Goal: Task Accomplishment & Management: Use online tool/utility

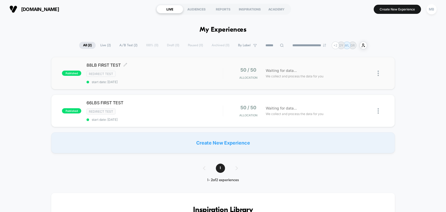
click at [145, 71] on div "Redirect Test" at bounding box center [154, 74] width 136 height 6
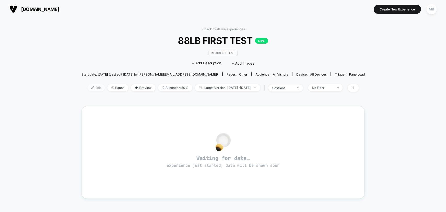
click at [90, 87] on span "Edit" at bounding box center [95, 87] width 17 height 7
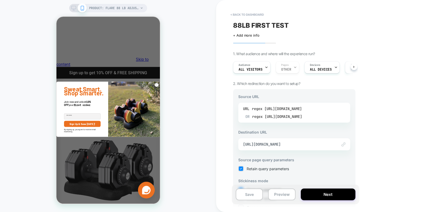
click at [264, 119] on div "OR regex https://www.ativafit.com/products/88lbs" at bounding box center [273, 116] width 57 height 8
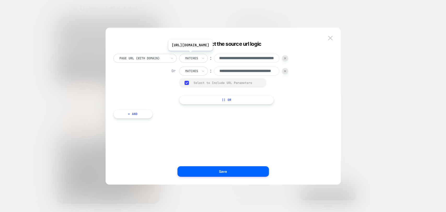
scroll to position [0, 108]
drag, startPoint x: 241, startPoint y: 59, endPoint x: 275, endPoint y: 60, distance: 33.9
click at [275, 60] on input "**********" at bounding box center [246, 58] width 65 height 9
click at [279, 73] on div "**********" at bounding box center [233, 71] width 109 height 9
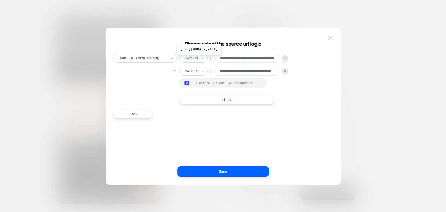
click at [255, 58] on input "**********" at bounding box center [246, 58] width 65 height 9
click at [329, 37] on img at bounding box center [330, 38] width 5 height 4
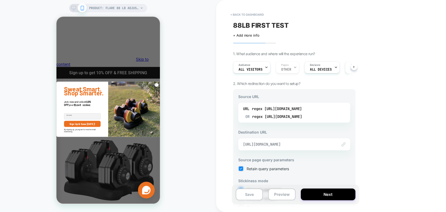
scroll to position [29, 0]
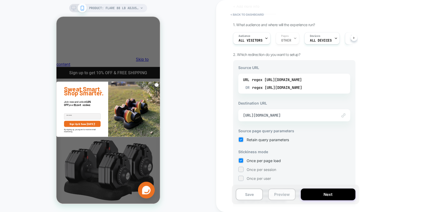
click at [284, 195] on button "Preview" at bounding box center [281, 194] width 27 height 12
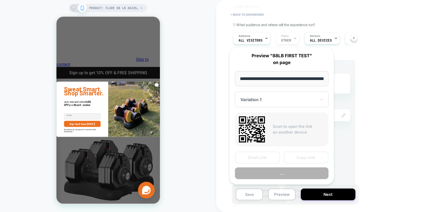
scroll to position [0, 117]
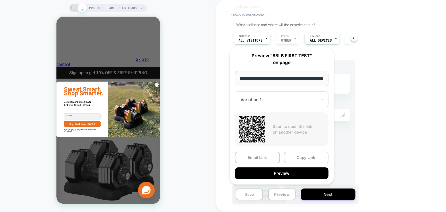
click at [380, 111] on div "< back to dashboard 88LB FIRST TEST Click to edit experience details + Add more…" at bounding box center [331, 106] width 230 height 212
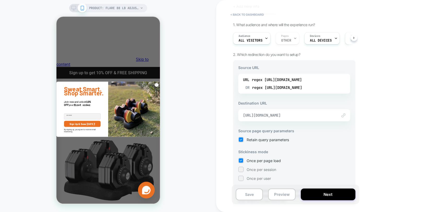
click at [317, 115] on span "https://www.ativafit.com/products/88lbs" at bounding box center [287, 115] width 89 height 5
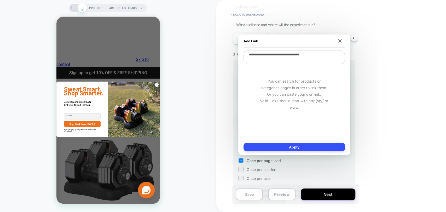
drag, startPoint x: 325, startPoint y: 56, endPoint x: 245, endPoint y: 55, distance: 79.9
click at [245, 55] on textarea "**********" at bounding box center [293, 57] width 101 height 14
click at [341, 42] on button at bounding box center [339, 41] width 5 height 4
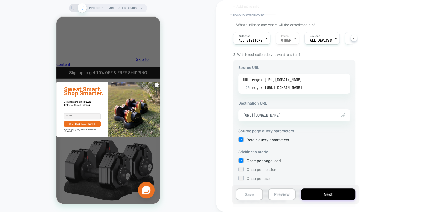
click at [302, 78] on div "regex https://www.ativafit.com/products/88-lbs-adjustable-weight-dumbbell-dt1188" at bounding box center [277, 80] width 50 height 8
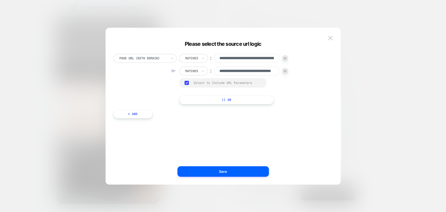
scroll to position [0, 31]
click at [266, 66] on div "**********" at bounding box center [233, 79] width 109 height 50
click at [256, 61] on input "**********" at bounding box center [246, 58] width 65 height 9
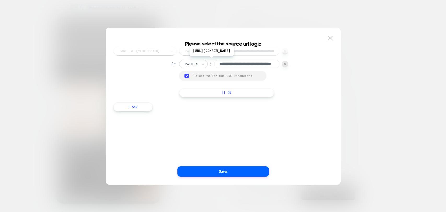
scroll to position [10, 0]
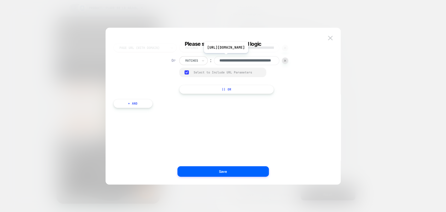
click at [231, 60] on input "**********" at bounding box center [246, 60] width 65 height 9
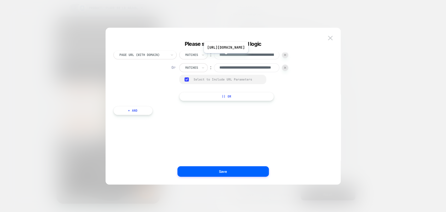
scroll to position [0, 0]
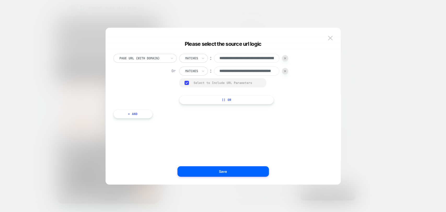
click at [377, 83] on div at bounding box center [223, 106] width 446 height 212
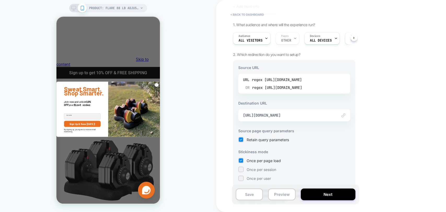
click at [298, 80] on div "regex https://www.ativafit.com/products/88-lbs-adjustable-weight-dumbbell-dt1188" at bounding box center [277, 80] width 50 height 8
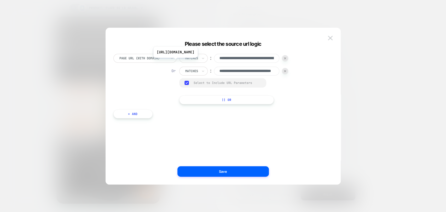
click at [235, 60] on input "**********" at bounding box center [246, 58] width 65 height 9
click at [322, 73] on div "**********" at bounding box center [220, 79] width 214 height 50
click at [256, 73] on input "**********" at bounding box center [246, 71] width 65 height 9
click at [335, 69] on div "**********" at bounding box center [222, 108] width 235 height 151
click at [264, 74] on input "**********" at bounding box center [246, 71] width 65 height 9
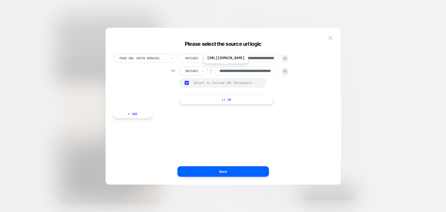
scroll to position [0, 31]
drag, startPoint x: 249, startPoint y: 74, endPoint x: 307, endPoint y: 73, distance: 57.7
click at [307, 73] on div "**********" at bounding box center [220, 79] width 214 height 50
click at [331, 36] on img at bounding box center [330, 38] width 5 height 4
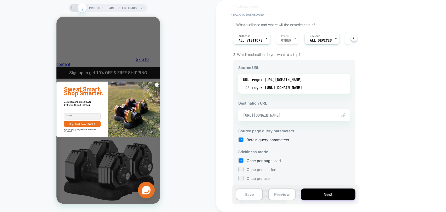
click at [292, 115] on span "https://www.ativafit.com/products/88lbs" at bounding box center [287, 115] width 89 height 5
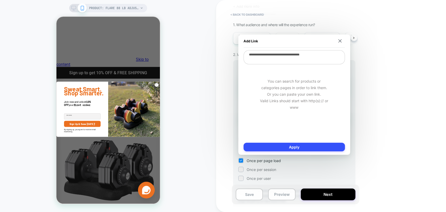
click at [283, 59] on textarea "**********" at bounding box center [293, 57] width 101 height 14
click at [323, 42] on div "Add Link" at bounding box center [293, 40] width 101 height 13
click at [339, 43] on div "Add Link" at bounding box center [293, 40] width 101 height 13
click at [340, 39] on img at bounding box center [339, 40] width 3 height 3
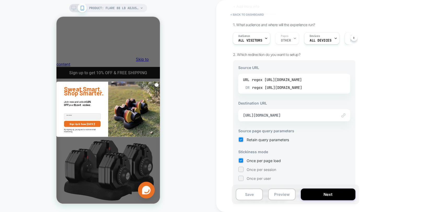
click at [286, 86] on div "OR regex https://www.ativafit.com/products/88lbs" at bounding box center [273, 88] width 57 height 8
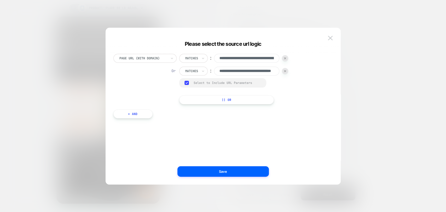
scroll to position [0, 31]
click at [232, 74] on input "**********" at bounding box center [246, 71] width 65 height 9
drag, startPoint x: 240, startPoint y: 72, endPoint x: 287, endPoint y: 76, distance: 47.7
click at [287, 76] on div "**********" at bounding box center [233, 79] width 109 height 50
click at [330, 38] on img at bounding box center [330, 38] width 5 height 4
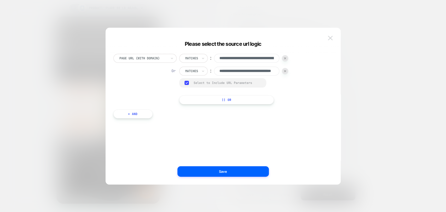
scroll to position [0, 0]
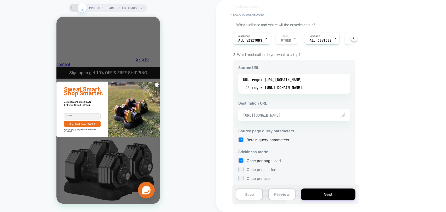
click at [266, 114] on span "https://www.ativafit.com/products/88lbs" at bounding box center [287, 115] width 89 height 5
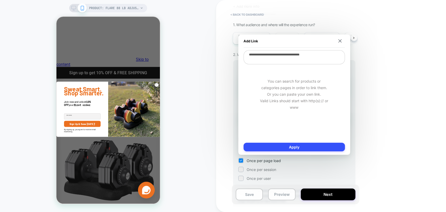
click at [324, 59] on textarea "**********" at bounding box center [293, 57] width 101 height 14
click at [339, 42] on img at bounding box center [339, 40] width 3 height 3
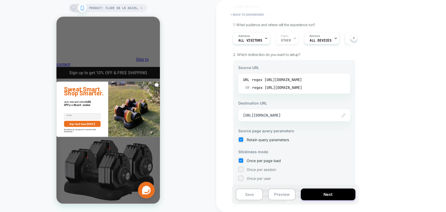
click at [299, 87] on div "OR regex https://www.ativafit.com/products/88lbs" at bounding box center [273, 88] width 57 height 8
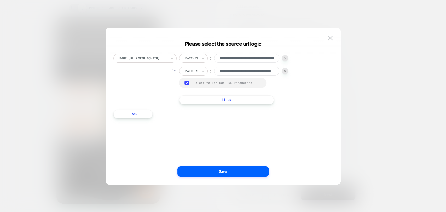
scroll to position [0, 31]
click at [330, 38] on img at bounding box center [330, 38] width 5 height 4
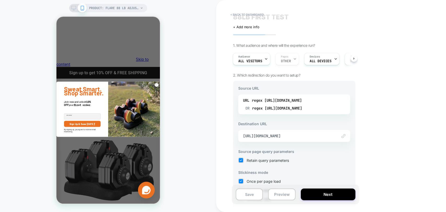
scroll to position [0, 0]
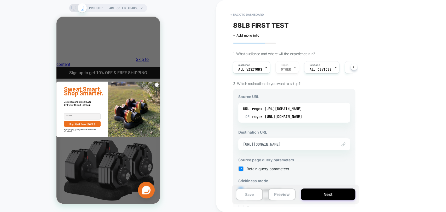
click at [265, 29] on div "Click to edit experience details + Add more info" at bounding box center [269, 33] width 73 height 8
click at [265, 28] on span "88LB FIRST TEST" at bounding box center [260, 25] width 55 height 8
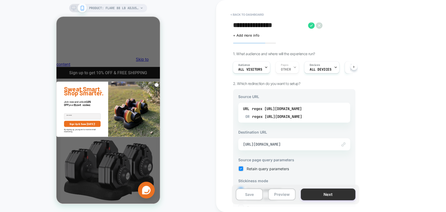
click at [324, 193] on button "Next" at bounding box center [327, 194] width 55 height 12
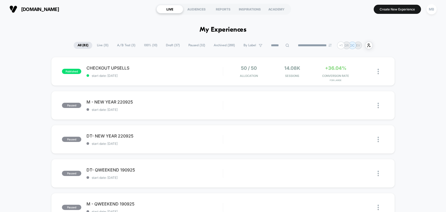
click at [125, 45] on span "A/B Test ( 3 )" at bounding box center [126, 45] width 26 height 7
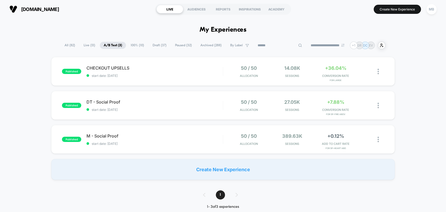
click at [275, 44] on input at bounding box center [279, 45] width 52 height 6
type input "*****"
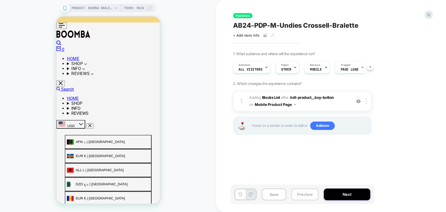
click at [305, 196] on button "Preview" at bounding box center [304, 194] width 27 height 12
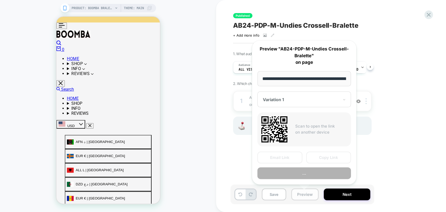
scroll to position [0, 69]
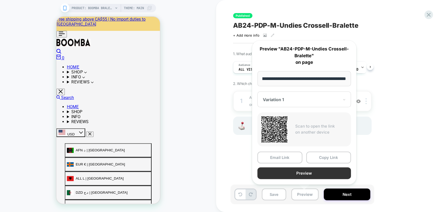
click at [317, 173] on button "Preview" at bounding box center [303, 173] width 93 height 12
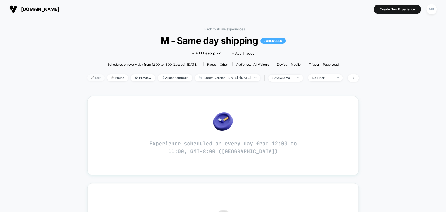
click at [87, 79] on span "Edit" at bounding box center [95, 77] width 17 height 7
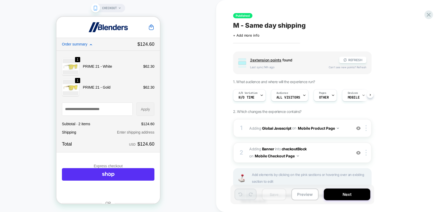
scroll to position [30, 0]
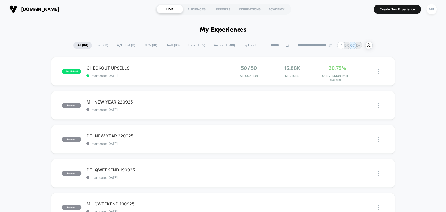
click at [125, 44] on span "A/B Test ( 3 )" at bounding box center [126, 45] width 26 height 7
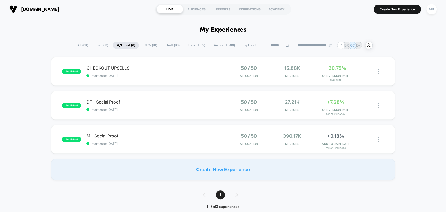
click at [100, 47] on span "Live ( 13 )" at bounding box center [102, 45] width 19 height 7
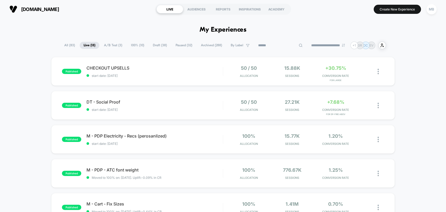
click at [271, 44] on input at bounding box center [280, 45] width 52 height 6
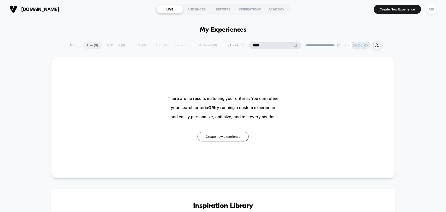
drag, startPoint x: 261, startPoint y: 44, endPoint x: 220, endPoint y: 45, distance: 41.5
click at [220, 45] on div "**********" at bounding box center [223, 46] width 315 height 8
type input "*****"
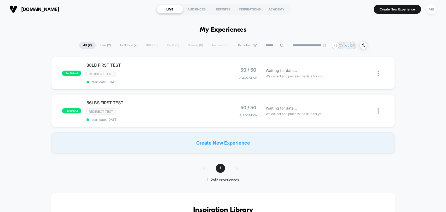
click at [168, 73] on div "Redirect Test" at bounding box center [154, 74] width 136 height 6
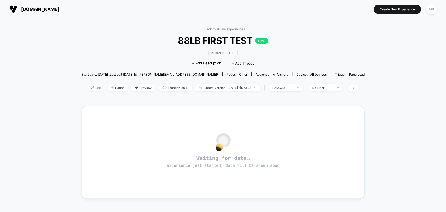
click at [88, 86] on span "Edit" at bounding box center [95, 87] width 17 height 7
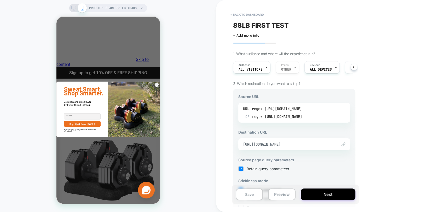
click at [280, 110] on div "regex https://www.ativafit.com/products/88-lbs-adjustable-weight-dumbbell-dt1188" at bounding box center [277, 109] width 50 height 8
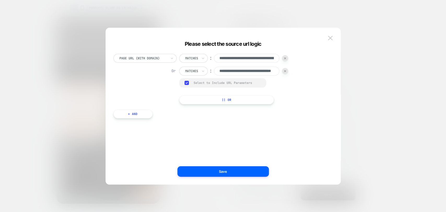
scroll to position [0, 31]
click at [285, 70] on img at bounding box center [285, 71] width 2 height 2
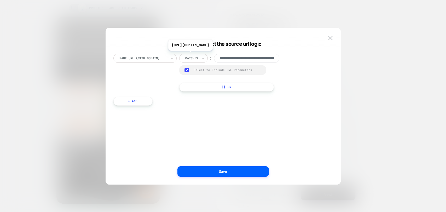
click at [238, 60] on input "**********" at bounding box center [246, 58] width 65 height 9
paste input "**********"
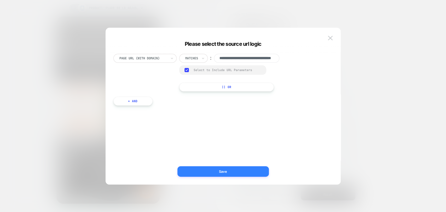
type input "**********"
click at [234, 170] on button "Save" at bounding box center [222, 171] width 91 height 10
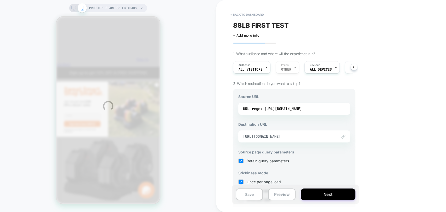
click at [276, 135] on div "PRODUCT: Flare 88 Lb Adjustable Weight Dumbbell [88lbs] PRODUCT: Flare 88 Lb Ad…" at bounding box center [223, 106] width 446 height 212
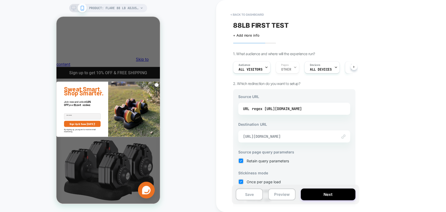
click at [266, 135] on span "https://www.ativafit.com/products/88lbs" at bounding box center [287, 136] width 89 height 5
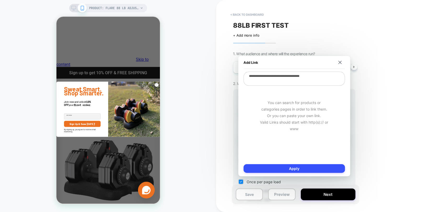
click at [284, 74] on textarea "**********" at bounding box center [293, 79] width 101 height 14
paste textarea "**********"
type textarea "**********"
type textarea "*"
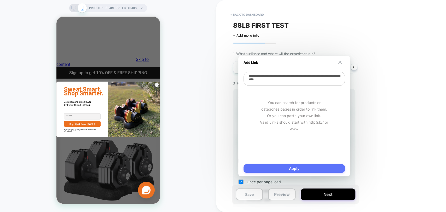
type textarea "**********"
click at [309, 168] on button "Apply" at bounding box center [293, 168] width 101 height 9
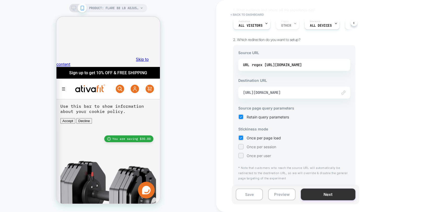
scroll to position [0, 0]
click at [316, 194] on button "Next" at bounding box center [327, 194] width 55 height 12
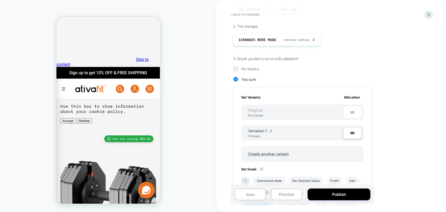
scroll to position [87, 0]
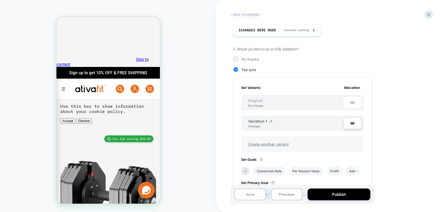
click at [264, 142] on span "Create another variant" at bounding box center [268, 144] width 51 height 12
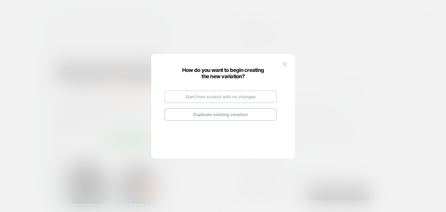
click at [223, 97] on button "Start from scratch with no changes" at bounding box center [220, 96] width 112 height 13
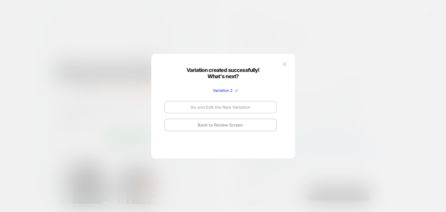
click at [218, 109] on button "Go and Edit the New Variation" at bounding box center [220, 107] width 112 height 13
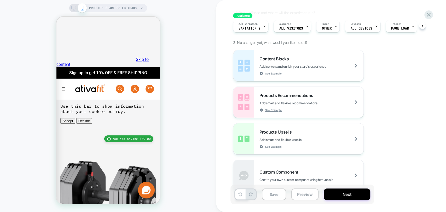
scroll to position [116, 0]
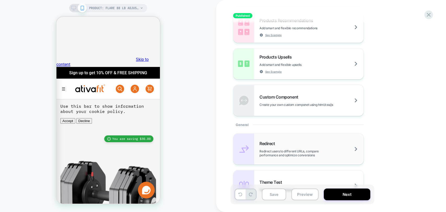
click at [271, 144] on span "Redirect" at bounding box center [268, 143] width 18 height 5
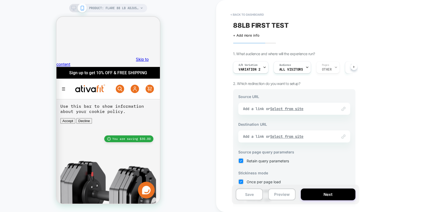
click at [288, 108] on div "Link to Add a link or Select from site" at bounding box center [294, 109] width 112 height 12
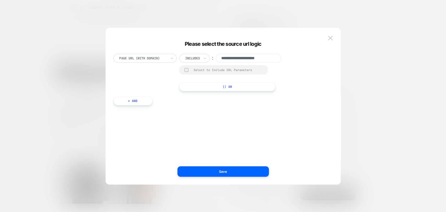
scroll to position [0, 0]
drag, startPoint x: 330, startPoint y: 37, endPoint x: 328, endPoint y: 39, distance: 3.0
click at [330, 37] on img at bounding box center [330, 38] width 5 height 4
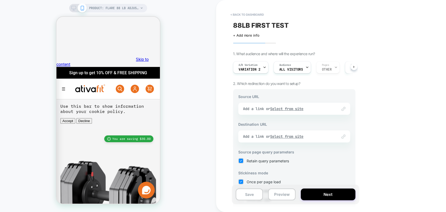
click at [289, 107] on div "Link to Add a link or Select from site" at bounding box center [294, 109] width 112 height 12
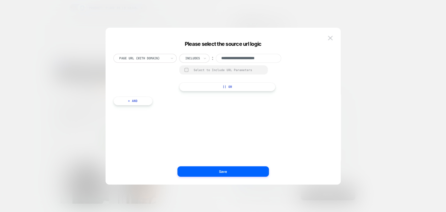
scroll to position [0, 0]
click at [233, 61] on input "**********" at bounding box center [248, 58] width 65 height 9
paste input "**********"
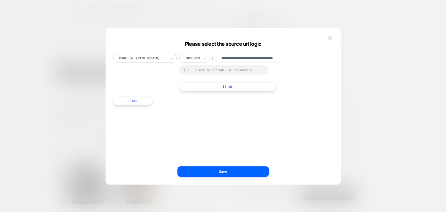
type input "**********"
click at [185, 70] on div at bounding box center [186, 70] width 4 height 4
click at [243, 169] on button "Save" at bounding box center [222, 171] width 91 height 10
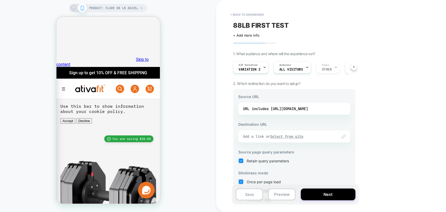
click at [286, 138] on u "Select from site" at bounding box center [286, 136] width 33 height 5
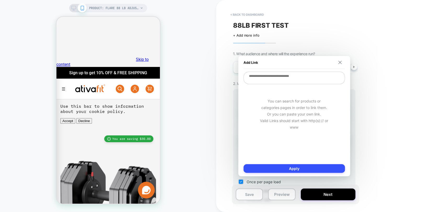
click at [340, 62] on img at bounding box center [339, 62] width 3 height 3
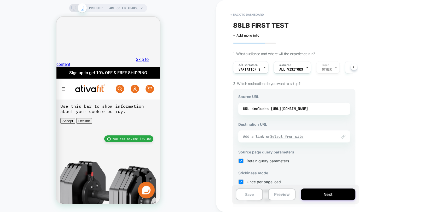
click at [280, 135] on u "Select from site" at bounding box center [286, 136] width 33 height 5
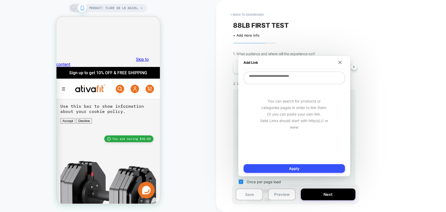
click at [372, 102] on div "< back to dashboard 88LB FIRST TEST Click to edit experience details + Add more…" at bounding box center [331, 106] width 230 height 212
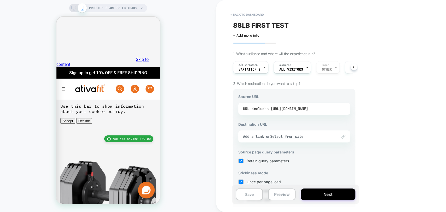
click at [286, 109] on div "includes https://www.ativafit.com/products/88lbs" at bounding box center [280, 109] width 56 height 8
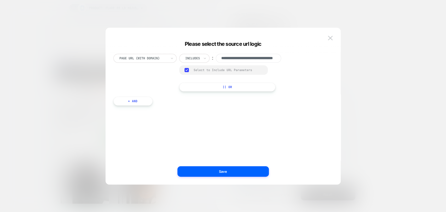
scroll to position [0, 31]
click at [199, 57] on div at bounding box center [192, 58] width 15 height 5
click at [302, 69] on div "**********" at bounding box center [220, 73] width 214 height 38
click at [330, 37] on img at bounding box center [330, 38] width 5 height 4
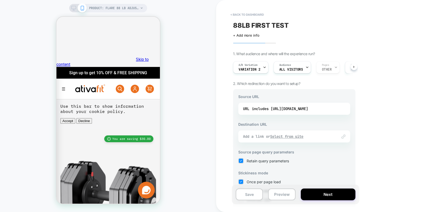
click at [288, 136] on u "Select from site" at bounding box center [286, 136] width 33 height 5
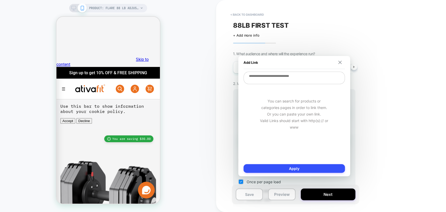
click at [337, 63] on button at bounding box center [339, 63] width 5 height 4
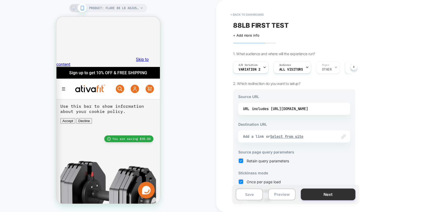
click at [311, 195] on button "Next" at bounding box center [327, 194] width 55 height 12
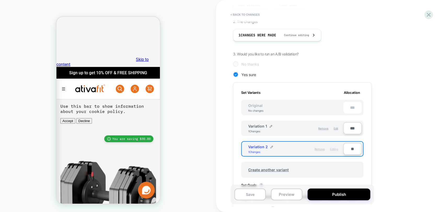
scroll to position [87, 0]
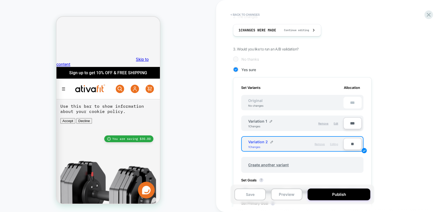
click at [319, 144] on span "Remove" at bounding box center [319, 143] width 10 height 3
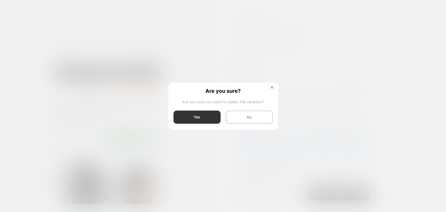
click at [209, 120] on button "Yes" at bounding box center [196, 116] width 47 height 13
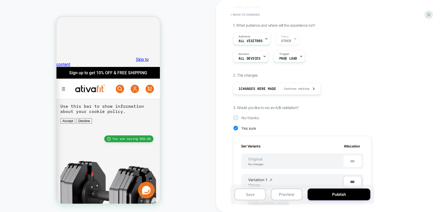
scroll to position [0, 0]
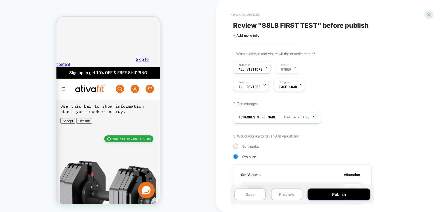
click at [236, 14] on button "< Back to changes" at bounding box center [245, 14] width 34 height 8
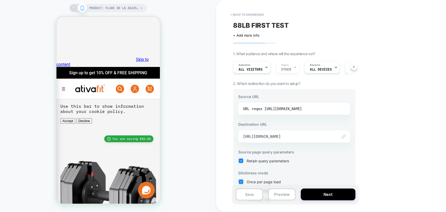
click at [292, 109] on div "regex https://www.ativafit.com/products/88lbs" at bounding box center [277, 109] width 50 height 8
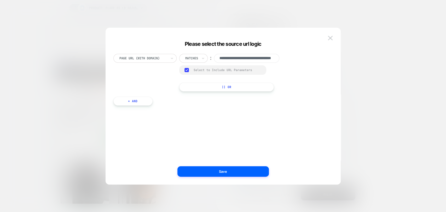
scroll to position [0, 31]
click at [192, 59] on div at bounding box center [191, 58] width 13 height 5
click at [192, 72] on div "Is" at bounding box center [201, 72] width 34 height 8
click at [277, 123] on div "**********" at bounding box center [220, 111] width 219 height 131
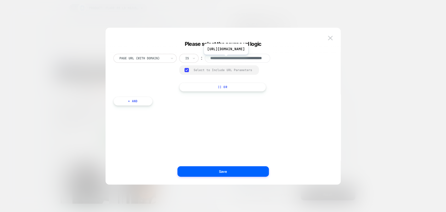
click at [247, 58] on input "**********" at bounding box center [237, 58] width 65 height 9
click at [231, 59] on input "**********" at bounding box center [237, 58] width 65 height 9
drag, startPoint x: 226, startPoint y: 59, endPoint x: 291, endPoint y: 57, distance: 65.8
click at [291, 57] on div "**********" at bounding box center [220, 73] width 214 height 38
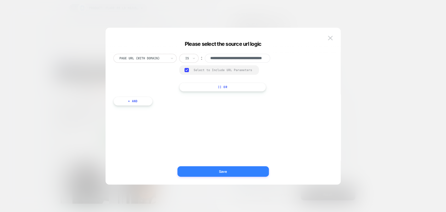
click at [250, 171] on button "Save" at bounding box center [222, 171] width 91 height 10
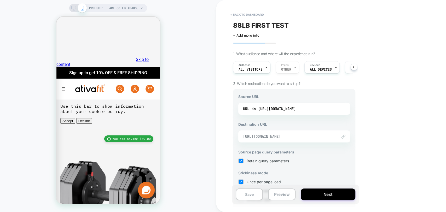
click at [287, 136] on span "https://www.ativafit.com/products/88-lbs-adjustable-weight-dumbbell-dt1188" at bounding box center [287, 136] width 89 height 5
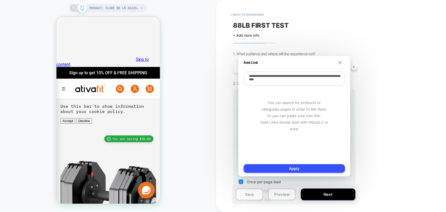
click at [338, 63] on img at bounding box center [339, 62] width 3 height 3
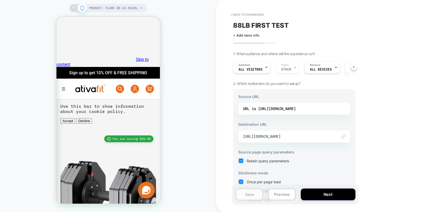
click at [245, 197] on button "Save" at bounding box center [248, 194] width 27 height 12
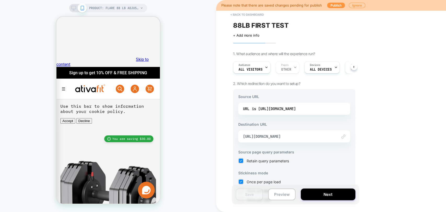
click at [302, 139] on div "Link to https://www.ativafit.com/products/88-lbs-adjustable-weight-dumbbell-dt1…" at bounding box center [294, 136] width 112 height 12
click at [301, 138] on span "https://www.ativafit.com/products/88-lbs-adjustable-weight-dumbbell-dt1188" at bounding box center [287, 136] width 89 height 5
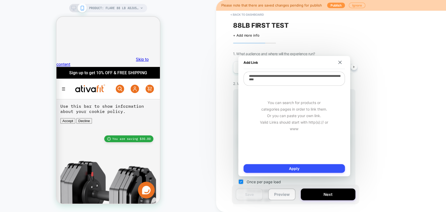
click at [339, 64] on div "Add Link" at bounding box center [293, 62] width 101 height 13
click at [338, 63] on img at bounding box center [339, 62] width 3 height 3
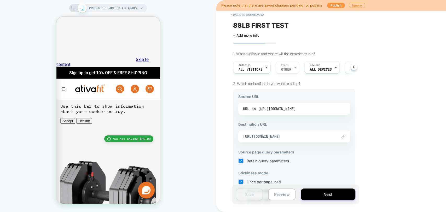
click at [295, 110] on div "is https://www.ativafit.com/products/88lbs" at bounding box center [274, 109] width 44 height 8
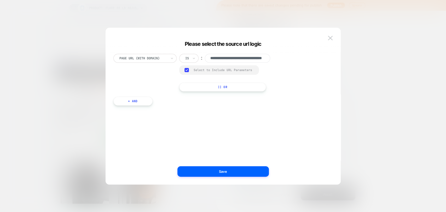
scroll to position [0, 31]
click at [236, 58] on input "**********" at bounding box center [237, 58] width 65 height 9
click at [331, 36] on img at bounding box center [330, 38] width 5 height 4
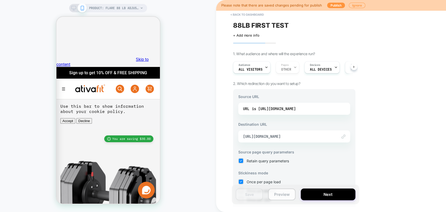
click at [284, 197] on button "Preview" at bounding box center [281, 194] width 27 height 12
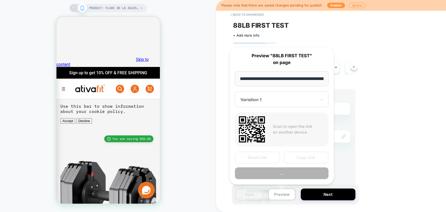
scroll to position [0, 40]
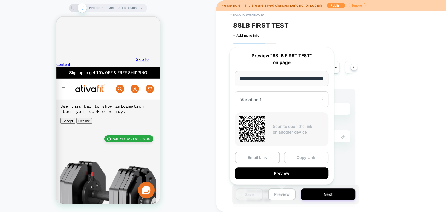
click at [303, 158] on button "Copy Link" at bounding box center [305, 157] width 45 height 12
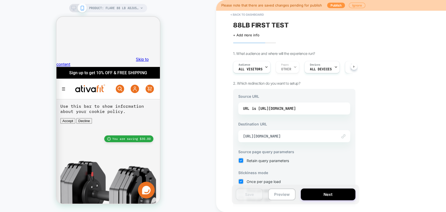
scroll to position [0, 0]
click at [328, 73] on div "Devices ALL DEVICES" at bounding box center [320, 67] width 32 height 12
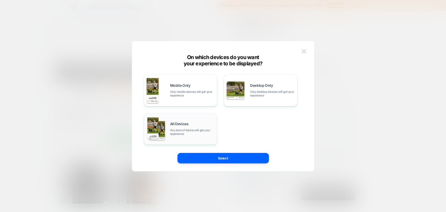
click at [163, 125] on img at bounding box center [157, 130] width 16 height 20
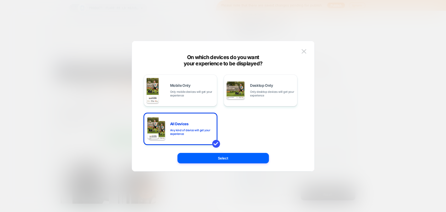
click at [218, 156] on button "Select" at bounding box center [222, 158] width 91 height 10
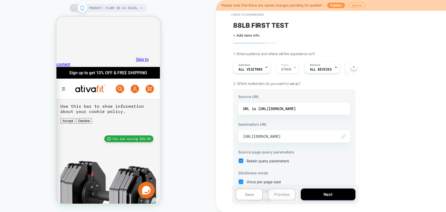
click at [276, 197] on button "Preview" at bounding box center [281, 194] width 27 height 12
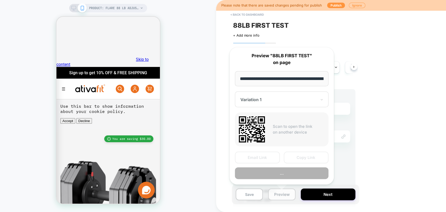
scroll to position [0, 40]
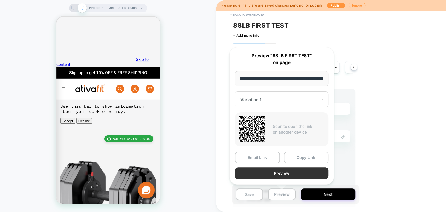
click at [295, 173] on button "Preview" at bounding box center [281, 173] width 93 height 12
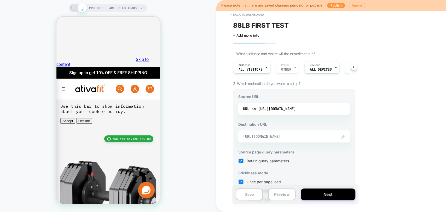
click at [311, 138] on span "https://www.ativafit.com/products/88-lbs-adjustable-weight-dumbbell-dt1188" at bounding box center [287, 136] width 89 height 5
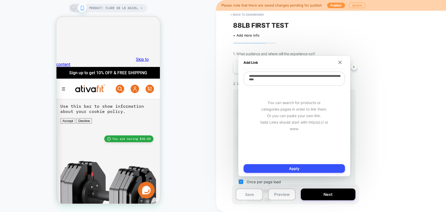
click at [321, 78] on textarea "**********" at bounding box center [293, 79] width 101 height 14
drag, startPoint x: 318, startPoint y: 81, endPoint x: 240, endPoint y: 75, distance: 77.5
click at [240, 75] on div "**********" at bounding box center [294, 116] width 112 height 120
drag, startPoint x: 340, startPoint y: 62, endPoint x: 329, endPoint y: 73, distance: 15.1
click at [339, 62] on img at bounding box center [339, 62] width 3 height 3
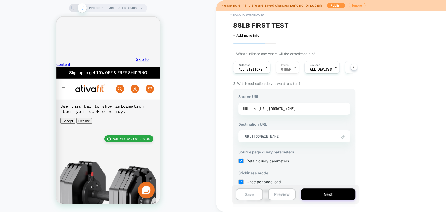
click at [295, 109] on div "is https://www.ativafit.com/products/88lbs" at bounding box center [274, 109] width 44 height 8
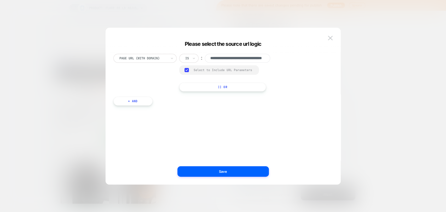
scroll to position [0, 31]
click at [192, 57] on icon at bounding box center [194, 58] width 4 height 5
click at [195, 88] on div "Includes" at bounding box center [201, 89] width 34 height 8
click at [291, 85] on div "**********" at bounding box center [220, 73] width 214 height 38
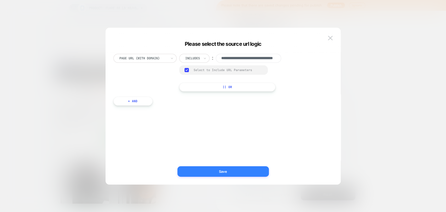
click at [236, 169] on button "Save" at bounding box center [222, 171] width 91 height 10
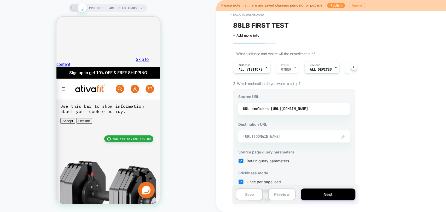
click at [292, 137] on span "https://www.ativafit.com/products/88-lbs-adjustable-weight-dumbbell-dt1188" at bounding box center [287, 136] width 89 height 5
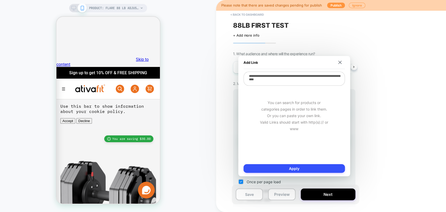
type textarea "*"
click at [340, 61] on button at bounding box center [339, 63] width 5 height 4
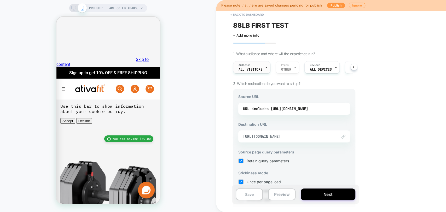
click at [261, 68] on span "All Visitors" at bounding box center [250, 70] width 24 height 4
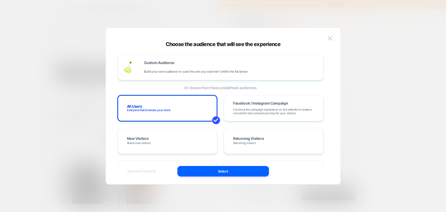
drag, startPoint x: 331, startPoint y: 39, endPoint x: 332, endPoint y: 43, distance: 4.4
click at [331, 39] on img at bounding box center [329, 38] width 5 height 4
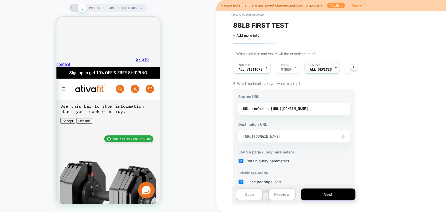
click at [324, 70] on span "ALL DEVICES" at bounding box center [321, 70] width 22 height 4
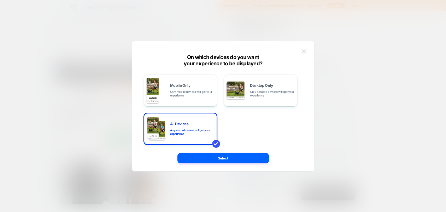
click at [306, 51] on button at bounding box center [304, 52] width 8 height 8
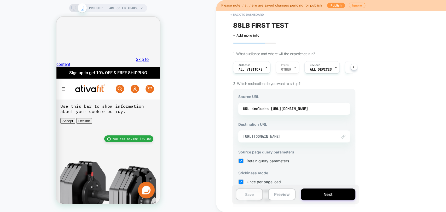
click at [256, 191] on button "Save" at bounding box center [248, 194] width 27 height 12
click at [281, 197] on button "Preview" at bounding box center [281, 194] width 27 height 12
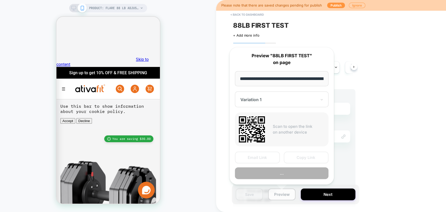
scroll to position [0, 40]
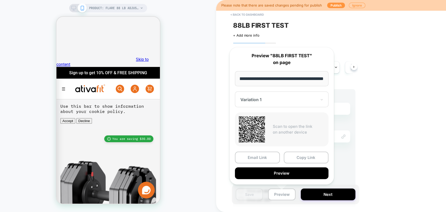
click at [293, 156] on button "Copy Link" at bounding box center [305, 157] width 45 height 12
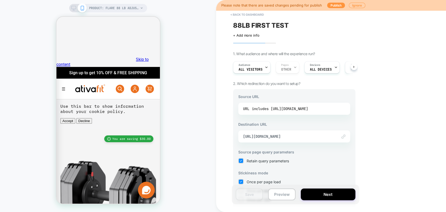
click at [273, 111] on div "includes https://www.ativafit.com/products/88lbs" at bounding box center [280, 109] width 56 height 8
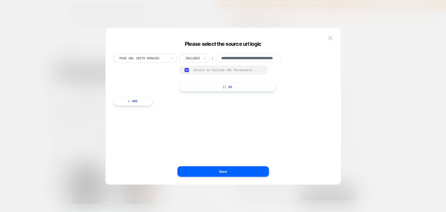
scroll to position [0, 31]
click at [249, 56] on input "**********" at bounding box center [248, 58] width 65 height 9
drag, startPoint x: 276, startPoint y: 58, endPoint x: 212, endPoint y: 59, distance: 63.7
click at [212, 59] on div "**********" at bounding box center [234, 58] width 111 height 9
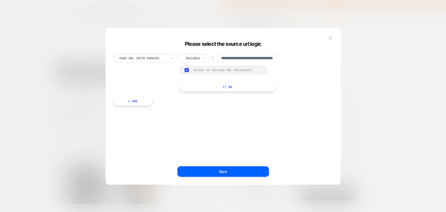
click at [332, 37] on img at bounding box center [330, 38] width 5 height 4
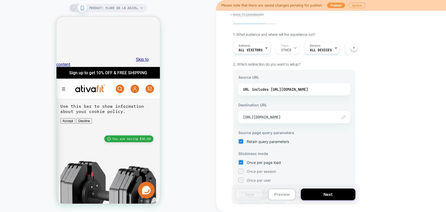
scroll to position [29, 0]
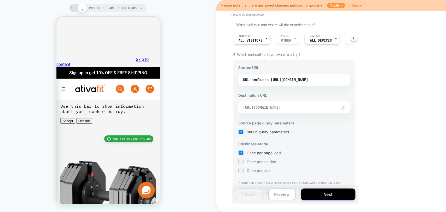
click at [300, 107] on span "https://www.ativafit.com/products/88-lbs-adjustable-weight-dumbbell-dt1188" at bounding box center [287, 107] width 89 height 5
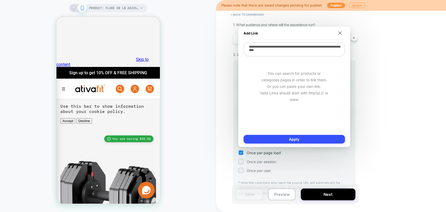
click at [317, 50] on textarea "**********" at bounding box center [293, 49] width 101 height 14
drag, startPoint x: 324, startPoint y: 52, endPoint x: 241, endPoint y: 47, distance: 83.2
click at [241, 47] on div "**********" at bounding box center [294, 87] width 112 height 120
click at [339, 33] on img at bounding box center [339, 32] width 3 height 3
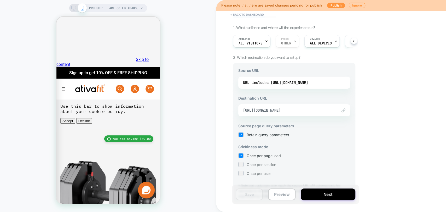
scroll to position [0, 0]
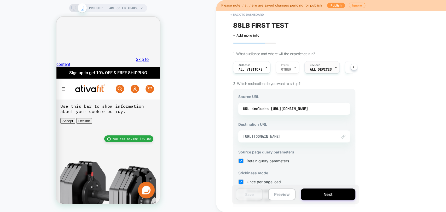
click at [322, 70] on span "ALL DEVICES" at bounding box center [321, 70] width 22 height 4
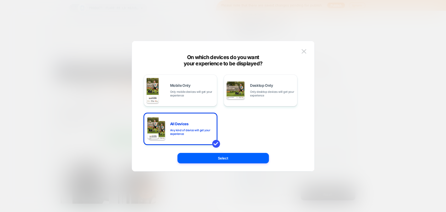
click at [305, 52] on img at bounding box center [303, 51] width 5 height 4
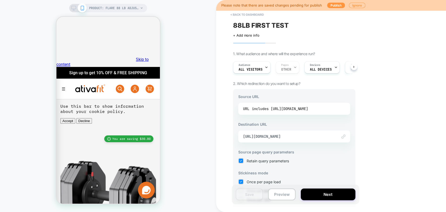
click at [300, 108] on div "includes https://www.ativafit.com/products/88lbs" at bounding box center [280, 109] width 56 height 8
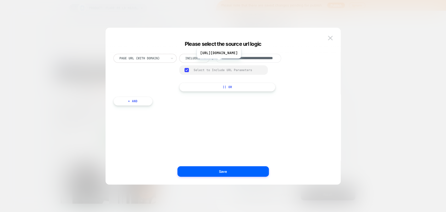
scroll to position [0, 31]
click at [246, 56] on input "**********" at bounding box center [248, 58] width 65 height 9
drag, startPoint x: 232, startPoint y: 59, endPoint x: 270, endPoint y: 59, distance: 38.1
click at [270, 59] on input "**********" at bounding box center [248, 58] width 65 height 9
click at [273, 59] on input "**********" at bounding box center [248, 58] width 65 height 9
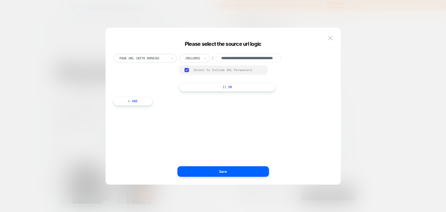
scroll to position [0, 0]
drag, startPoint x: 279, startPoint y: 59, endPoint x: 217, endPoint y: 64, distance: 62.3
click at [217, 64] on div "**********" at bounding box center [234, 73] width 111 height 38
click at [241, 60] on input "**********" at bounding box center [248, 58] width 65 height 9
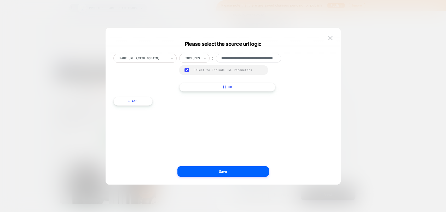
drag, startPoint x: 226, startPoint y: 60, endPoint x: 282, endPoint y: 54, distance: 56.4
click at [286, 56] on div "**********" at bounding box center [234, 58] width 111 height 9
click at [277, 57] on input "**********" at bounding box center [248, 58] width 65 height 9
click at [275, 59] on input "**********" at bounding box center [248, 58] width 65 height 9
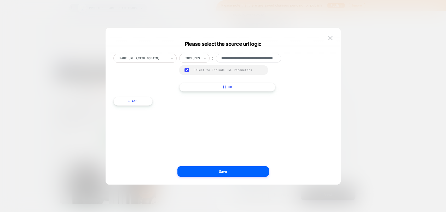
drag, startPoint x: 276, startPoint y: 59, endPoint x: 206, endPoint y: 62, distance: 69.8
click at [206, 62] on div "**********" at bounding box center [234, 58] width 111 height 9
drag, startPoint x: 328, startPoint y: 37, endPoint x: 307, endPoint y: 46, distance: 22.6
click at [329, 37] on img at bounding box center [330, 38] width 5 height 4
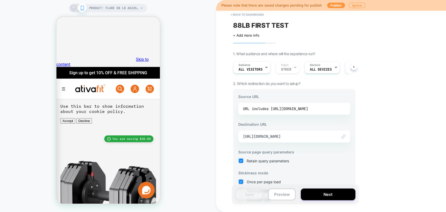
click at [277, 108] on div "includes https://www.ativafit.com/products/88lbs" at bounding box center [280, 109] width 56 height 8
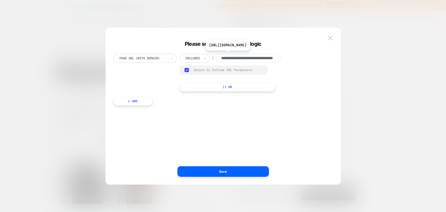
scroll to position [0, 31]
click at [245, 59] on input "**********" at bounding box center [248, 58] width 65 height 9
drag, startPoint x: 221, startPoint y: 58, endPoint x: 276, endPoint y: 59, distance: 55.6
click at [276, 59] on input "**********" at bounding box center [248, 58] width 65 height 9
click at [244, 59] on input "**********" at bounding box center [248, 58] width 65 height 9
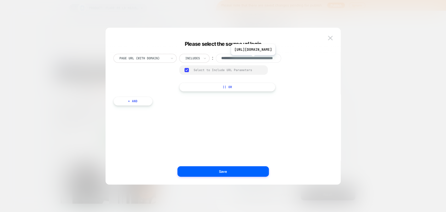
drag, startPoint x: 222, startPoint y: 59, endPoint x: 274, endPoint y: 59, distance: 51.4
click at [274, 59] on input "**********" at bounding box center [248, 58] width 65 height 9
click at [332, 38] on img at bounding box center [330, 38] width 5 height 4
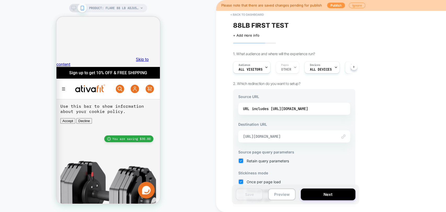
click at [309, 137] on span "https://www.ativafit.com/products/88-lbs-adjustable-weight-dumbbell-dt1188" at bounding box center [287, 136] width 89 height 5
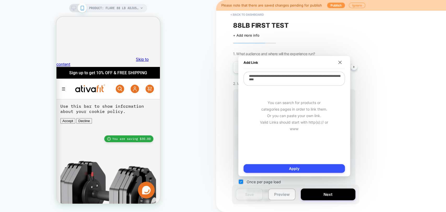
drag, startPoint x: 319, startPoint y: 83, endPoint x: 240, endPoint y: 78, distance: 79.2
click at [240, 78] on div "**********" at bounding box center [294, 116] width 112 height 120
click at [319, 79] on textarea "**********" at bounding box center [293, 79] width 101 height 14
click at [339, 64] on img at bounding box center [339, 62] width 3 height 3
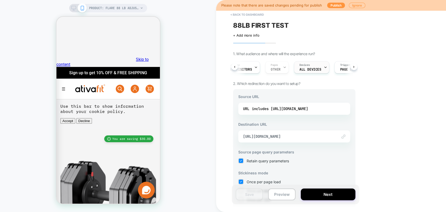
click at [309, 73] on div "Devices ALL DEVICES" at bounding box center [310, 67] width 32 height 12
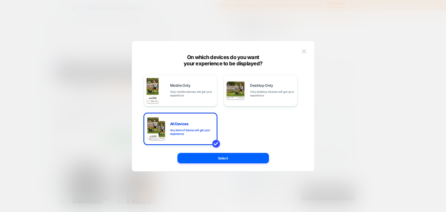
click at [303, 51] on img at bounding box center [303, 51] width 5 height 4
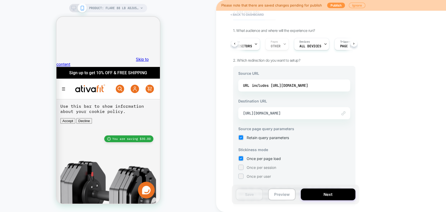
scroll to position [0, 0]
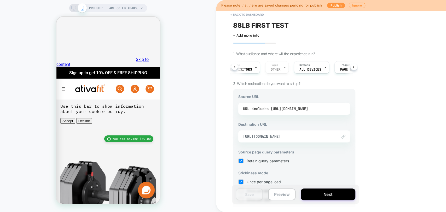
click at [304, 107] on div "includes https://www.ativafit.com/products/88lbs" at bounding box center [280, 109] width 56 height 8
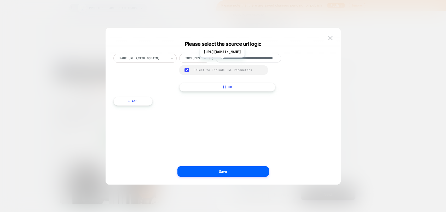
scroll to position [0, 31]
drag, startPoint x: 256, startPoint y: 59, endPoint x: 299, endPoint y: 58, distance: 43.3
click at [299, 58] on div "**********" at bounding box center [220, 73] width 214 height 38
click at [329, 40] on img at bounding box center [330, 38] width 5 height 4
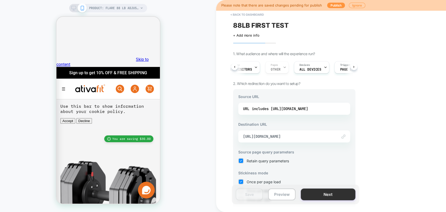
click at [324, 193] on button "Next" at bounding box center [327, 194] width 55 height 12
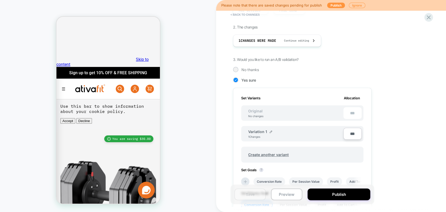
scroll to position [87, 0]
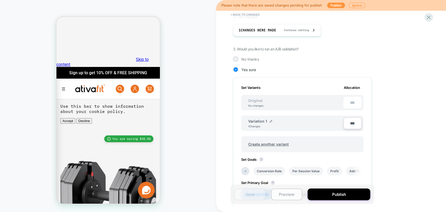
click at [284, 192] on button "Preview" at bounding box center [286, 194] width 31 height 12
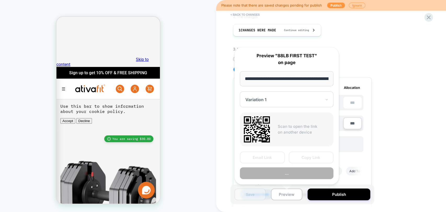
scroll to position [0, 40]
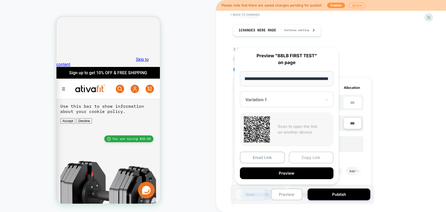
click at [309, 155] on button "Copy Link" at bounding box center [310, 157] width 45 height 12
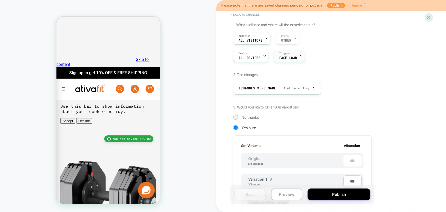
scroll to position [0, 0]
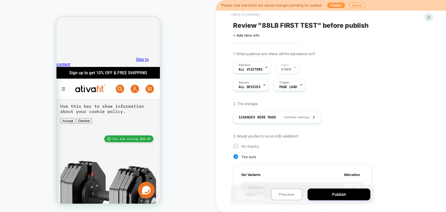
click at [246, 16] on button "< Back to changes" at bounding box center [245, 14] width 34 height 8
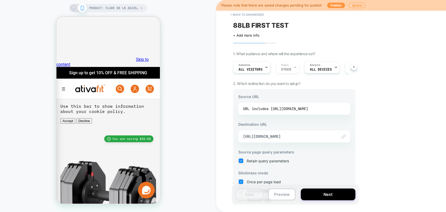
click at [303, 110] on div "includes https://www.ativafit.com/products/88lbs" at bounding box center [280, 109] width 56 height 8
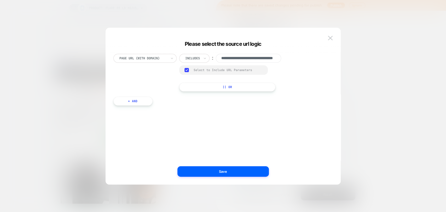
scroll to position [0, 31]
click at [232, 58] on input "**********" at bounding box center [248, 58] width 65 height 9
drag, startPoint x: 221, startPoint y: 58, endPoint x: 257, endPoint y: 57, distance: 36.0
click at [257, 57] on input "**********" at bounding box center [248, 58] width 65 height 9
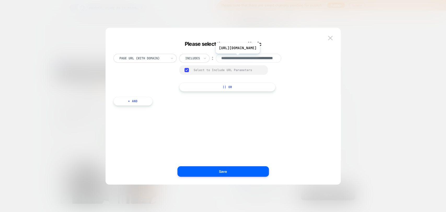
click at [259, 57] on input "**********" at bounding box center [248, 58] width 65 height 9
drag, startPoint x: 267, startPoint y: 58, endPoint x: 292, endPoint y: 59, distance: 24.3
click at [292, 59] on div "**********" at bounding box center [220, 73] width 214 height 38
click at [265, 61] on input "**********" at bounding box center [248, 58] width 65 height 9
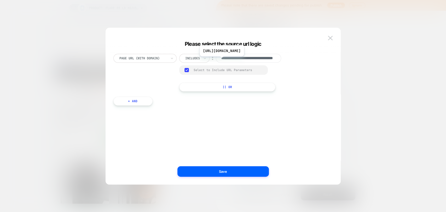
click at [242, 60] on input "**********" at bounding box center [248, 58] width 65 height 9
drag, startPoint x: 236, startPoint y: 60, endPoint x: 300, endPoint y: 63, distance: 64.8
click at [300, 63] on div "**********" at bounding box center [220, 73] width 214 height 38
click at [291, 66] on div "**********" at bounding box center [220, 73] width 214 height 38
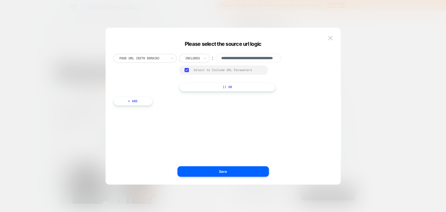
click at [328, 38] on img at bounding box center [330, 38] width 5 height 4
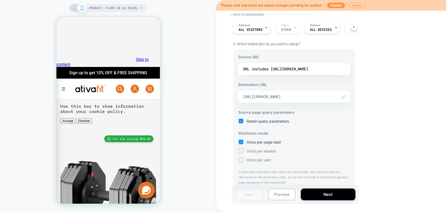
scroll to position [44, 0]
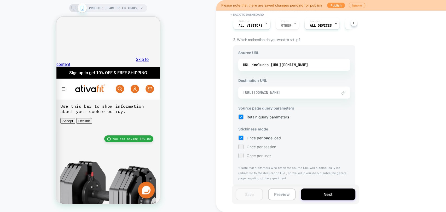
click at [264, 94] on span "https://www.ativafit.com/products/88-lbs-adjustable-weight-dumbbell-dt1188" at bounding box center [287, 92] width 89 height 5
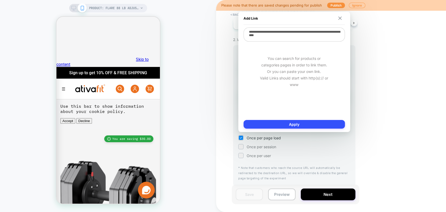
click at [338, 19] on img at bounding box center [339, 17] width 3 height 3
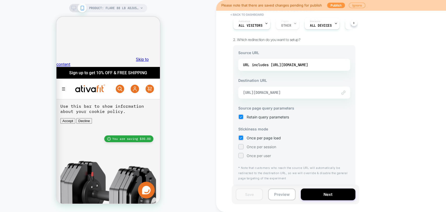
scroll to position [15, 0]
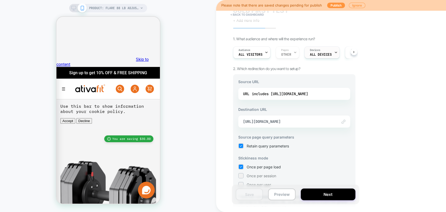
click at [321, 56] on span "ALL DEVICES" at bounding box center [321, 55] width 22 height 4
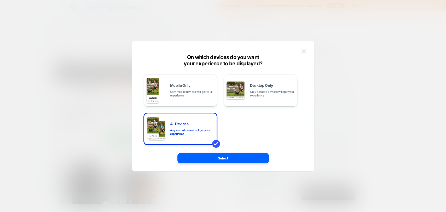
click at [303, 51] on img at bounding box center [303, 51] width 5 height 4
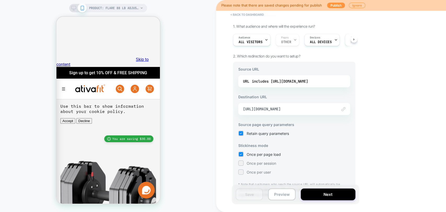
scroll to position [44, 0]
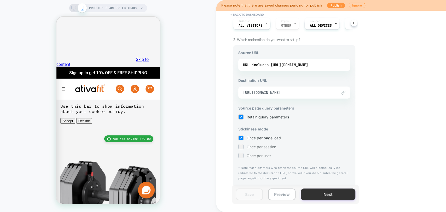
click at [323, 195] on button "Next" at bounding box center [327, 194] width 55 height 12
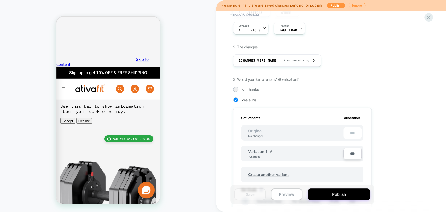
scroll to position [0, 0]
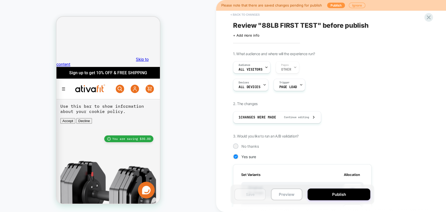
click at [239, 15] on button "< Back to changes" at bounding box center [245, 14] width 34 height 8
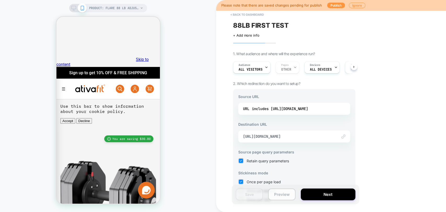
click at [283, 194] on button "Preview" at bounding box center [281, 194] width 27 height 12
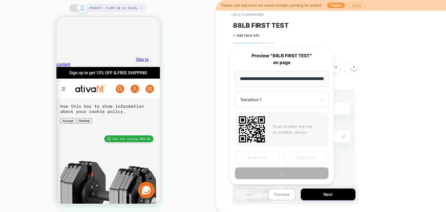
scroll to position [0, 40]
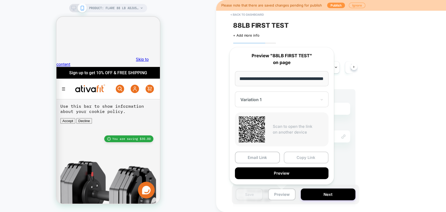
click at [310, 156] on button "Copy Link" at bounding box center [305, 157] width 45 height 12
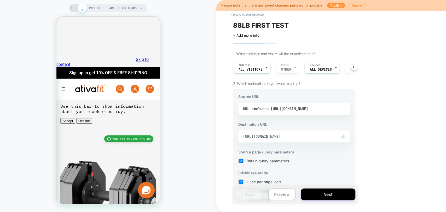
click at [293, 109] on div "includes https://www.ativafit.com/products/88lbs" at bounding box center [280, 109] width 56 height 8
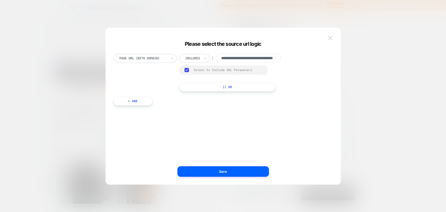
click at [332, 40] on button at bounding box center [330, 38] width 8 height 8
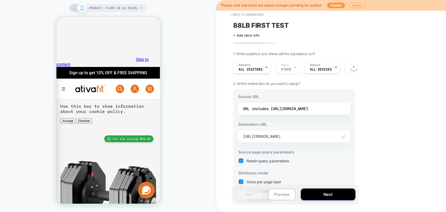
click at [311, 139] on div "Link to https://www.ativafit.com/products/88-lbs-adjustable-weight-dumbbell-dt1…" at bounding box center [294, 136] width 112 height 12
click at [305, 136] on span "https://www.ativafit.com/products/88-lbs-adjustable-weight-dumbbell-dt1188" at bounding box center [287, 136] width 89 height 5
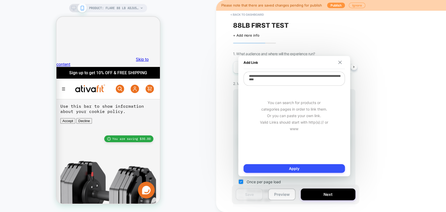
click at [338, 62] on img at bounding box center [339, 62] width 3 height 3
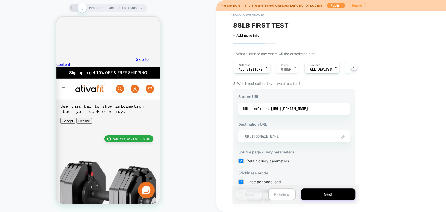
click at [306, 136] on span "https://www.ativafit.com/products/88-lbs-adjustable-weight-dumbbell-dt1188" at bounding box center [287, 136] width 89 height 5
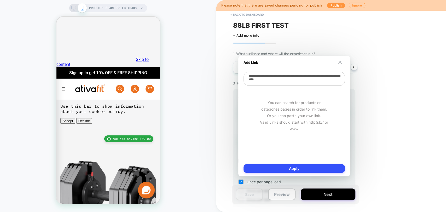
click at [283, 82] on textarea "**********" at bounding box center [293, 79] width 101 height 14
click at [338, 62] on img at bounding box center [339, 62] width 3 height 3
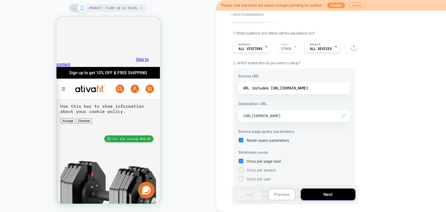
scroll to position [44, 0]
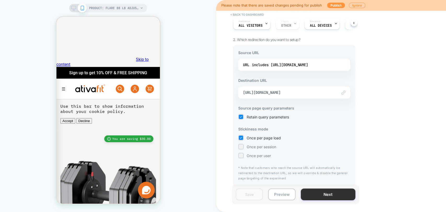
click at [315, 194] on button "Next" at bounding box center [327, 194] width 55 height 12
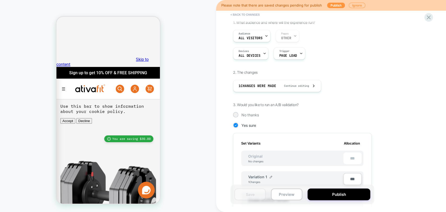
scroll to position [116, 0]
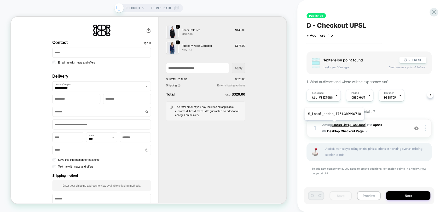
click at [333, 124] on b "Blocks List (3-Columns)" at bounding box center [349, 125] width 34 height 4
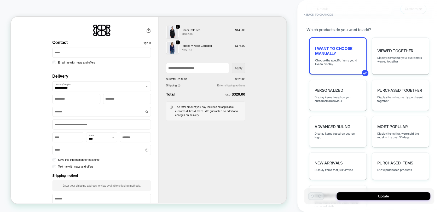
scroll to position [350, 0]
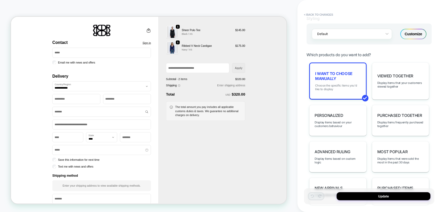
click at [322, 84] on span "Choose the specific items you'd like to display" at bounding box center [337, 87] width 45 height 7
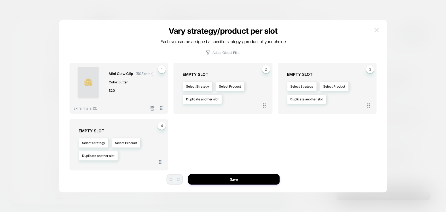
click at [376, 28] on img at bounding box center [376, 30] width 5 height 4
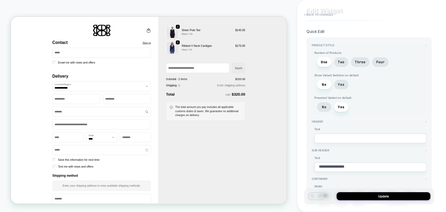
scroll to position [0, 0]
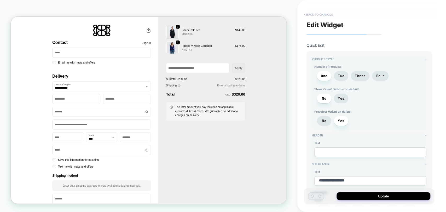
click at [316, 14] on button "< Back to changes" at bounding box center [318, 14] width 34 height 8
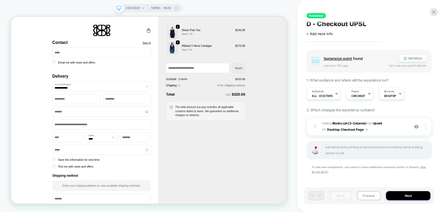
scroll to position [2, 0]
click at [432, 12] on icon at bounding box center [433, 12] width 7 height 7
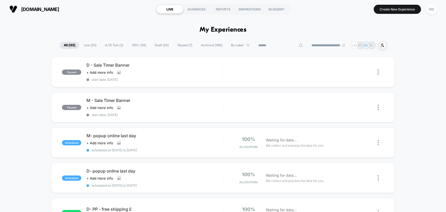
click at [277, 44] on input at bounding box center [280, 45] width 52 height 6
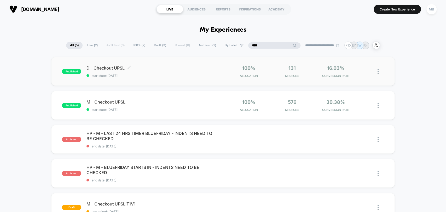
type input "****"
click at [165, 66] on span "D - Checkout UPSL Click to edit experience details" at bounding box center [154, 67] width 136 height 5
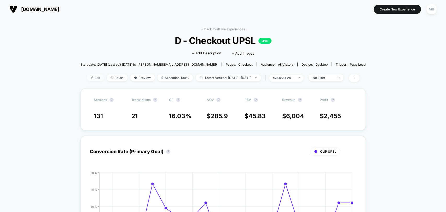
click at [87, 76] on span "Edit" at bounding box center [95, 77] width 17 height 7
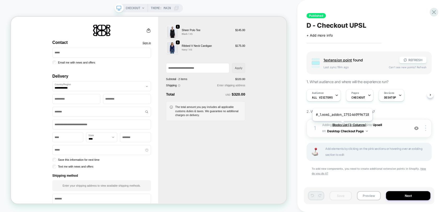
click at [341, 125] on b "Blocks List (3-Columns)" at bounding box center [349, 125] width 34 height 4
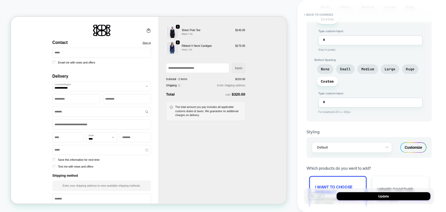
scroll to position [319, 0]
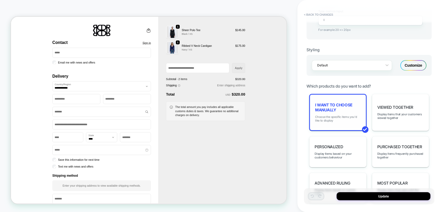
click at [337, 115] on span "Choose the specific items you'd like to display" at bounding box center [337, 118] width 45 height 7
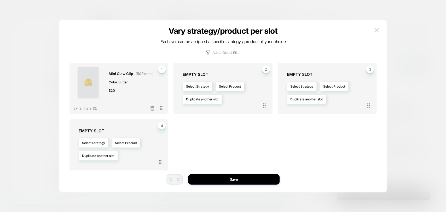
click at [119, 82] on span "Color: Butter" at bounding box center [131, 81] width 45 height 5
click at [83, 107] on span "Extra filters (2)" at bounding box center [85, 108] width 24 height 4
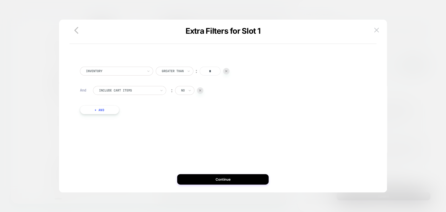
click at [140, 91] on div at bounding box center [127, 90] width 57 height 5
click at [134, 113] on div "Separate out color variants" at bounding box center [132, 113] width 68 height 8
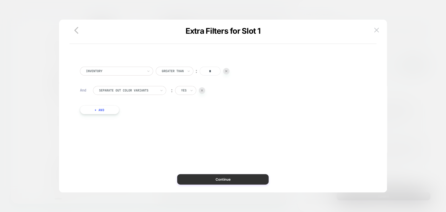
click at [230, 175] on button "Continue" at bounding box center [222, 179] width 91 height 10
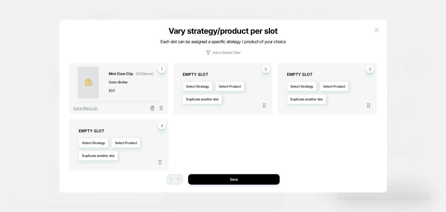
click at [111, 91] on span "$ 20" at bounding box center [112, 90] width 6 height 5
click at [90, 107] on span "Extra filters (2)" at bounding box center [85, 108] width 24 height 4
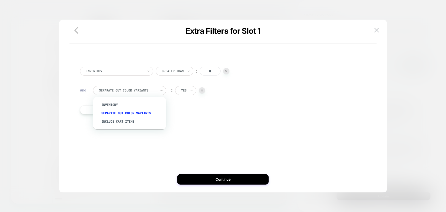
click at [136, 92] on div at bounding box center [127, 90] width 57 height 5
click at [134, 104] on div "Inventory" at bounding box center [132, 104] width 68 height 8
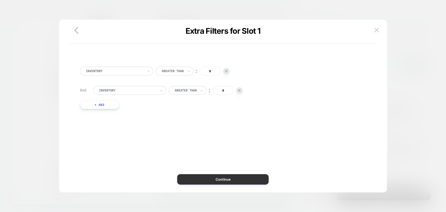
click at [226, 176] on button "Continue" at bounding box center [222, 179] width 91 height 10
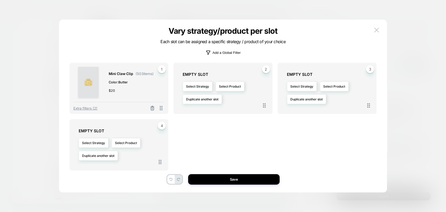
click at [230, 53] on p "Add a Global Filter" at bounding box center [226, 53] width 28 height 4
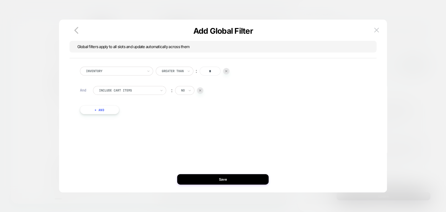
click at [147, 91] on div at bounding box center [127, 90] width 57 height 5
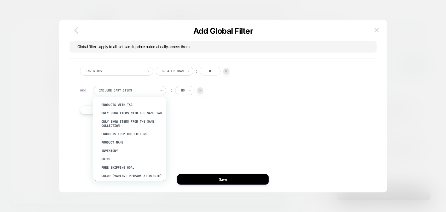
click at [76, 32] on icon "button" at bounding box center [76, 30] width 4 height 7
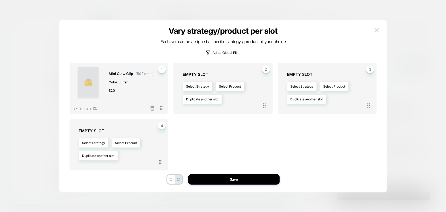
click at [227, 54] on p "Add a Global Filter" at bounding box center [226, 53] width 28 height 4
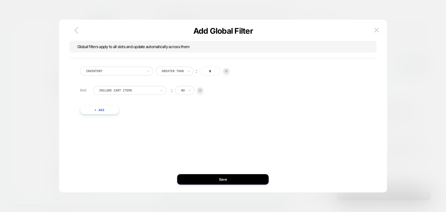
click at [81, 33] on button "button" at bounding box center [76, 31] width 14 height 12
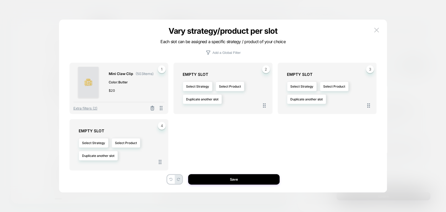
click at [376, 32] on img at bounding box center [376, 30] width 5 height 4
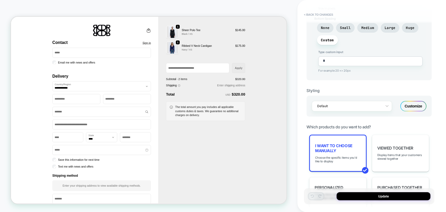
scroll to position [232, 0]
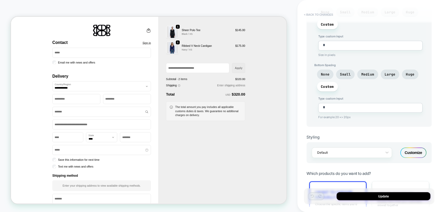
click at [321, 17] on button "< Back to changes" at bounding box center [318, 14] width 34 height 8
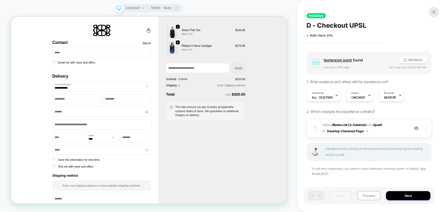
click at [434, 13] on icon at bounding box center [433, 12] width 4 height 4
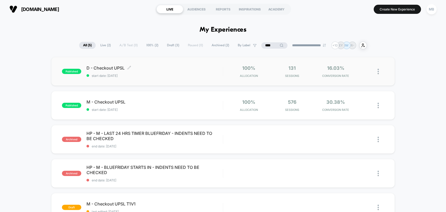
click at [175, 76] on span "start date: 8/28/2025" at bounding box center [154, 76] width 136 height 4
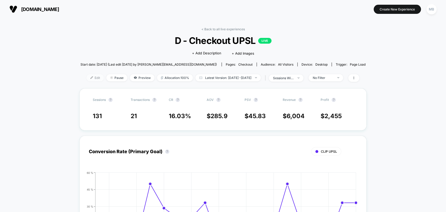
click at [86, 75] on span "Edit" at bounding box center [94, 77] width 17 height 7
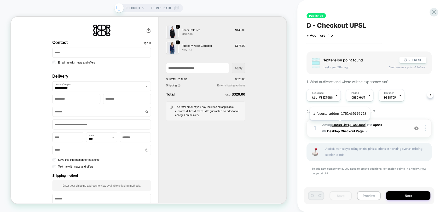
click at [339, 124] on b "Blocks List (3-Columns)" at bounding box center [349, 125] width 34 height 4
type textarea "*"
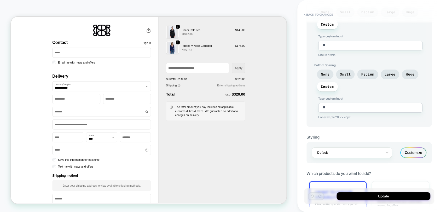
scroll to position [348, 0]
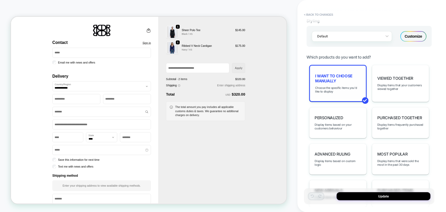
click at [331, 80] on div "I want to choose manually Choose the specific items you'd like to display" at bounding box center [337, 83] width 57 height 37
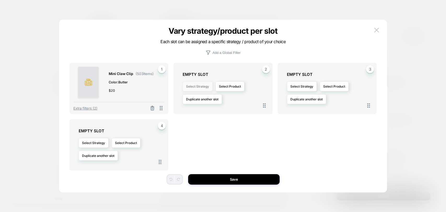
click at [192, 86] on button "Select Strategy" at bounding box center [197, 86] width 30 height 10
click at [198, 108] on span "personalized" at bounding box center [191, 109] width 19 height 4
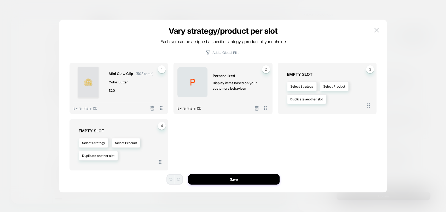
click at [186, 109] on span "Extra filters (2)" at bounding box center [189, 108] width 24 height 4
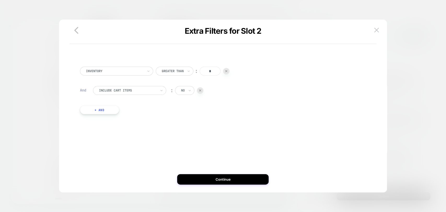
click at [76, 31] on icon "button" at bounding box center [76, 30] width 10 height 10
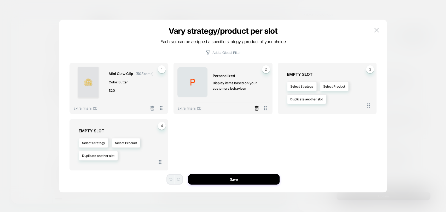
click at [257, 110] on icon at bounding box center [256, 108] width 3 height 3
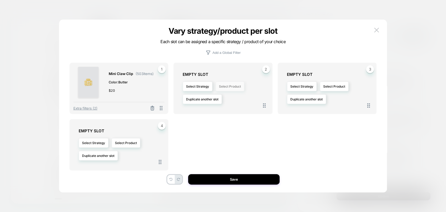
click at [236, 88] on button "Select Product" at bounding box center [229, 86] width 29 height 10
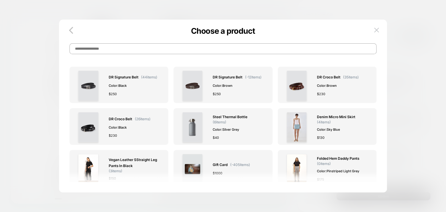
click at [158, 50] on input at bounding box center [222, 48] width 307 height 11
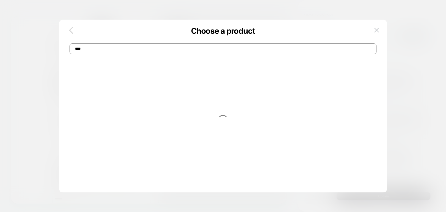
type input "****"
click at [70, 30] on icon "button" at bounding box center [71, 30] width 4 height 7
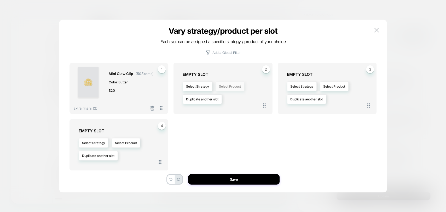
click at [227, 87] on button "Select Product" at bounding box center [229, 86] width 29 height 10
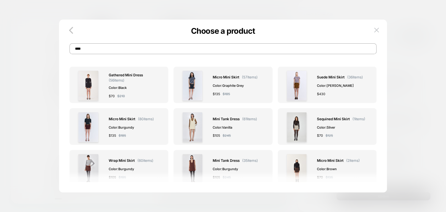
click at [122, 49] on input "****" at bounding box center [222, 48] width 307 height 11
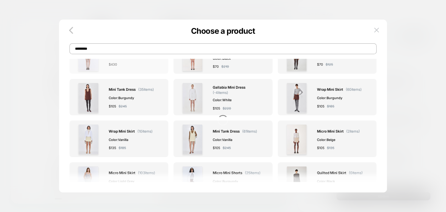
scroll to position [0, 0]
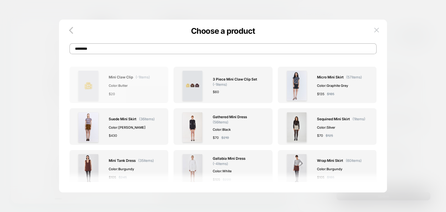
type input "*********"
click at [133, 94] on div "$ 20" at bounding box center [129, 93] width 41 height 5
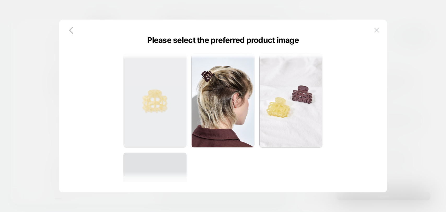
click at [167, 93] on img at bounding box center [155, 100] width 62 height 93
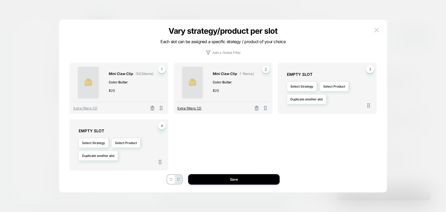
click at [192, 107] on span "Extra filters (2)" at bounding box center [189, 108] width 24 height 4
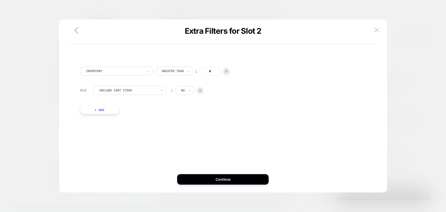
drag, startPoint x: 215, startPoint y: 72, endPoint x: 194, endPoint y: 71, distance: 20.6
click at [194, 71] on div "Greater Than ︰ *" at bounding box center [193, 71] width 74 height 9
click at [213, 73] on input "*" at bounding box center [209, 71] width 21 height 9
click at [155, 90] on div at bounding box center [127, 90] width 57 height 5
click at [149, 111] on div "Separate out color variants" at bounding box center [132, 113] width 68 height 8
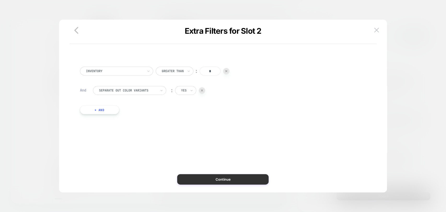
click at [225, 178] on button "Continue" at bounding box center [222, 179] width 91 height 10
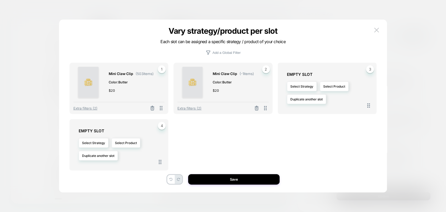
click at [218, 84] on span "Color: Butter" at bounding box center [232, 81] width 41 height 5
click at [226, 74] on span "Mini Claw Clip" at bounding box center [224, 74] width 24 height 6
click at [377, 28] on img at bounding box center [376, 30] width 5 height 4
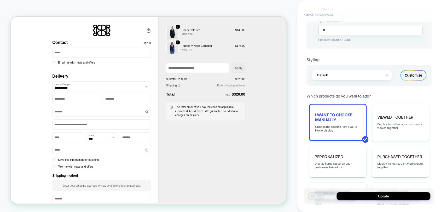
scroll to position [234, 0]
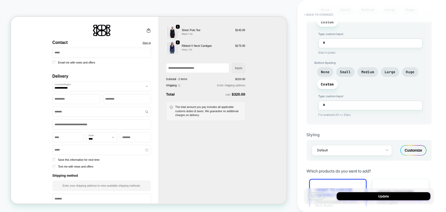
click at [316, 12] on button "< Back to changes" at bounding box center [318, 14] width 34 height 8
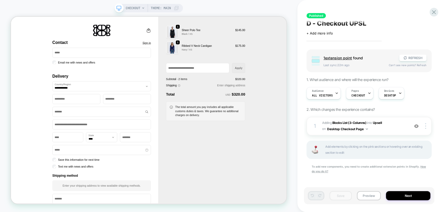
scroll to position [2, 0]
click at [59, 11] on div "CHECKOUT Theme: MAIN" at bounding box center [148, 105] width 297 height 201
click at [332, 122] on b "Blocks List (3-Columns)" at bounding box center [349, 123] width 34 height 4
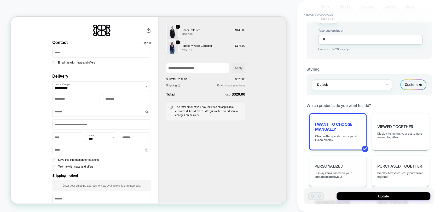
scroll to position [348, 0]
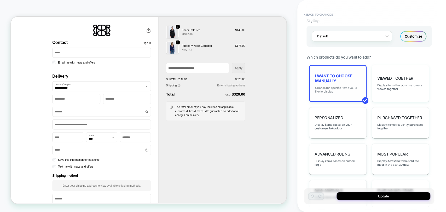
click at [333, 86] on span "Choose the specific items you'd like to display" at bounding box center [337, 89] width 45 height 7
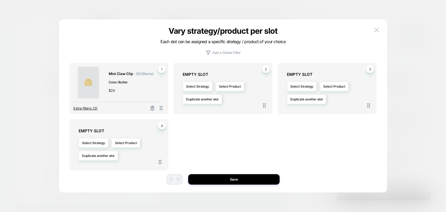
click at [79, 108] on span "Extra filters (2)" at bounding box center [85, 108] width 24 height 4
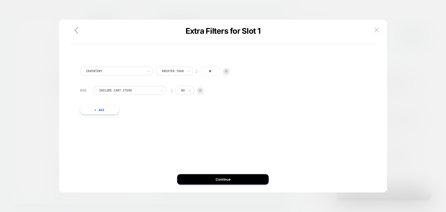
click at [147, 90] on div at bounding box center [127, 90] width 57 height 5
click at [132, 113] on div "Separate out color variants" at bounding box center [132, 113] width 68 height 8
click at [42, 81] on div at bounding box center [223, 106] width 446 height 212
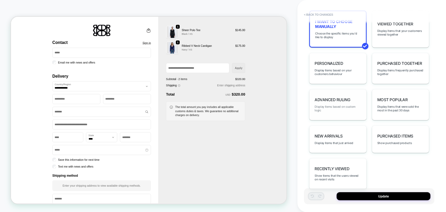
scroll to position [406, 0]
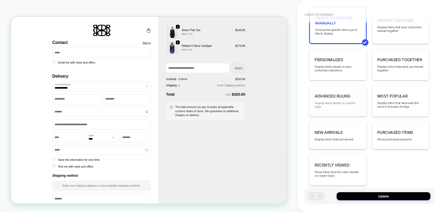
click at [326, 101] on span "Display items based on custom logic" at bounding box center [337, 104] width 46 height 7
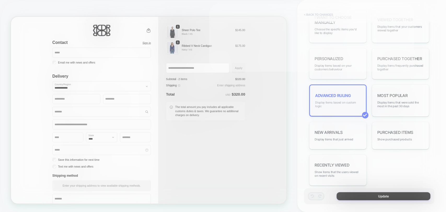
scroll to position [405, 0]
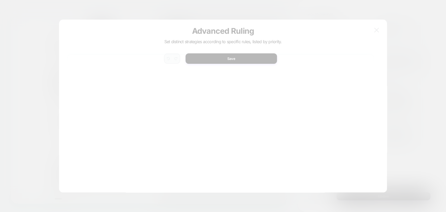
type textarea "*"
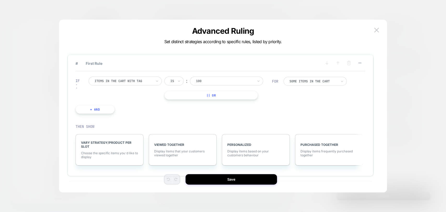
drag, startPoint x: 374, startPoint y: 32, endPoint x: 377, endPoint y: 38, distance: 7.0
click at [374, 32] on img at bounding box center [376, 30] width 5 height 4
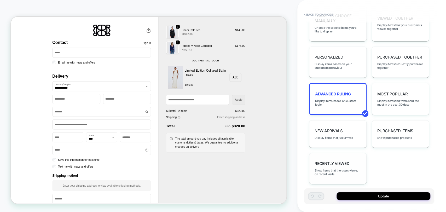
scroll to position [408, 0]
click at [342, 98] on span "Display items based on custom logic" at bounding box center [337, 101] width 45 height 7
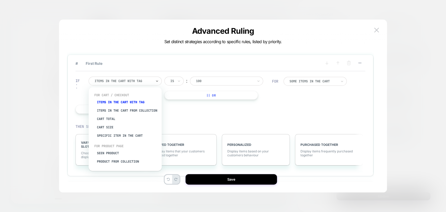
click at [119, 82] on div at bounding box center [122, 81] width 57 height 5
click at [207, 80] on div at bounding box center [224, 81] width 57 height 5
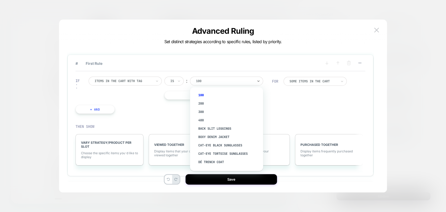
click at [137, 80] on div at bounding box center [122, 81] width 57 height 5
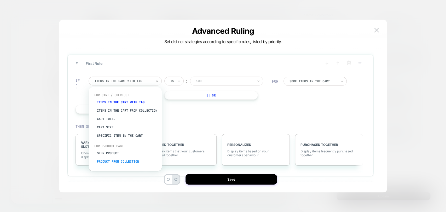
scroll to position [13, 0]
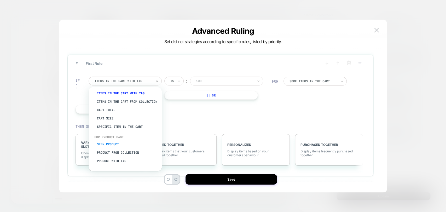
click at [119, 144] on div "Seen Product" at bounding box center [128, 144] width 68 height 8
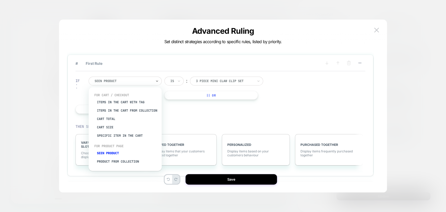
click at [133, 84] on div "Seen Product" at bounding box center [124, 80] width 73 height 9
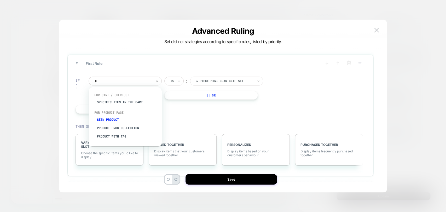
type input "*"
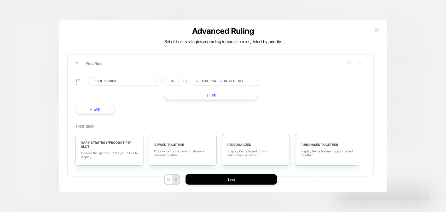
click at [188, 117] on div "IF Seen Product Is ︰ 3 piece mini claw clip set 3 PIECE MINI CLAW CLIP SET || O…" at bounding box center [174, 95] width 202 height 53
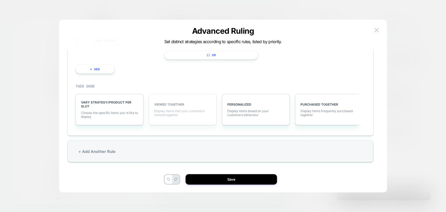
scroll to position [15, 0]
click at [256, 108] on div "PERSONALIZED Display items based on your customers behaviour" at bounding box center [256, 108] width 68 height 31
click at [271, 112] on span "Click for More Filters (2)" at bounding box center [255, 112] width 57 height 4
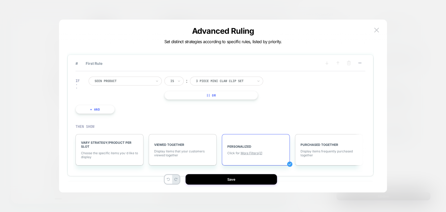
scroll to position [25, 0]
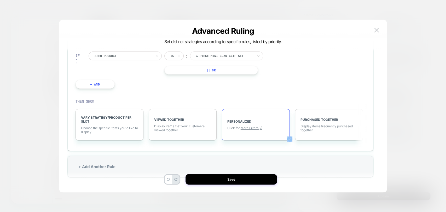
drag, startPoint x: 335, startPoint y: 106, endPoint x: 233, endPoint y: 109, distance: 102.1
click at [233, 109] on div "VARY STRATEGY/PRODUCT PER SLOT Choose the specific items you׳d like to display …" at bounding box center [218, 124] width 290 height 47
click at [120, 129] on span "Choose the specific items you׳d like to display" at bounding box center [109, 130] width 57 height 8
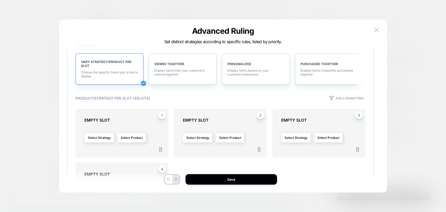
scroll to position [83, 0]
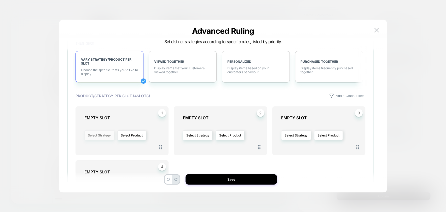
click at [93, 135] on button "Select Strategy" at bounding box center [99, 135] width 30 height 10
click at [132, 124] on div "Select Strategy Select Product" at bounding box center [124, 135] width 80 height 25
click at [132, 136] on button "Select Product" at bounding box center [131, 135] width 29 height 10
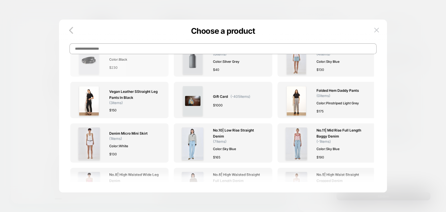
scroll to position [0, 0]
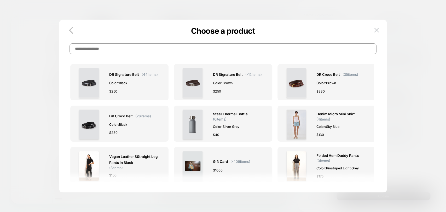
click at [128, 50] on input at bounding box center [222, 48] width 307 height 11
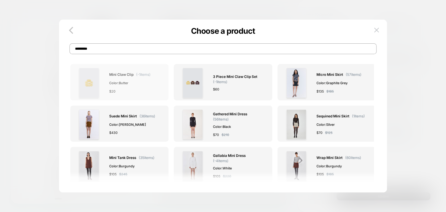
type input "*********"
click at [106, 79] on div "Mini Claw Clip ( -1 items) Color: Butter $ 20" at bounding box center [119, 83] width 91 height 30
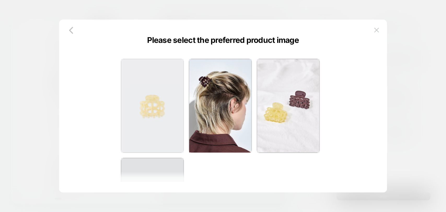
click at [151, 102] on img at bounding box center [152, 105] width 62 height 93
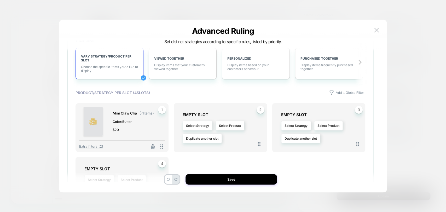
scroll to position [87, 0]
click at [85, 145] on span "Extra filters (2)" at bounding box center [91, 145] width 24 height 4
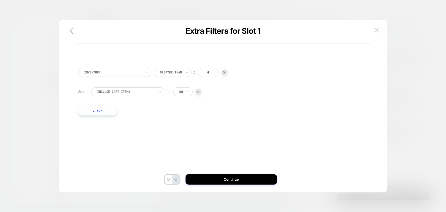
scroll to position [0, 0]
click at [131, 98] on div "Include Cart Items ︰ no" at bounding box center [226, 94] width 271 height 14
click at [130, 92] on div at bounding box center [125, 91] width 57 height 5
click at [126, 115] on div "Separate out color variants" at bounding box center [130, 114] width 68 height 8
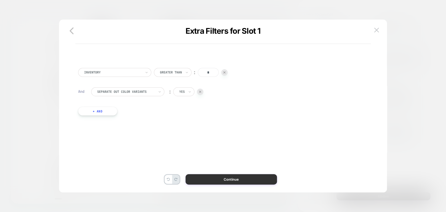
click at [212, 181] on button "Continue" at bounding box center [230, 179] width 91 height 10
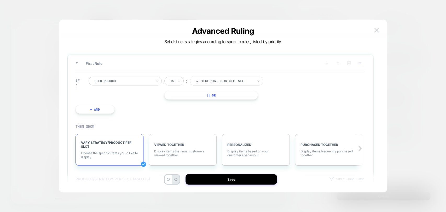
click at [128, 82] on div at bounding box center [122, 81] width 57 height 5
click at [34, 63] on div at bounding box center [223, 106] width 446 height 212
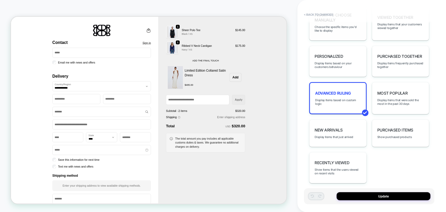
click at [322, 13] on span "I want to choose manually" at bounding box center [337, 18] width 46 height 10
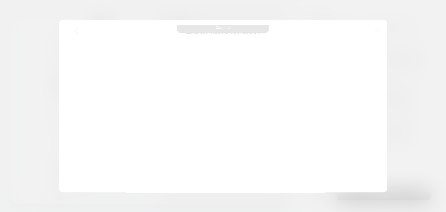
type textarea "*"
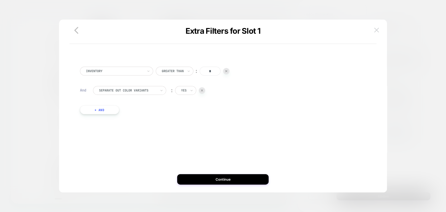
click at [375, 32] on button at bounding box center [376, 30] width 8 height 8
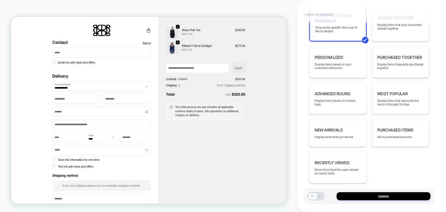
click at [324, 13] on button "< Back to changes" at bounding box center [318, 14] width 34 height 8
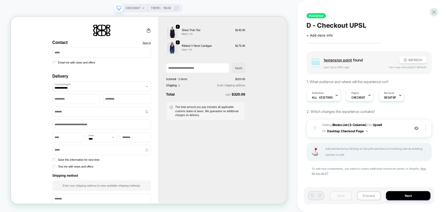
click at [370, 195] on button "Preview" at bounding box center [369, 195] width 24 height 9
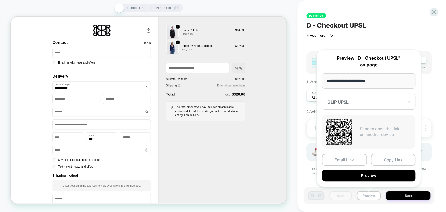
drag, startPoint x: 377, startPoint y: 81, endPoint x: 317, endPoint y: 87, distance: 60.4
click at [317, 87] on div "**********" at bounding box center [368, 117] width 104 height 137
click at [431, 11] on icon at bounding box center [433, 12] width 7 height 7
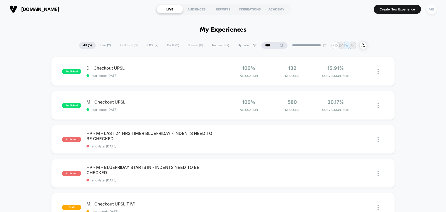
click at [432, 8] on div "MB" at bounding box center [431, 9] width 10 height 10
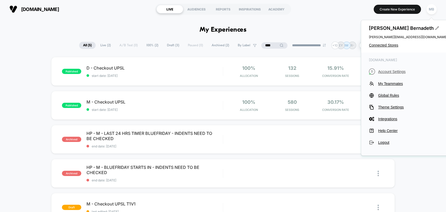
click at [390, 73] on span "Account Settings" at bounding box center [412, 71] width 69 height 4
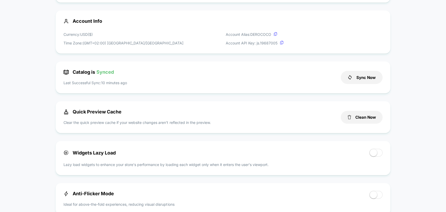
scroll to position [87, 0]
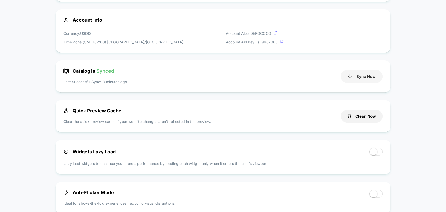
click at [369, 78] on button "Sync Now" at bounding box center [361, 76] width 42 height 13
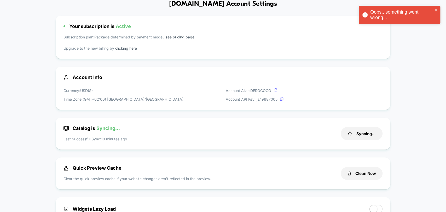
scroll to position [29, 0]
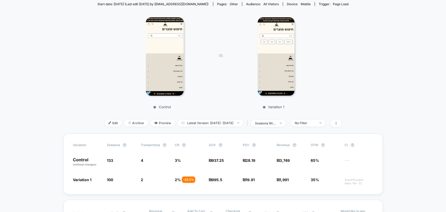
scroll to position [58, 0]
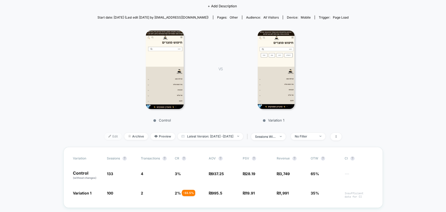
click at [105, 135] on span "Edit" at bounding box center [112, 136] width 17 height 7
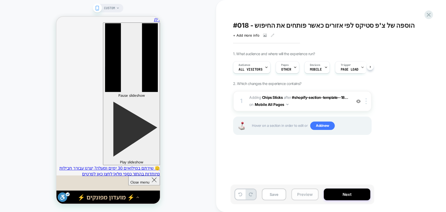
click at [304, 191] on button "Preview" at bounding box center [304, 194] width 27 height 12
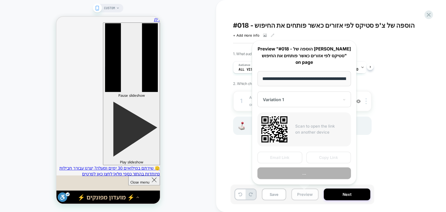
scroll to position [0, 29]
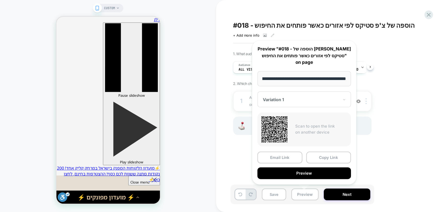
click at [401, 126] on div "1. What audience and where will the experience run? Audience All Visitors Pages…" at bounding box center [328, 99] width 191 height 96
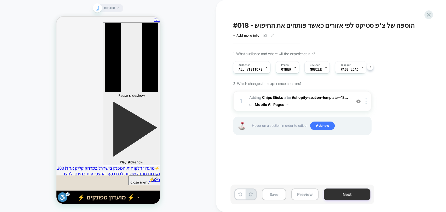
click at [353, 192] on button "Next" at bounding box center [346, 194] width 46 height 12
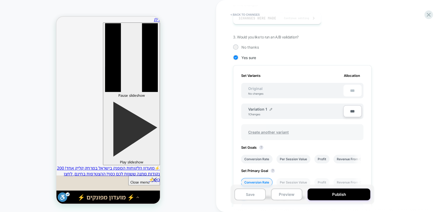
scroll to position [116, 0]
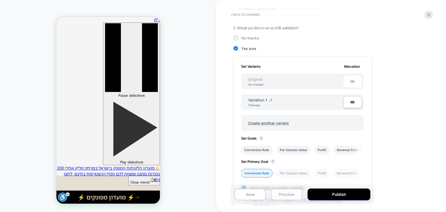
click at [288, 193] on button "Preview" at bounding box center [286, 194] width 31 height 12
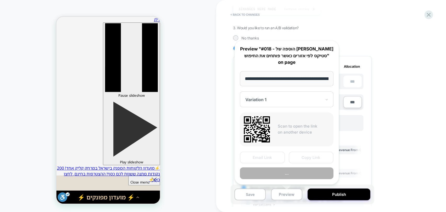
scroll to position [0, 29]
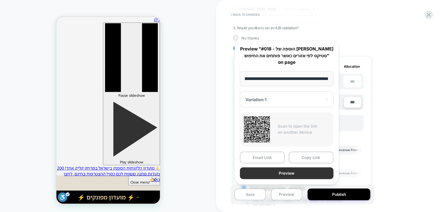
click at [298, 172] on button "Preview" at bounding box center [286, 173] width 93 height 12
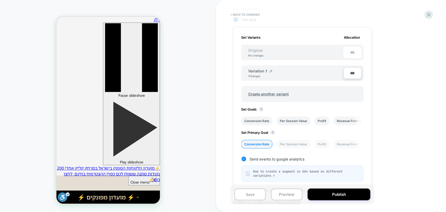
scroll to position [0, 0]
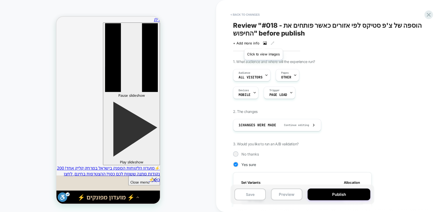
click at [263, 42] on icon at bounding box center [265, 43] width 4 height 4
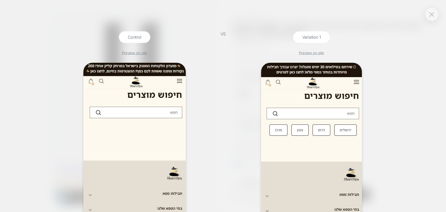
click at [428, 15] on button at bounding box center [431, 14] width 8 height 8
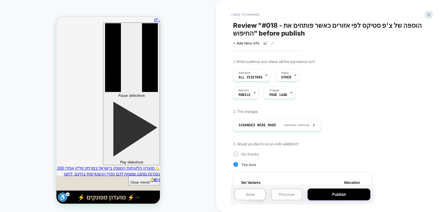
click at [286, 197] on button "Preview" at bounding box center [286, 194] width 31 height 12
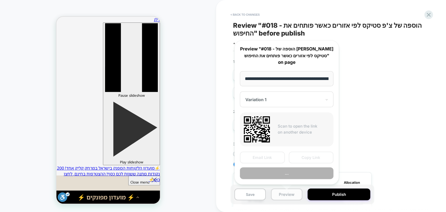
scroll to position [0, 29]
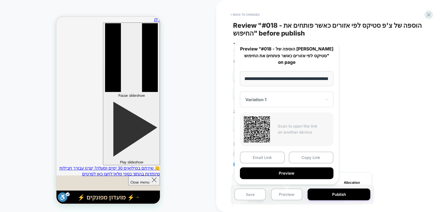
click at [174, 33] on div "CUSTOM" at bounding box center [108, 105] width 216 height 201
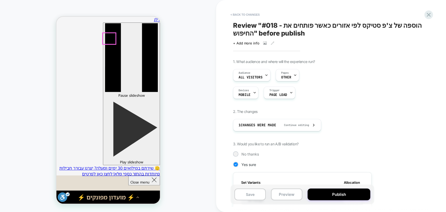
click at [246, 14] on button "< Back to changes" at bounding box center [245, 14] width 34 height 8
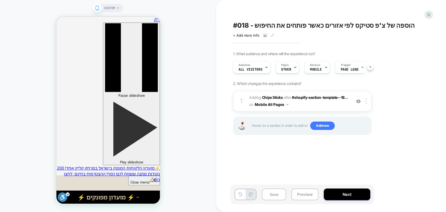
click at [111, 8] on span "CUSTOM" at bounding box center [109, 8] width 11 height 8
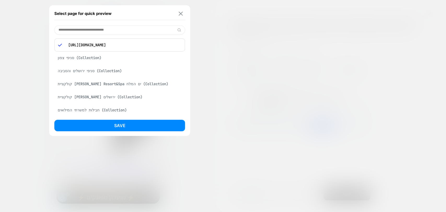
click at [184, 14] on button at bounding box center [180, 13] width 7 height 4
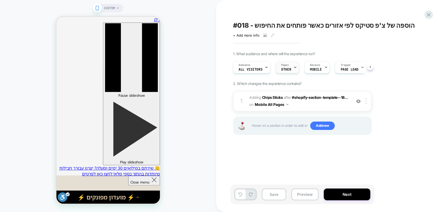
click at [289, 69] on span "OTHER" at bounding box center [286, 70] width 10 height 4
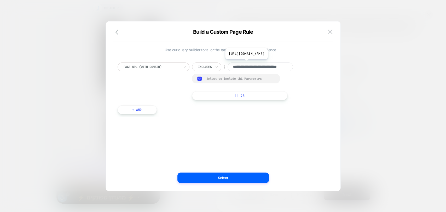
scroll to position [0, 18]
drag, startPoint x: 275, startPoint y: 67, endPoint x: 287, endPoint y: 65, distance: 11.6
click at [287, 65] on input "**********" at bounding box center [259, 66] width 65 height 9
click at [330, 30] on img at bounding box center [329, 31] width 5 height 4
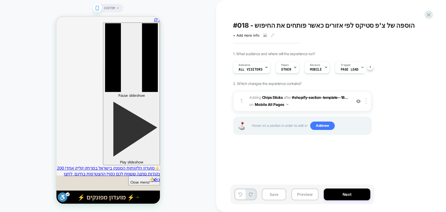
click at [115, 8] on div "CUSTOM" at bounding box center [111, 8] width 15 height 8
click at [293, 67] on icon at bounding box center [294, 67] width 3 height 3
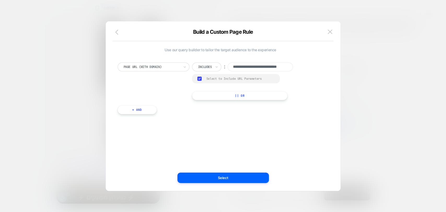
scroll to position [0, 0]
click at [119, 31] on icon "button" at bounding box center [118, 32] width 6 height 6
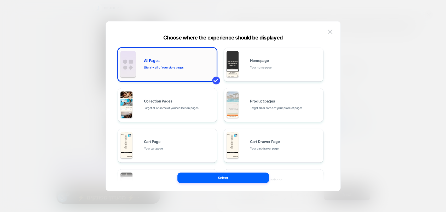
click at [186, 71] on div "All Pages Literally, all of your store pages" at bounding box center [167, 64] width 94 height 29
click at [228, 176] on button "Select" at bounding box center [222, 177] width 91 height 10
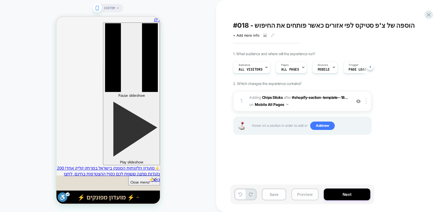
click at [301, 199] on button "Preview" at bounding box center [304, 194] width 27 height 12
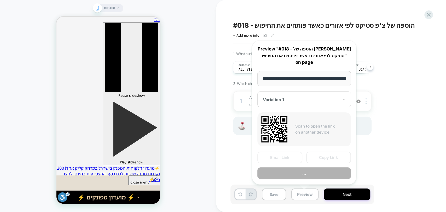
scroll to position [0, 29]
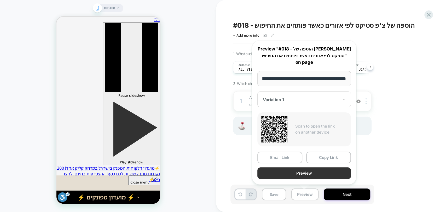
click at [304, 171] on button "Preview" at bounding box center [303, 173] width 93 height 12
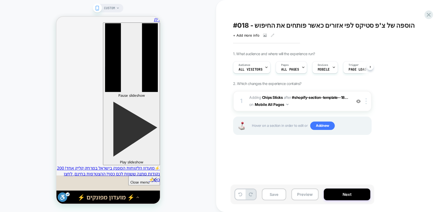
click at [114, 11] on span "CUSTOM" at bounding box center [109, 8] width 11 height 8
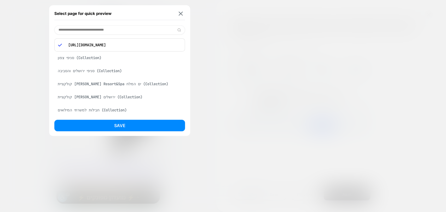
click at [107, 29] on input at bounding box center [119, 29] width 131 height 9
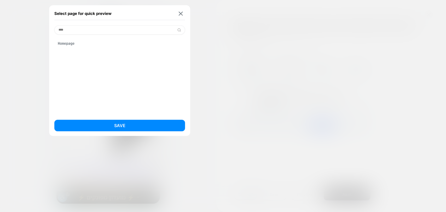
type input "****"
click at [96, 40] on div "Homepage" at bounding box center [119, 43] width 131 height 10
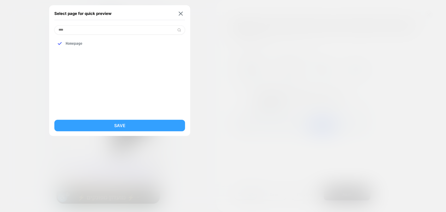
click at [137, 125] on button "Save" at bounding box center [119, 125] width 131 height 11
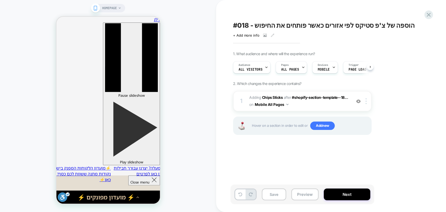
scroll to position [0, 0]
click at [298, 194] on button "Preview" at bounding box center [304, 194] width 27 height 12
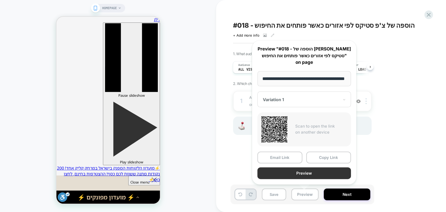
scroll to position [0, 0]
click at [301, 176] on button "Preview" at bounding box center [303, 173] width 93 height 12
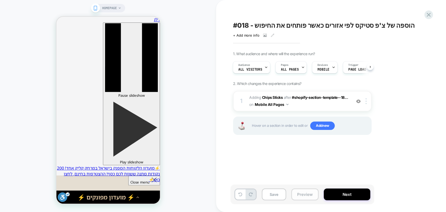
click at [307, 197] on button "Preview" at bounding box center [304, 194] width 27 height 12
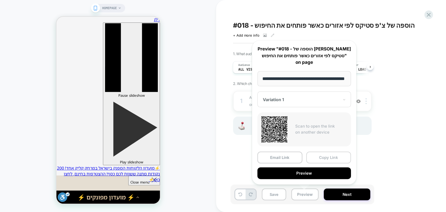
click at [326, 159] on button "Copy Link" at bounding box center [328, 157] width 45 height 12
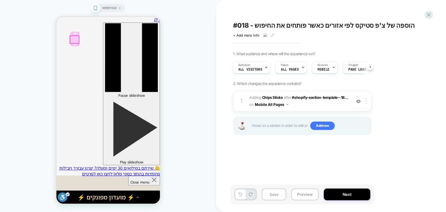
click at [75, 39] on div at bounding box center [74, 40] width 9 height 8
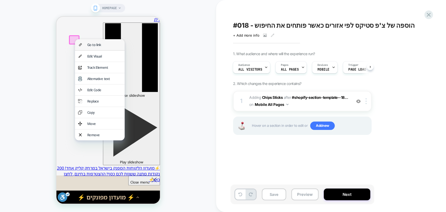
click at [88, 46] on div "Go to link" at bounding box center [104, 44] width 34 height 5
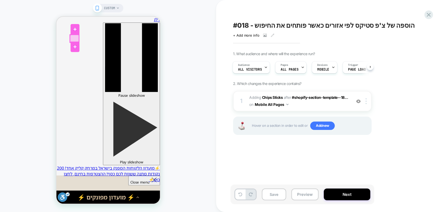
click at [74, 38] on div at bounding box center [74, 39] width 9 height 8
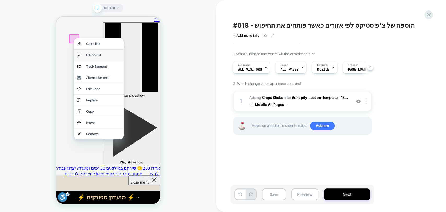
click at [94, 55] on div "Edit Visual" at bounding box center [103, 55] width 34 height 5
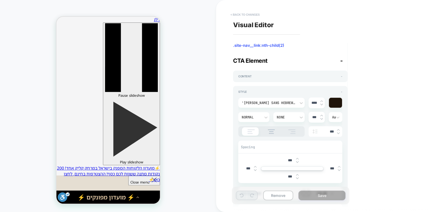
click at [247, 13] on button "< Back to changes" at bounding box center [245, 14] width 34 height 8
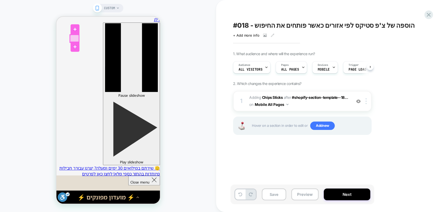
click at [75, 38] on div at bounding box center [74, 39] width 9 height 8
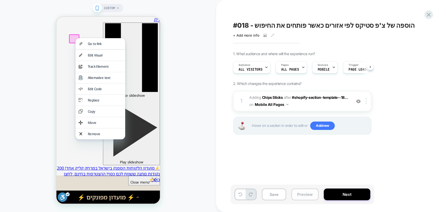
click at [304, 192] on button "Preview" at bounding box center [304, 194] width 27 height 12
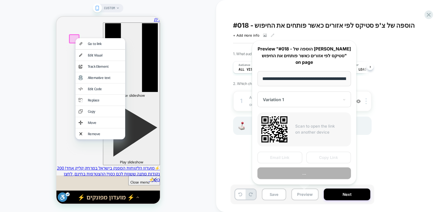
scroll to position [0, 29]
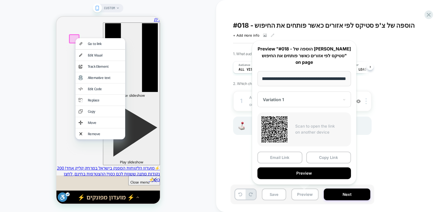
click at [319, 107] on div "**********" at bounding box center [304, 112] width 104 height 144
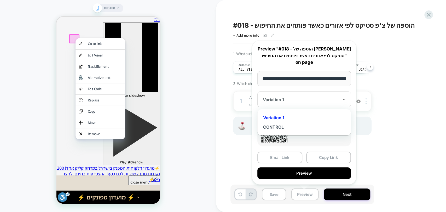
click at [302, 105] on div "Variation 1" at bounding box center [303, 99] width 93 height 16
click at [288, 127] on div "CONTROL" at bounding box center [304, 126] width 88 height 9
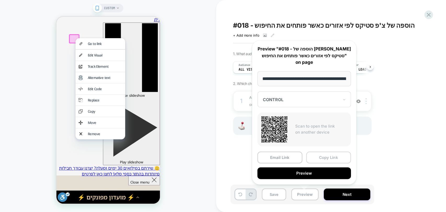
click at [324, 158] on button "Copy Link" at bounding box center [328, 157] width 45 height 12
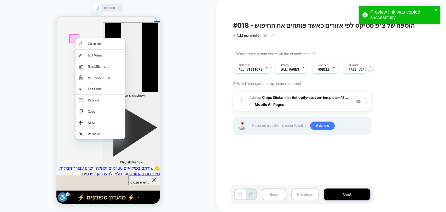
click at [201, 91] on div "CUSTOM" at bounding box center [108, 105] width 216 height 201
click at [304, 193] on button "Preview" at bounding box center [304, 194] width 27 height 12
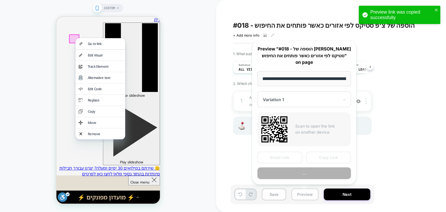
scroll to position [0, 29]
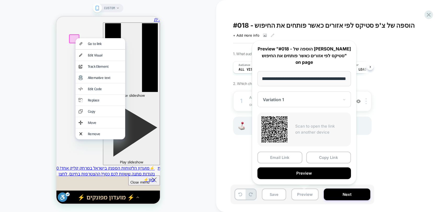
click at [429, 124] on div "#018 - הוספה של צ'פ סטיקס לפי אזורים כאשר פותחים את החיפוש Click to view images…" at bounding box center [331, 106] width 230 height 212
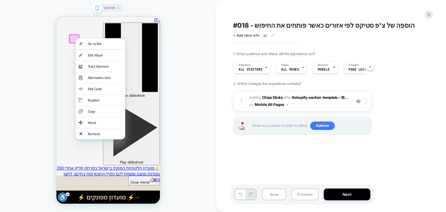
click at [311, 193] on button "Preview" at bounding box center [304, 194] width 27 height 12
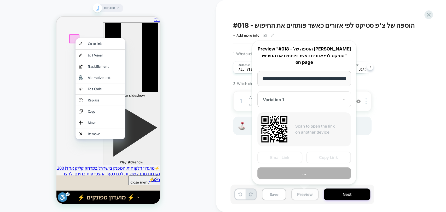
scroll to position [0, 29]
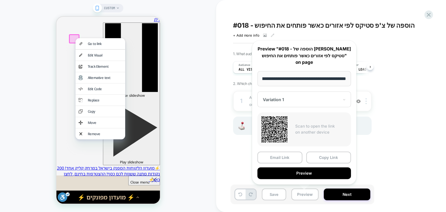
click at [297, 95] on div "Variation 1" at bounding box center [303, 99] width 93 height 16
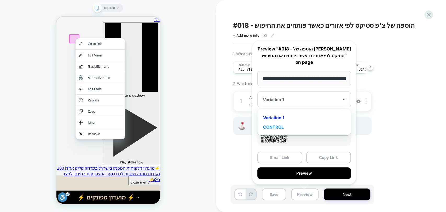
click at [277, 126] on div "CONTROL" at bounding box center [304, 126] width 88 height 9
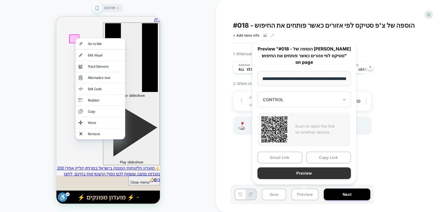
click at [324, 171] on button "Preview" at bounding box center [303, 173] width 93 height 12
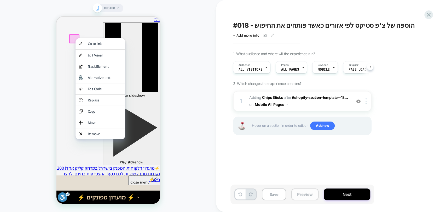
click at [301, 195] on button "Preview" at bounding box center [304, 194] width 27 height 12
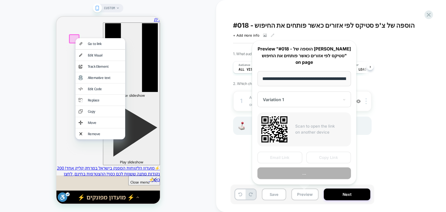
scroll to position [0, 29]
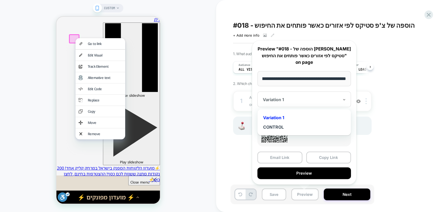
click at [294, 99] on div at bounding box center [301, 99] width 76 height 5
click at [321, 101] on div at bounding box center [301, 99] width 76 height 5
click at [282, 127] on div "CONTROL" at bounding box center [304, 126] width 88 height 9
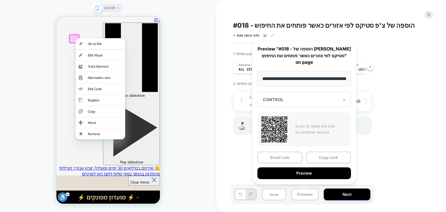
click at [207, 74] on div "CUSTOM" at bounding box center [108, 105] width 216 height 201
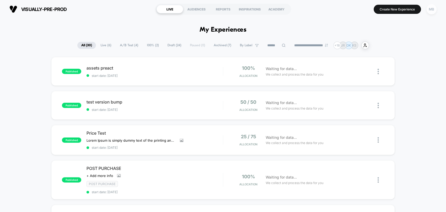
click at [428, 8] on div "MB" at bounding box center [431, 9] width 10 height 10
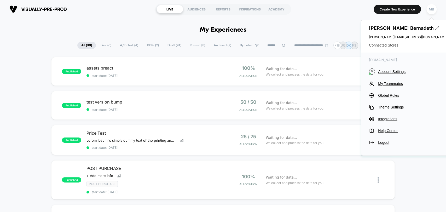
click at [385, 46] on span "Connected Stores" at bounding box center [408, 45] width 78 height 4
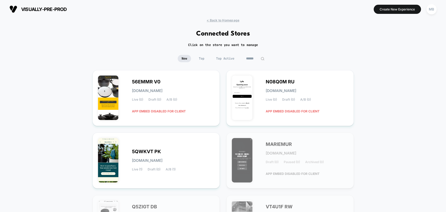
click at [251, 59] on input at bounding box center [255, 58] width 26 height 7
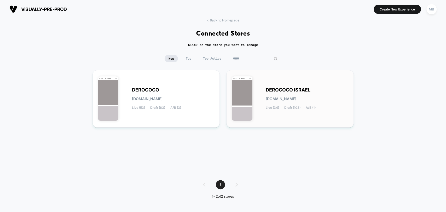
type input "*****"
click at [284, 81] on div "DEROCOCO ISRAEL [DOMAIN_NAME] Live (34) Draft (103) A/B (1)" at bounding box center [290, 98] width 116 height 46
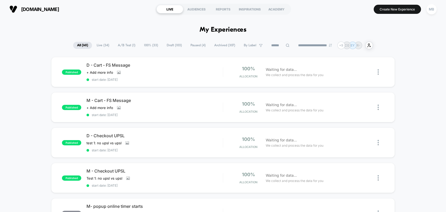
click at [281, 43] on input at bounding box center [280, 45] width 26 height 6
type input "********"
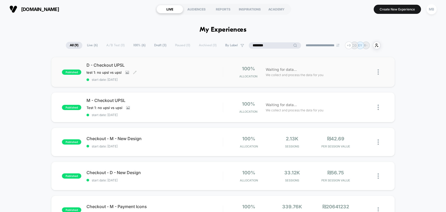
click at [174, 72] on div "test 1: no upsl vs upsl Click to view images Click to edit experience details t…" at bounding box center [133, 72] width 95 height 4
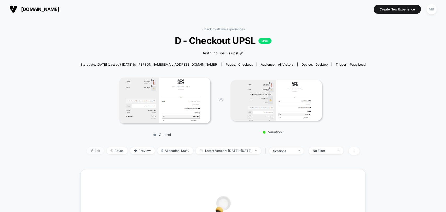
click at [88, 151] on span "Edit" at bounding box center [95, 150] width 17 height 7
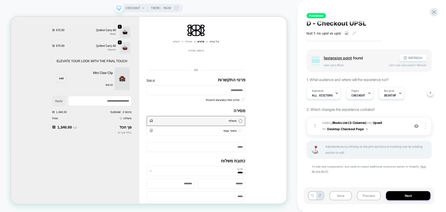
scroll to position [2, 0]
click at [340, 121] on b "Blocks List (3-Columns)" at bounding box center [349, 123] width 34 height 4
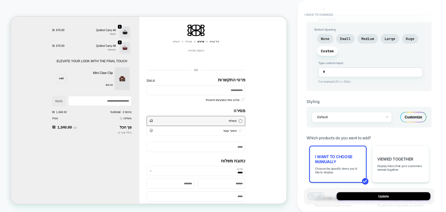
scroll to position [319, 0]
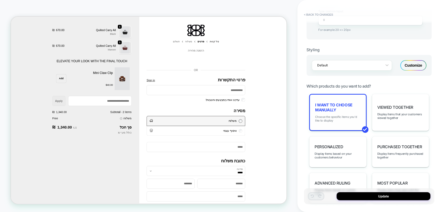
click at [337, 115] on span "Choose the specific items you'd like to display" at bounding box center [337, 118] width 45 height 7
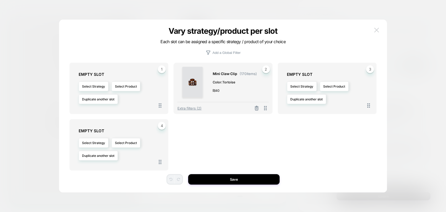
click at [376, 30] on img at bounding box center [376, 30] width 5 height 4
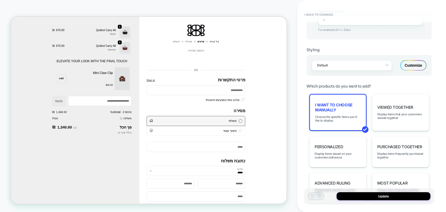
drag, startPoint x: 19, startPoint y: 10, endPoint x: 33, endPoint y: 13, distance: 14.6
click at [19, 10] on div "CHECKOUT Theme: MAIN" at bounding box center [148, 105] width 297 height 201
click at [325, 14] on button "< Back to changes" at bounding box center [318, 14] width 34 height 8
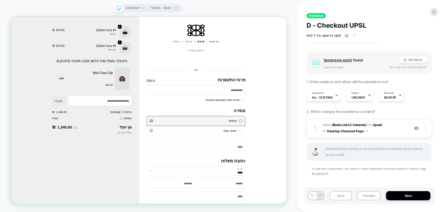
drag, startPoint x: 364, startPoint y: 194, endPoint x: 365, endPoint y: 188, distance: 6.1
click at [364, 194] on button "Preview" at bounding box center [369, 195] width 24 height 9
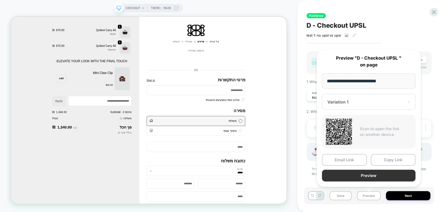
click at [379, 174] on button "Preview" at bounding box center [368, 175] width 93 height 12
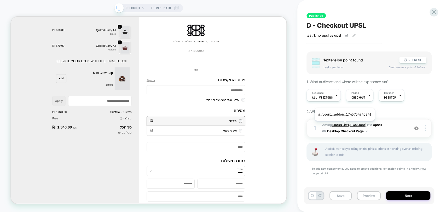
click at [344, 125] on b "Blocks List (3-Columns)" at bounding box center [349, 125] width 34 height 4
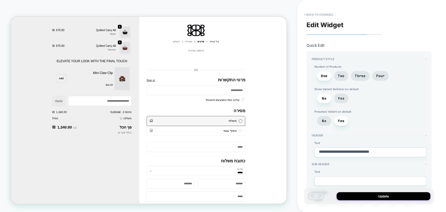
type textarea "*"
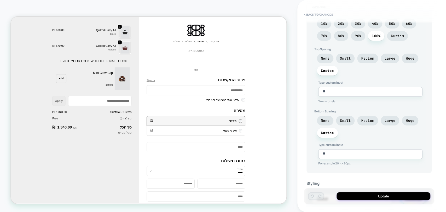
scroll to position [261, 0]
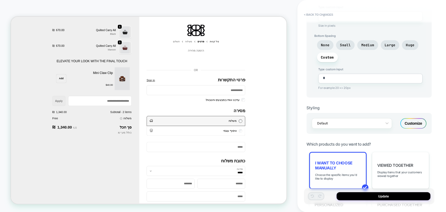
click at [339, 163] on span "I want to choose manually" at bounding box center [337, 165] width 45 height 10
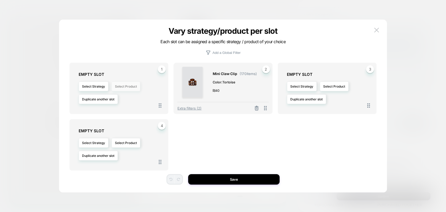
click at [121, 86] on button "Select Product" at bounding box center [125, 86] width 29 height 10
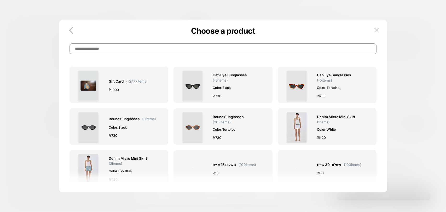
click at [121, 52] on input at bounding box center [222, 48] width 307 height 11
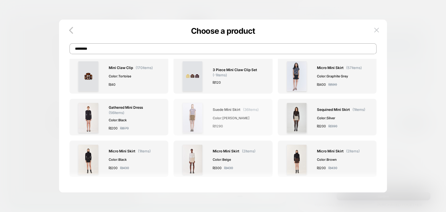
scroll to position [0, 0]
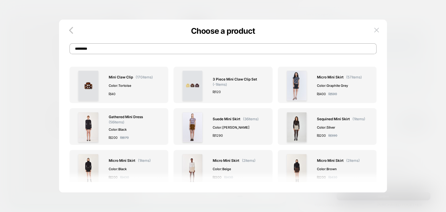
type input "*********"
click at [35, 35] on div at bounding box center [223, 106] width 446 height 212
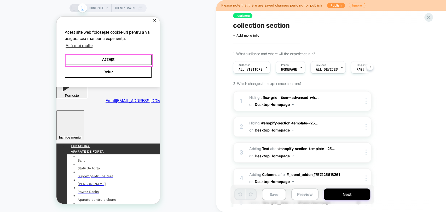
click at [113, 57] on button "Accept" at bounding box center [107, 59] width 87 height 11
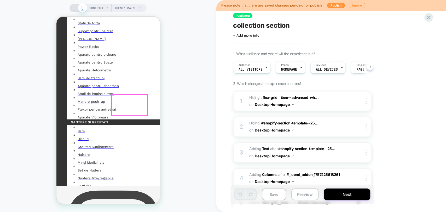
scroll to position [261, 0]
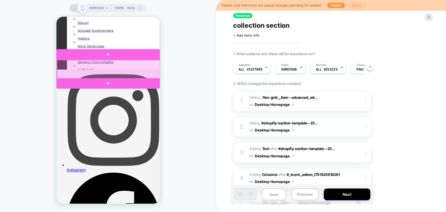
drag, startPoint x: 112, startPoint y: 66, endPoint x: 341, endPoint y: 111, distance: 233.0
click at [112, 66] on div at bounding box center [108, 69] width 103 height 19
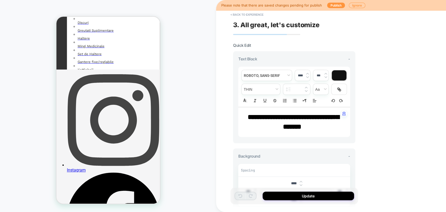
click at [301, 115] on strong "**********" at bounding box center [292, 122] width 91 height 16
click at [318, 125] on p "**********" at bounding box center [291, 121] width 97 height 19
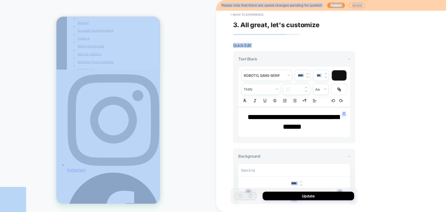
click at [315, 127] on p "**********" at bounding box center [291, 121] width 97 height 19
click at [310, 126] on strong "**********" at bounding box center [292, 122] width 91 height 16
click at [276, 121] on p "**********" at bounding box center [291, 121] width 97 height 19
click at [273, 120] on p "**********" at bounding box center [291, 121] width 97 height 19
click at [280, 117] on strong "**********" at bounding box center [292, 122] width 91 height 16
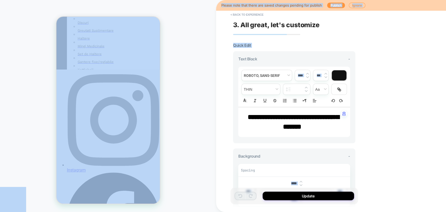
click at [390, 85] on div "**********" at bounding box center [331, 106] width 230 height 212
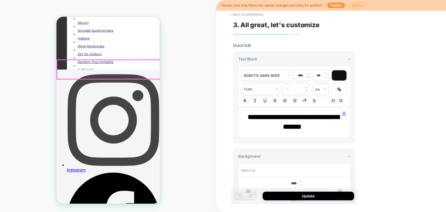
click at [240, 13] on button "< Back to experience" at bounding box center [247, 14] width 38 height 8
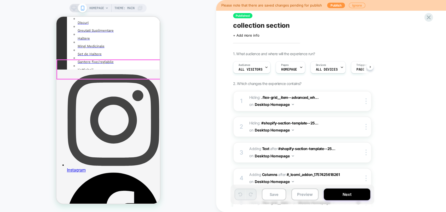
scroll to position [203, 0]
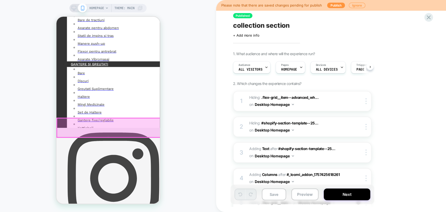
click at [133, 122] on div at bounding box center [108, 127] width 103 height 19
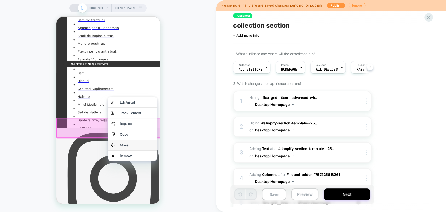
click at [120, 147] on div "Move" at bounding box center [137, 145] width 34 height 4
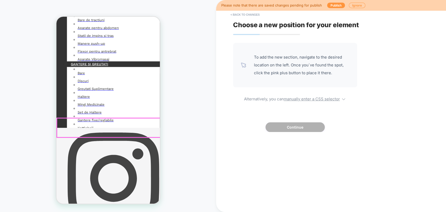
scroll to position [220, 0]
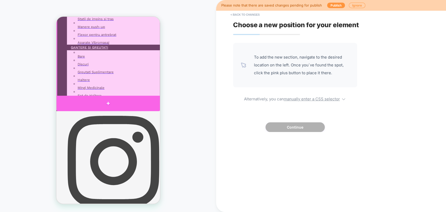
click at [108, 98] on div at bounding box center [107, 103] width 103 height 15
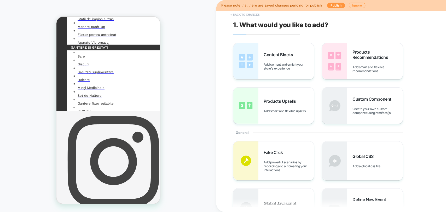
click at [238, 15] on button "< Back to changes" at bounding box center [245, 14] width 34 height 8
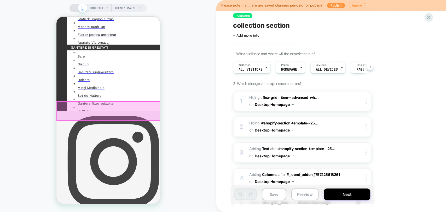
click at [117, 108] on div at bounding box center [108, 110] width 103 height 19
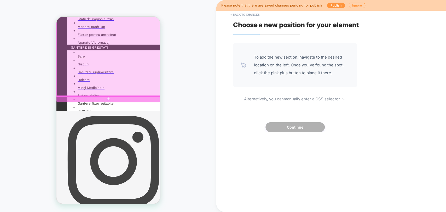
click at [106, 98] on div at bounding box center [107, 98] width 103 height 7
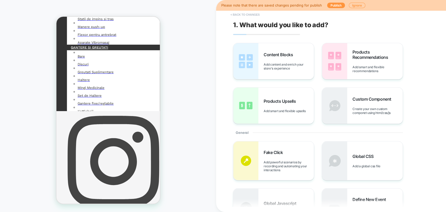
click at [243, 14] on button "< Back to changes" at bounding box center [245, 14] width 34 height 8
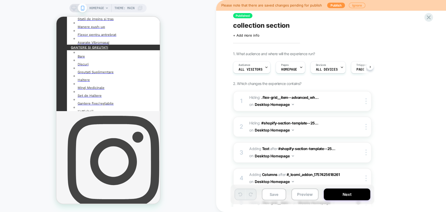
scroll to position [58, 0]
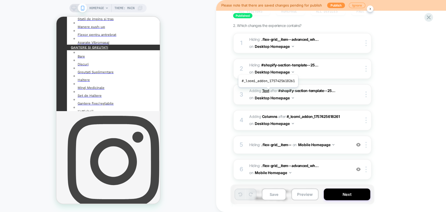
click at [265, 90] on b "Text" at bounding box center [265, 90] width 7 height 4
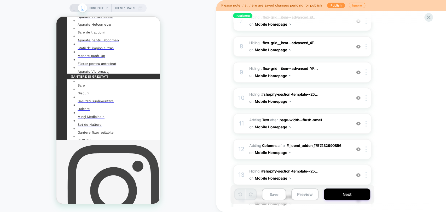
scroll to position [291, 0]
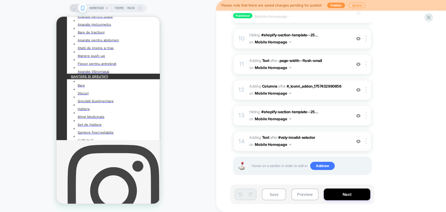
click at [357, 140] on img at bounding box center [358, 141] width 4 height 4
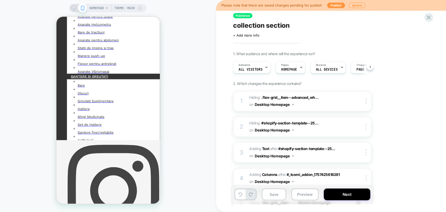
scroll to position [336, 0]
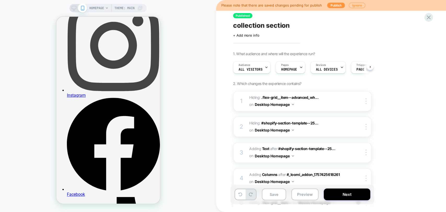
click at [274, 27] on span "collection section" at bounding box center [261, 25] width 57 height 8
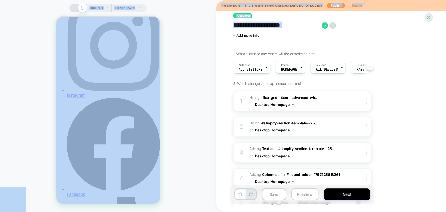
copy body "**********"
click at [397, 46] on div "**********" at bounding box center [328, 105] width 196 height 201
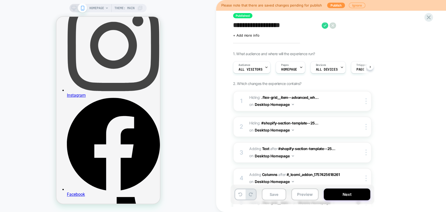
click at [287, 26] on textarea "**********" at bounding box center [276, 25] width 86 height 8
click at [430, 19] on icon at bounding box center [428, 17] width 7 height 7
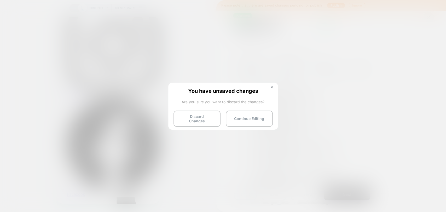
click at [192, 120] on button "Discard Changes" at bounding box center [196, 118] width 47 height 16
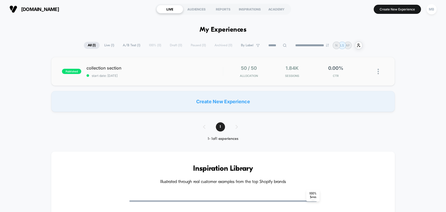
click at [163, 75] on span "start date: [DATE]" at bounding box center [154, 76] width 136 height 4
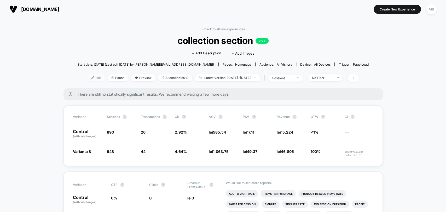
click at [87, 79] on span "Edit" at bounding box center [95, 77] width 17 height 7
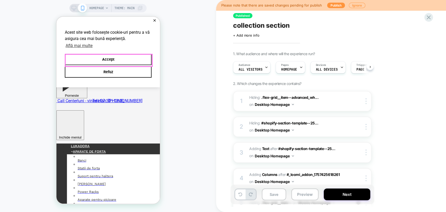
drag, startPoint x: 121, startPoint y: 57, endPoint x: 363, endPoint y: 201, distance: 281.4
click at [121, 57] on button "Accept" at bounding box center [107, 59] width 87 height 11
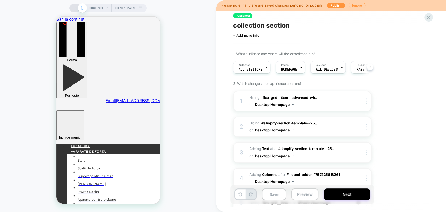
click at [309, 194] on button "Preview" at bounding box center [304, 194] width 27 height 12
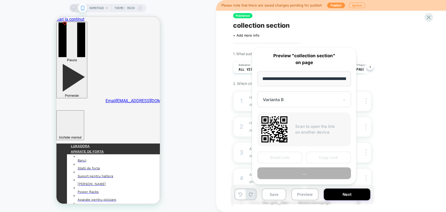
scroll to position [0, 17]
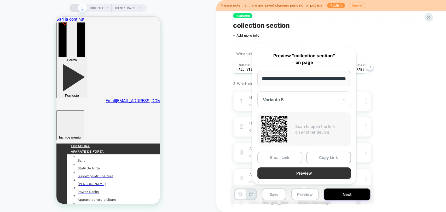
click at [330, 175] on button "Preview" at bounding box center [303, 173] width 93 height 12
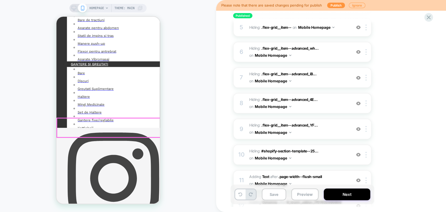
scroll to position [117, 0]
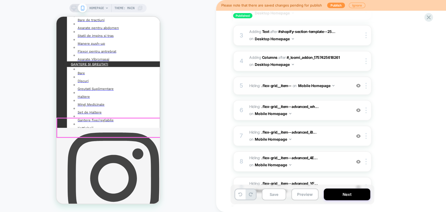
click at [358, 87] on img at bounding box center [358, 85] width 4 height 4
click at [359, 109] on img at bounding box center [358, 110] width 4 height 4
click at [357, 134] on img at bounding box center [358, 136] width 4 height 4
click at [358, 161] on img at bounding box center [358, 161] width 4 height 4
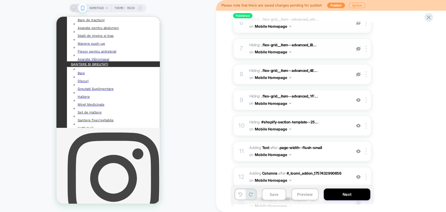
click at [359, 125] on img at bounding box center [358, 125] width 4 height 4
click at [358, 99] on img at bounding box center [358, 100] width 4 height 4
click at [358, 151] on img at bounding box center [358, 151] width 4 height 4
click at [357, 123] on div at bounding box center [358, 126] width 9 height 6
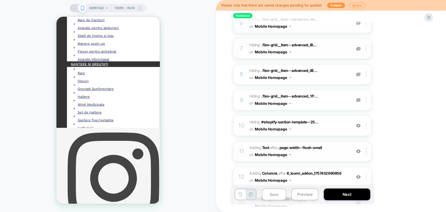
click at [357, 99] on img at bounding box center [358, 100] width 4 height 4
click at [359, 76] on div at bounding box center [358, 74] width 9 height 6
click at [357, 46] on img at bounding box center [358, 48] width 4 height 4
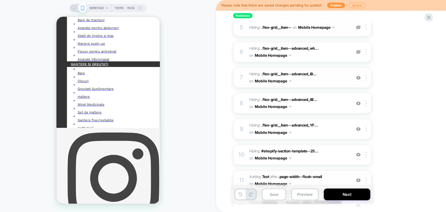
click at [357, 50] on img at bounding box center [358, 52] width 4 height 4
click at [359, 27] on img at bounding box center [358, 27] width 4 height 4
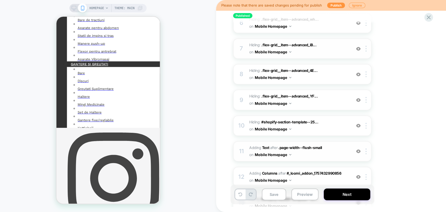
scroll to position [233, 0]
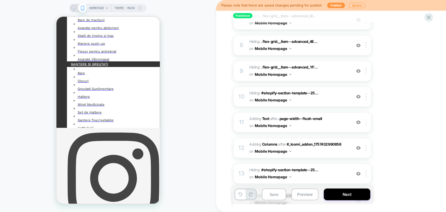
click at [366, 121] on div at bounding box center [366, 122] width 9 height 6
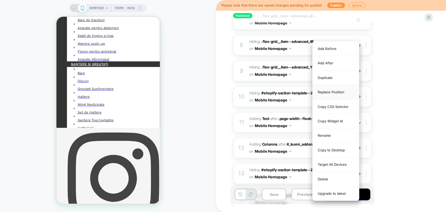
click at [328, 92] on div "Replace Position" at bounding box center [335, 92] width 46 height 14
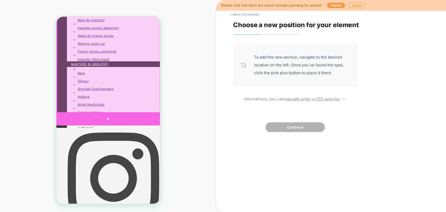
click at [102, 114] on div at bounding box center [107, 118] width 103 height 13
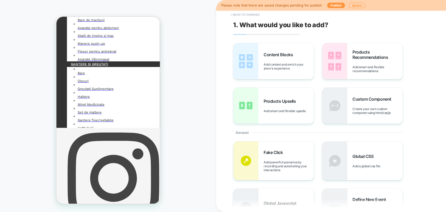
click at [244, 15] on button "< Back to changes" at bounding box center [245, 14] width 34 height 8
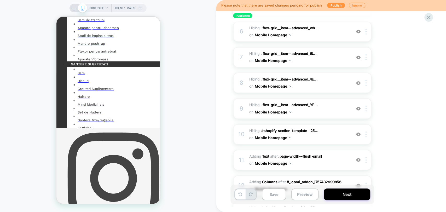
scroll to position [203, 0]
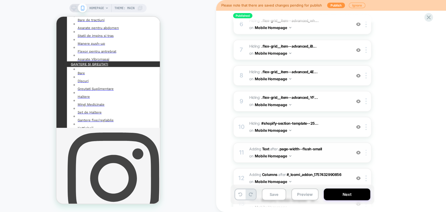
click at [366, 153] on div at bounding box center [366, 153] width 9 height 6
click at [440, 139] on div "Published collection section Click to edit experience details + Add more info 1…" at bounding box center [331, 106] width 230 height 212
click at [429, 133] on div "Published collection section Click to edit experience details + Add more info 1…" at bounding box center [331, 106] width 230 height 212
click at [418, 135] on div "1. What audience and where will the experience run? Audience All Visitors Pages…" at bounding box center [328, 62] width 191 height 427
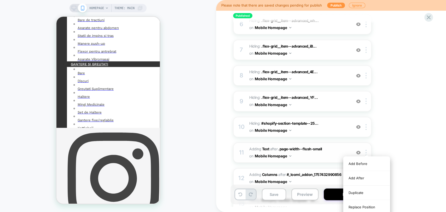
click at [333, 152] on span "#_loomi_addon_1757432990856 Adding Text AFTER .page-width--flush-small .page-wi…" at bounding box center [298, 152] width 99 height 14
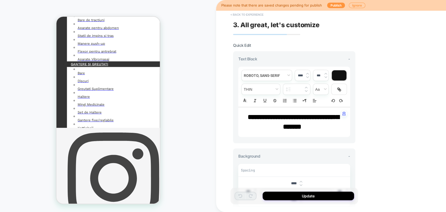
click at [247, 14] on button "< Back to experience" at bounding box center [247, 14] width 38 height 8
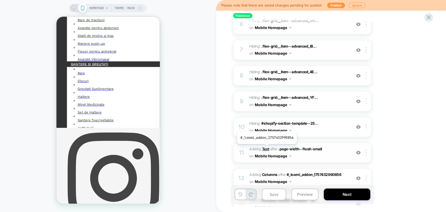
click at [266, 148] on b "Text" at bounding box center [265, 148] width 7 height 4
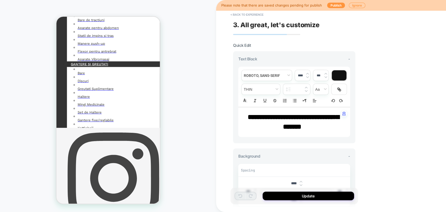
click at [283, 139] on div "**********" at bounding box center [294, 97] width 122 height 92
click at [307, 122] on strong "**********" at bounding box center [292, 122] width 91 height 16
drag, startPoint x: 318, startPoint y: 125, endPoint x: 247, endPoint y: 115, distance: 71.8
click at [239, 115] on div "**********" at bounding box center [294, 122] width 112 height 30
click at [250, 115] on strong "**********" at bounding box center [292, 122] width 91 height 16
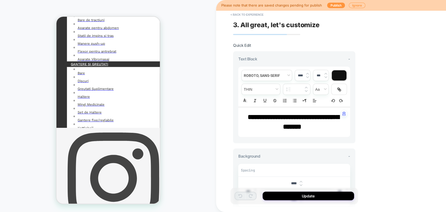
click at [254, 116] on strong "**********" at bounding box center [292, 122] width 91 height 16
click at [257, 117] on strong "**********" at bounding box center [292, 122] width 91 height 16
click at [280, 118] on strong "**********" at bounding box center [292, 122] width 91 height 16
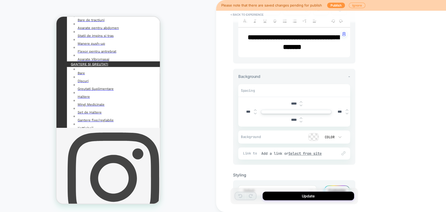
scroll to position [29, 0]
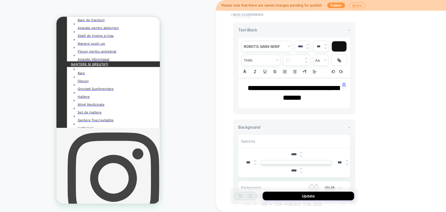
click at [303, 99] on strong "**********" at bounding box center [292, 93] width 91 height 16
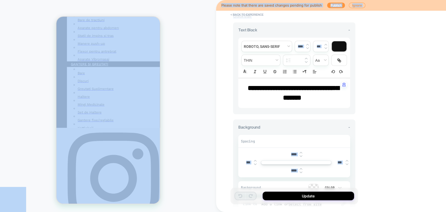
click at [309, 98] on strong "**********" at bounding box center [292, 93] width 91 height 16
click at [299, 96] on strong "**********" at bounding box center [292, 93] width 91 height 16
click at [303, 93] on strong "**********" at bounding box center [292, 93] width 91 height 16
click at [310, 88] on strong "**********" at bounding box center [292, 93] width 91 height 16
click at [289, 31] on div "Text Block -" at bounding box center [294, 29] width 112 height 5
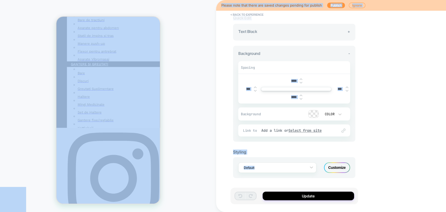
scroll to position [26, 0]
click at [285, 34] on div "Text Block +" at bounding box center [294, 32] width 112 height 5
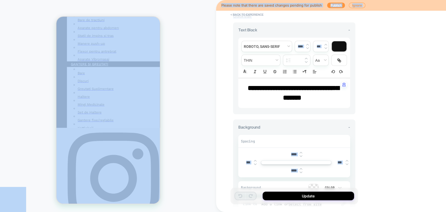
click at [299, 100] on strong "**********" at bounding box center [292, 93] width 91 height 16
click at [312, 98] on strong "**********" at bounding box center [292, 93] width 91 height 16
click at [311, 98] on strong "**********" at bounding box center [292, 93] width 91 height 16
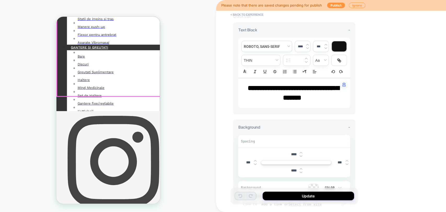
drag, startPoint x: 195, startPoint y: 103, endPoint x: 205, endPoint y: 104, distance: 10.0
click at [195, 103] on div "HOMEPAGE Theme: MAIN" at bounding box center [108, 105] width 216 height 201
click at [269, 86] on strong "**********" at bounding box center [292, 93] width 91 height 16
click at [277, 85] on strong "**********" at bounding box center [292, 93] width 91 height 16
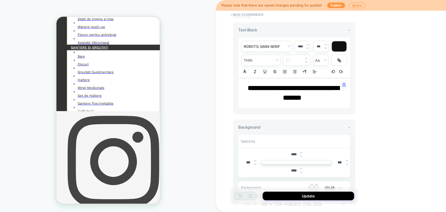
click at [281, 87] on strong "**********" at bounding box center [292, 93] width 91 height 16
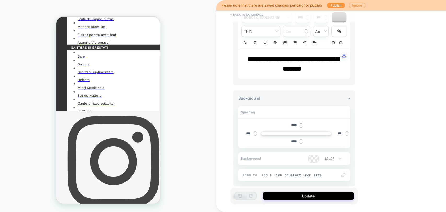
drag, startPoint x: 312, startPoint y: 69, endPoint x: 262, endPoint y: 62, distance: 51.2
click at [262, 62] on p "**********" at bounding box center [291, 63] width 97 height 19
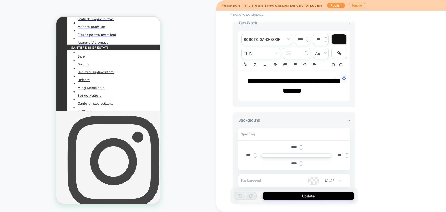
scroll to position [0, 0]
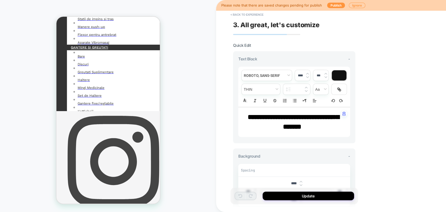
click at [273, 122] on strong "**********" at bounding box center [292, 122] width 91 height 16
drag, startPoint x: 277, startPoint y: 122, endPoint x: 290, endPoint y: 81, distance: 42.7
click at [289, 122] on p "**********" at bounding box center [291, 121] width 97 height 19
click at [247, 13] on button "< Back to experience" at bounding box center [247, 14] width 38 height 8
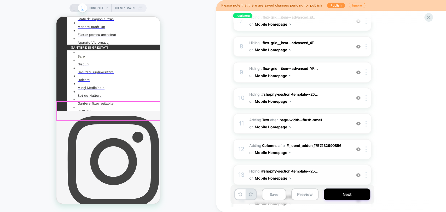
scroll to position [261, 0]
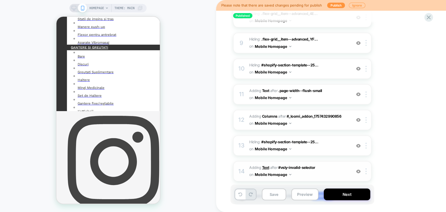
click at [264, 165] on b "Text" at bounding box center [265, 167] width 7 height 4
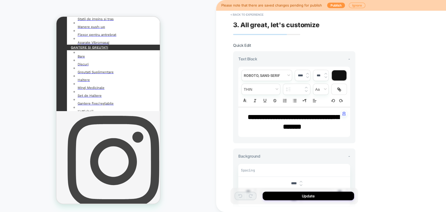
drag, startPoint x: 291, startPoint y: 112, endPoint x: 303, endPoint y: 117, distance: 13.2
click at [303, 117] on p "**********" at bounding box center [291, 121] width 97 height 19
click at [244, 14] on button "< Back to experience" at bounding box center [247, 14] width 38 height 8
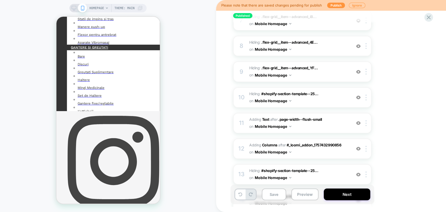
scroll to position [291, 0]
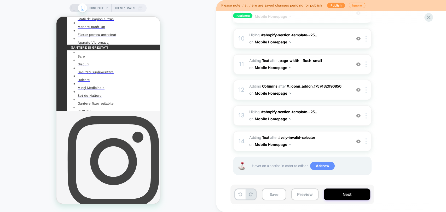
click at [322, 163] on span "Add new" at bounding box center [322, 166] width 25 height 8
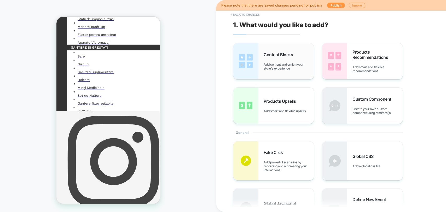
click at [262, 56] on div "Content Blocks Add content and enrich your store's experience" at bounding box center [273, 61] width 80 height 36
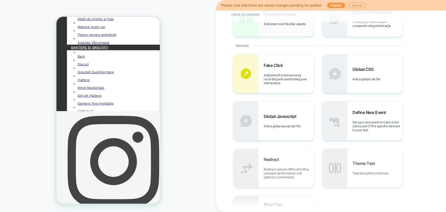
scroll to position [0, 0]
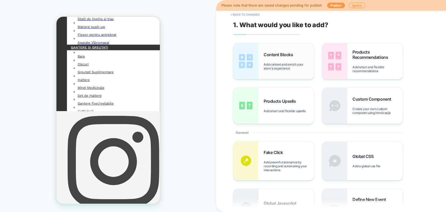
click at [274, 60] on div "Content Blocks Add content and enrich your store's experience" at bounding box center [288, 61] width 50 height 18
click at [249, 15] on button "< Back to changes" at bounding box center [245, 14] width 34 height 8
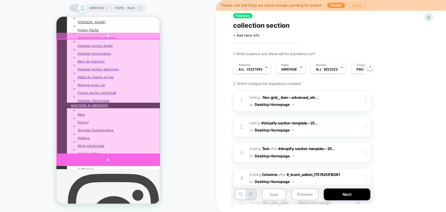
click at [111, 157] on div at bounding box center [107, 159] width 103 height 13
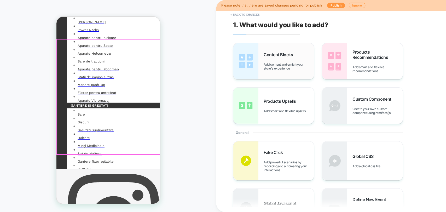
drag, startPoint x: 241, startPoint y: 68, endPoint x: 85, endPoint y: 126, distance: 166.1
click at [241, 68] on img at bounding box center [245, 61] width 25 height 36
click at [271, 59] on div "Content Blocks Add content and enrich your store's experience" at bounding box center [288, 61] width 50 height 18
click at [282, 69] on span "Add content and enrich your store's experience" at bounding box center [288, 66] width 50 height 8
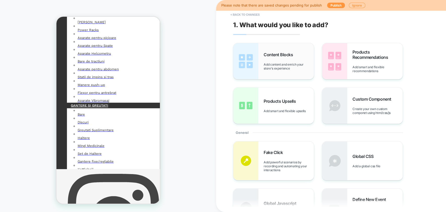
click at [289, 61] on div "Content Blocks Add content and enrich your store's experience" at bounding box center [288, 61] width 50 height 18
click at [242, 15] on button "< Back to changes" at bounding box center [245, 14] width 34 height 8
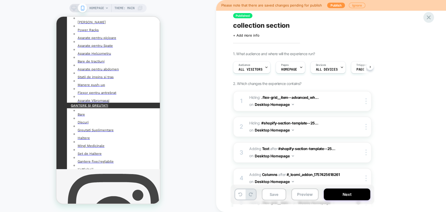
click at [428, 19] on icon at bounding box center [428, 17] width 7 height 7
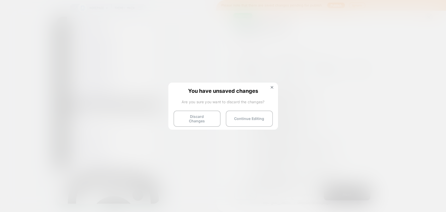
click at [200, 118] on button "Discard Changes" at bounding box center [196, 118] width 47 height 16
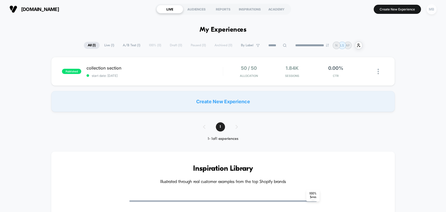
click at [430, 14] on div "MB" at bounding box center [431, 9] width 10 height 10
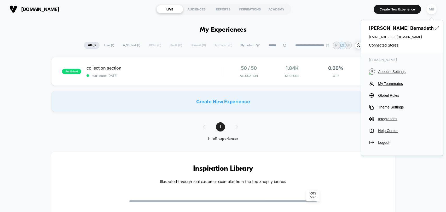
click at [397, 69] on span "Account Settings" at bounding box center [406, 71] width 57 height 4
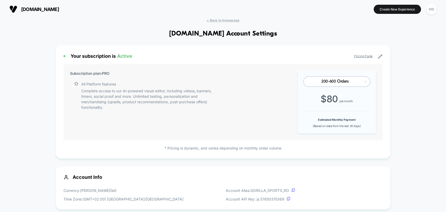
scroll to position [145, 0]
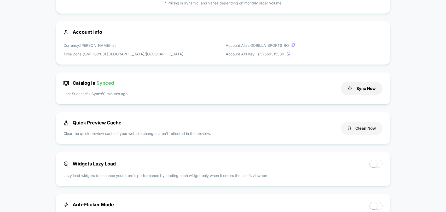
click at [360, 129] on button "Clean Now" at bounding box center [361, 128] width 42 height 13
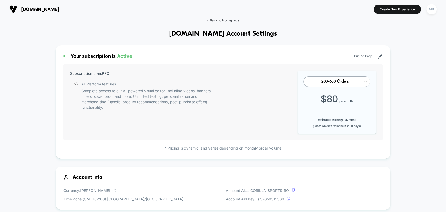
click at [215, 18] on span "< Back to Homepage" at bounding box center [222, 20] width 33 height 4
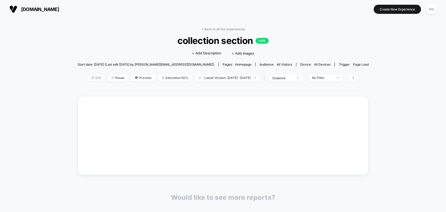
click at [87, 77] on span "Edit" at bounding box center [95, 77] width 17 height 7
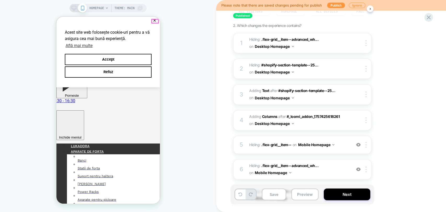
drag, startPoint x: 152, startPoint y: 19, endPoint x: 158, endPoint y: 26, distance: 9.0
click at [152, 19] on button "✕" at bounding box center [154, 21] width 7 height 4
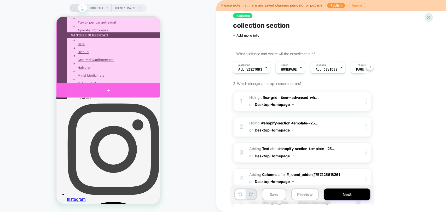
click at [108, 85] on div at bounding box center [107, 90] width 103 height 14
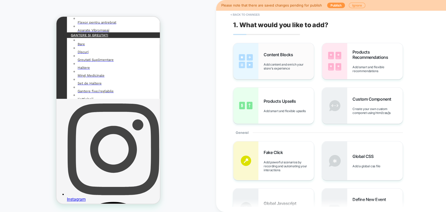
click at [266, 62] on div "Content Blocks Add content and enrich your store's experience" at bounding box center [288, 61] width 50 height 18
click at [281, 69] on span "Add content and enrich your store's experience" at bounding box center [288, 66] width 50 height 8
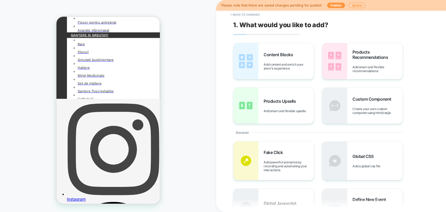
scroll to position [203, 0]
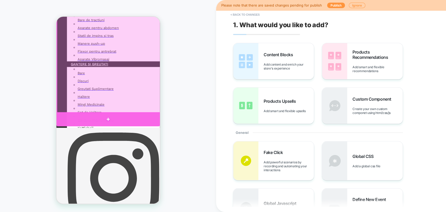
drag, startPoint x: 272, startPoint y: 87, endPoint x: 109, endPoint y: 116, distance: 165.6
click at [109, 116] on div at bounding box center [107, 119] width 103 height 14
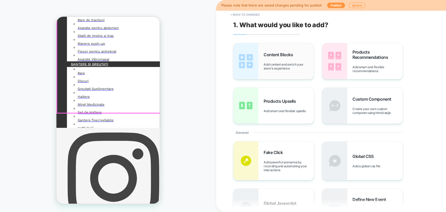
click at [283, 57] on div "Content Blocks Add content and enrich your store's experience" at bounding box center [288, 61] width 50 height 18
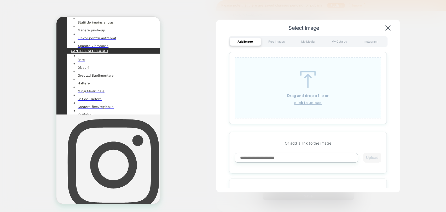
click at [393, 26] on div "Select Image" at bounding box center [307, 28] width 173 height 6
click at [388, 28] on img at bounding box center [387, 27] width 5 height 5
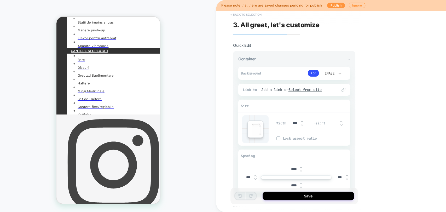
click at [248, 15] on button "< Back to selection" at bounding box center [246, 14] width 36 height 8
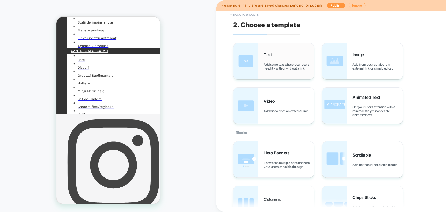
click at [271, 61] on div "Text Add some text where your users need it - with or without a link" at bounding box center [288, 61] width 50 height 18
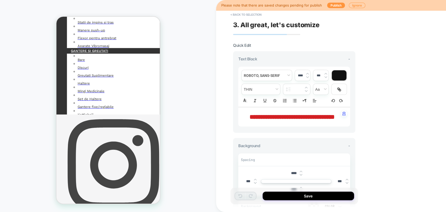
click at [278, 114] on strong "**********" at bounding box center [291, 117] width 85 height 6
click at [284, 115] on strong "**********" at bounding box center [291, 117] width 85 height 6
click at [288, 115] on strong "**********" at bounding box center [291, 117] width 85 height 6
click at [289, 118] on strong "**********" at bounding box center [291, 117] width 85 height 6
click at [289, 119] on strong "**********" at bounding box center [291, 117] width 85 height 6
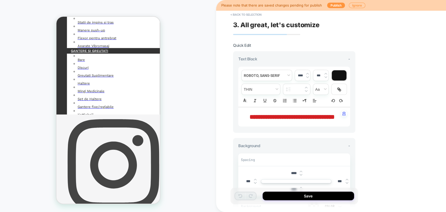
click at [295, 121] on p "**********" at bounding box center [291, 116] width 97 height 9
click at [310, 121] on p "**********" at bounding box center [291, 116] width 97 height 9
click at [296, 120] on strong "**********" at bounding box center [291, 117] width 85 height 6
click at [243, 15] on button "< Back to selection" at bounding box center [246, 14] width 36 height 8
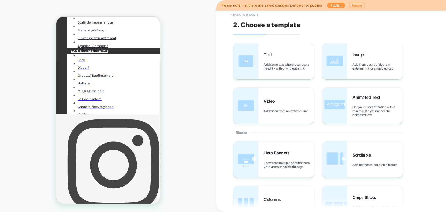
click at [243, 15] on button "< Back to widgets" at bounding box center [244, 14] width 33 height 8
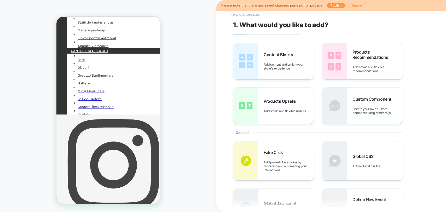
click at [243, 15] on button "< Back to changes" at bounding box center [245, 14] width 34 height 8
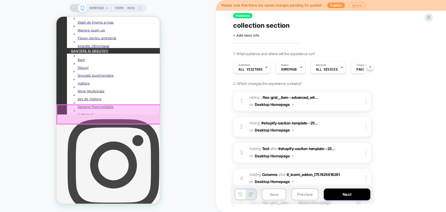
click at [122, 116] on div at bounding box center [108, 114] width 103 height 19
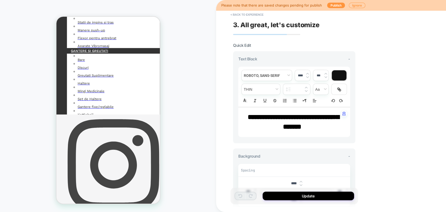
click at [261, 124] on p "**********" at bounding box center [291, 121] width 97 height 19
drag, startPoint x: 245, startPoint y: 117, endPoint x: 315, endPoint y: 125, distance: 70.4
click at [315, 125] on p "**********" at bounding box center [291, 121] width 97 height 19
click at [315, 127] on p "**********" at bounding box center [291, 121] width 97 height 19
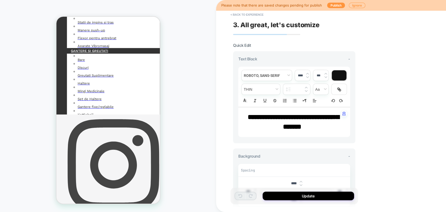
click at [315, 127] on p "**********" at bounding box center [291, 121] width 97 height 19
drag, startPoint x: 315, startPoint y: 127, endPoint x: 234, endPoint y: 114, distance: 81.8
click at [234, 115] on div "**********" at bounding box center [294, 97] width 122 height 92
click at [271, 116] on strong "**********" at bounding box center [292, 122] width 91 height 16
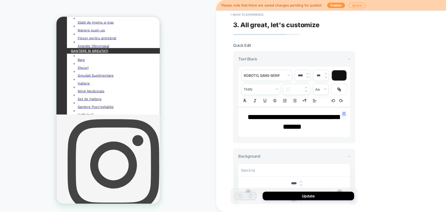
click at [271, 116] on strong "**********" at bounding box center [292, 122] width 91 height 16
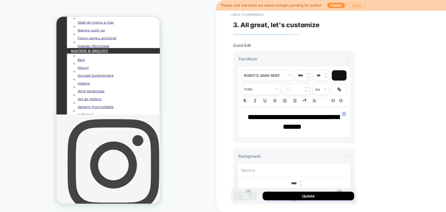
click at [271, 116] on strong "**********" at bounding box center [292, 122] width 91 height 16
click at [272, 117] on p "**********" at bounding box center [291, 121] width 97 height 19
drag, startPoint x: 290, startPoint y: 120, endPoint x: 311, endPoint y: 126, distance: 22.0
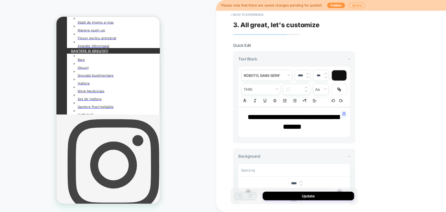
click at [311, 126] on strong "**********" at bounding box center [292, 122] width 91 height 16
click at [339, 74] on div at bounding box center [338, 75] width 15 height 10
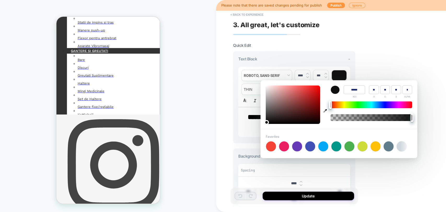
type input "******"
type input "**"
type input "*"
click at [312, 119] on div at bounding box center [292, 104] width 54 height 38
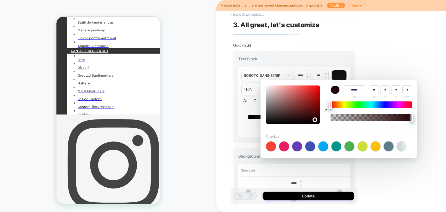
type input "******"
type input "**"
type input "*"
click at [291, 122] on div at bounding box center [292, 104] width 54 height 38
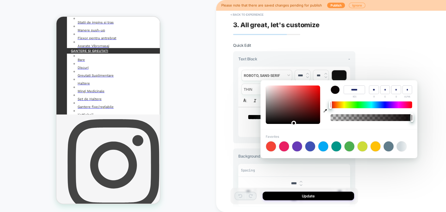
click at [380, 64] on div "**********" at bounding box center [331, 106] width 230 height 212
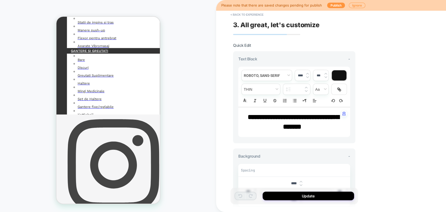
click at [332, 78] on div at bounding box center [338, 75] width 15 height 10
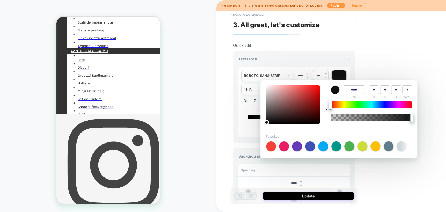
type input "******"
type input "***"
type input "**"
click at [317, 91] on div at bounding box center [292, 104] width 54 height 38
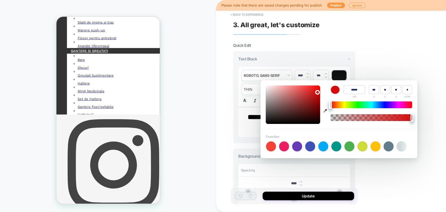
click at [383, 186] on div "**********" at bounding box center [331, 106] width 230 height 212
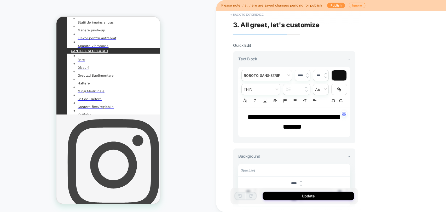
drag, startPoint x: 321, startPoint y: 128, endPoint x: 244, endPoint y: 115, distance: 78.5
click at [241, 113] on div "**********" at bounding box center [294, 122] width 112 height 30
drag, startPoint x: 253, startPoint y: 117, endPoint x: 330, endPoint y: 122, distance: 76.6
click at [330, 121] on p "**********" at bounding box center [291, 121] width 97 height 19
click at [246, 14] on button "< Back to experience" at bounding box center [247, 14] width 38 height 8
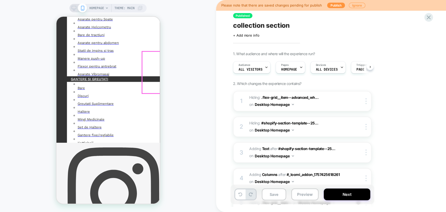
scroll to position [187, 0]
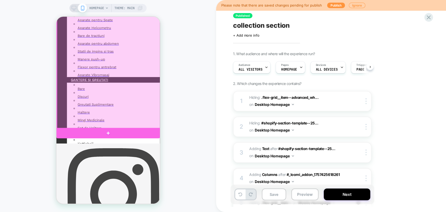
click at [108, 131] on div at bounding box center [107, 133] width 103 height 10
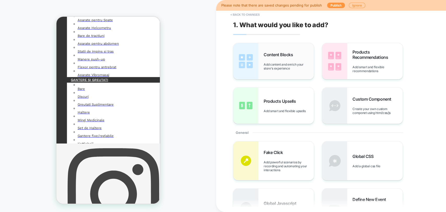
scroll to position [220, 0]
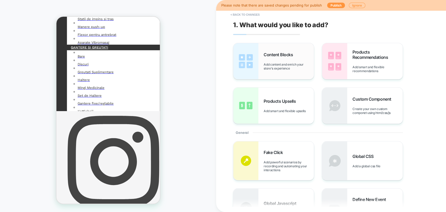
drag, startPoint x: 266, startPoint y: 65, endPoint x: 86, endPoint y: 103, distance: 184.4
click at [266, 65] on span "Add content and enrich your store's experience" at bounding box center [288, 66] width 50 height 8
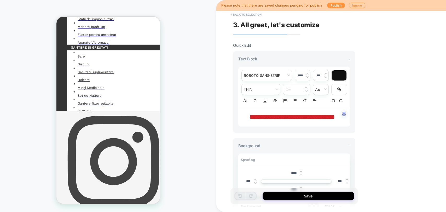
click at [285, 117] on strong "**********" at bounding box center [291, 117] width 85 height 6
click at [280, 117] on strong "**********" at bounding box center [291, 117] width 85 height 6
click at [269, 116] on strong "**********" at bounding box center [291, 117] width 85 height 6
click at [268, 116] on strong "**********" at bounding box center [291, 117] width 85 height 6
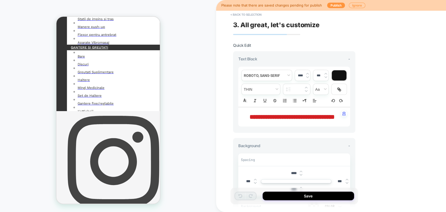
click at [275, 117] on strong "**********" at bounding box center [291, 117] width 85 height 6
click at [284, 120] on p "**********" at bounding box center [291, 116] width 97 height 9
click at [289, 120] on strong "**********" at bounding box center [291, 117] width 85 height 6
click at [311, 121] on p "**********" at bounding box center [291, 116] width 97 height 9
click at [313, 121] on p "**********" at bounding box center [291, 116] width 97 height 9
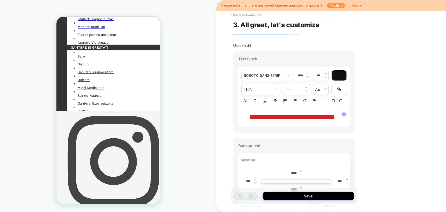
click at [309, 120] on strong "**********" at bounding box center [291, 117] width 85 height 6
click at [315, 121] on p "**********" at bounding box center [291, 116] width 97 height 9
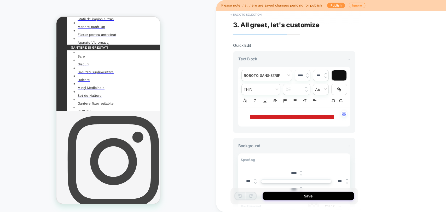
drag, startPoint x: 315, startPoint y: 124, endPoint x: 258, endPoint y: 121, distance: 57.0
click at [254, 116] on p "**********" at bounding box center [291, 116] width 97 height 9
click at [278, 120] on strong "**********" at bounding box center [291, 117] width 85 height 6
click at [279, 120] on strong "**********" at bounding box center [291, 117] width 85 height 6
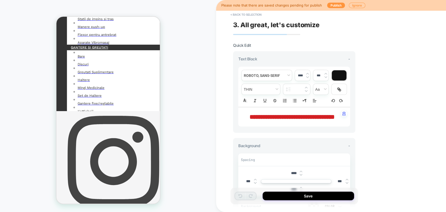
click at [279, 120] on strong "**********" at bounding box center [291, 117] width 85 height 6
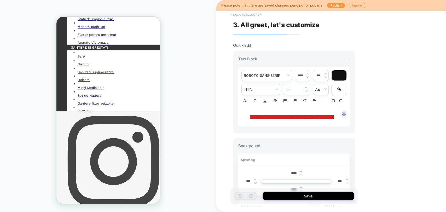
click at [251, 15] on button "< Back to selection" at bounding box center [246, 14] width 36 height 8
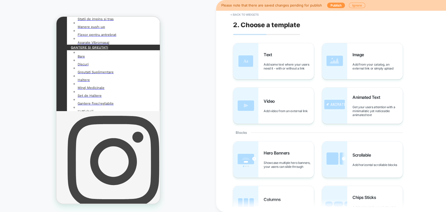
click at [251, 15] on button "< Back to widgets" at bounding box center [244, 14] width 33 height 8
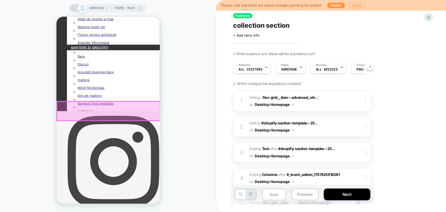
click at [106, 105] on div at bounding box center [108, 110] width 103 height 19
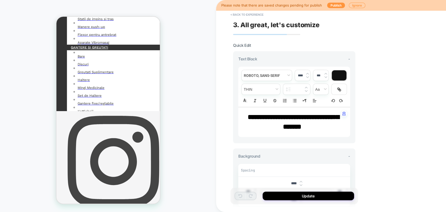
click at [271, 117] on strong "**********" at bounding box center [292, 122] width 91 height 16
drag, startPoint x: 291, startPoint y: 116, endPoint x: 299, endPoint y: 124, distance: 11.5
click at [317, 118] on strong "**********" at bounding box center [292, 122] width 91 height 16
drag, startPoint x: 316, startPoint y: 127, endPoint x: 246, endPoint y: 116, distance: 71.2
click at [246, 116] on p "**********" at bounding box center [291, 121] width 97 height 19
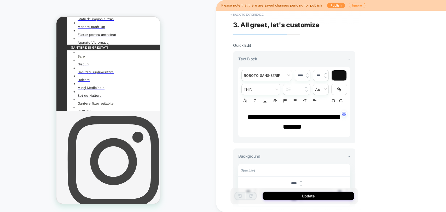
click at [307, 73] on img at bounding box center [307, 74] width 3 height 2
click at [307, 78] on div "****" at bounding box center [302, 75] width 15 height 11
click at [307, 76] on img at bounding box center [307, 77] width 3 height 2
type input "****"
click at [304, 121] on p "**********" at bounding box center [291, 121] width 97 height 19
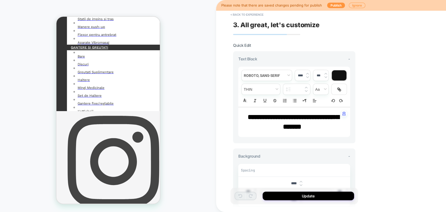
click at [309, 121] on p "**********" at bounding box center [291, 121] width 97 height 19
click at [320, 126] on p "**********" at bounding box center [291, 121] width 97 height 19
drag, startPoint x: 270, startPoint y: 119, endPoint x: 261, endPoint y: 117, distance: 9.7
click at [262, 118] on p "**********" at bounding box center [291, 121] width 97 height 19
drag, startPoint x: 254, startPoint y: 120, endPoint x: 297, endPoint y: 119, distance: 42.3
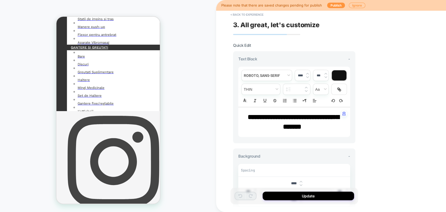
click at [310, 122] on p "**********" at bounding box center [291, 121] width 97 height 19
click at [245, 16] on button "< Back to experience" at bounding box center [247, 14] width 38 height 8
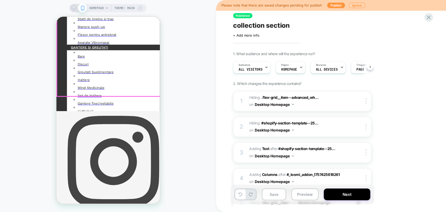
scroll to position [0, 0]
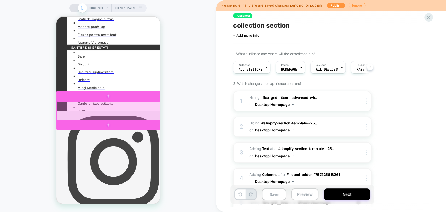
drag, startPoint x: 111, startPoint y: 111, endPoint x: 129, endPoint y: 100, distance: 22.0
click at [111, 111] on div at bounding box center [108, 110] width 103 height 19
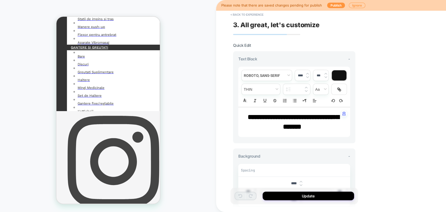
drag, startPoint x: 311, startPoint y: 120, endPoint x: 313, endPoint y: 123, distance: 4.0
click at [311, 120] on strong "**********" at bounding box center [292, 122] width 91 height 16
drag, startPoint x: 314, startPoint y: 125, endPoint x: 245, endPoint y: 121, distance: 69.3
click at [245, 121] on p "**********" at bounding box center [291, 121] width 97 height 19
drag, startPoint x: 272, startPoint y: 119, endPoint x: 323, endPoint y: 125, distance: 50.9
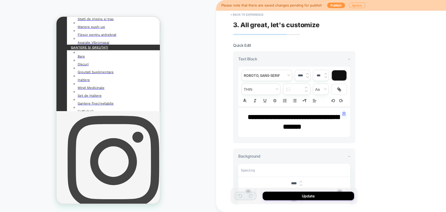
click at [323, 125] on p "**********" at bounding box center [291, 121] width 97 height 19
drag, startPoint x: 309, startPoint y: 121, endPoint x: 295, endPoint y: 88, distance: 35.6
click at [315, 122] on p "**********" at bounding box center [291, 121] width 97 height 19
click at [306, 73] on img at bounding box center [307, 74] width 3 height 2
click at [307, 77] on img at bounding box center [307, 77] width 3 height 2
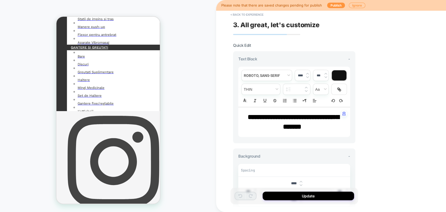
type input "****"
drag, startPoint x: 266, startPoint y: 115, endPoint x: 328, endPoint y: 119, distance: 62.3
click at [330, 119] on strong "**********" at bounding box center [292, 122] width 91 height 16
click at [268, 115] on strong "**********" at bounding box center [292, 122] width 91 height 16
click at [292, 127] on strong "**********" at bounding box center [292, 122] width 91 height 16
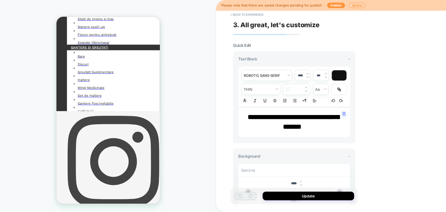
click at [292, 127] on strong "**********" at bounding box center [292, 122] width 91 height 16
drag, startPoint x: 285, startPoint y: 125, endPoint x: 266, endPoint y: 121, distance: 19.4
click at [267, 122] on p "**********" at bounding box center [291, 121] width 97 height 19
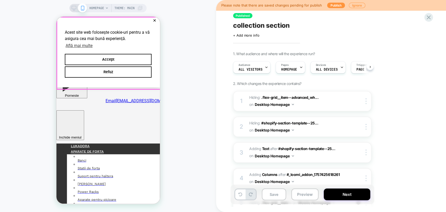
click at [154, 21] on button "✕" at bounding box center [154, 21] width 7 height 4
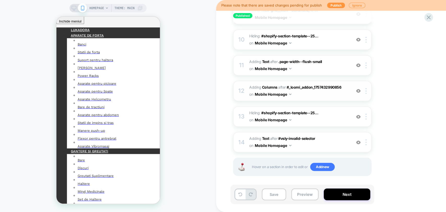
scroll to position [232, 0]
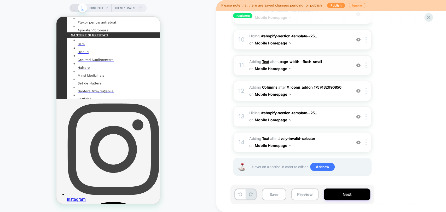
click at [265, 59] on b "Text" at bounding box center [265, 61] width 7 height 4
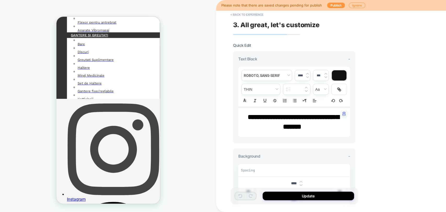
click at [282, 116] on strong "**********" at bounding box center [292, 122] width 91 height 16
drag, startPoint x: 291, startPoint y: 120, endPoint x: 270, endPoint y: 108, distance: 23.6
click at [270, 108] on div "**********" at bounding box center [294, 122] width 112 height 30
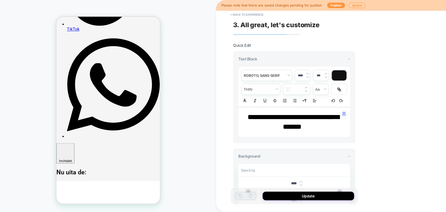
scroll to position [464, 0]
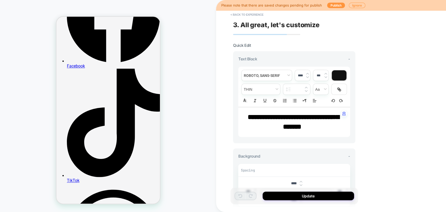
drag, startPoint x: 280, startPoint y: 125, endPoint x: 262, endPoint y: 113, distance: 21.8
click at [228, 111] on div "**********" at bounding box center [331, 106] width 230 height 212
drag, startPoint x: 262, startPoint y: 113, endPoint x: 186, endPoint y: 108, distance: 75.8
click at [297, 116] on strong "**********" at bounding box center [292, 122] width 91 height 16
drag, startPoint x: 241, startPoint y: 13, endPoint x: 223, endPoint y: 20, distance: 19.2
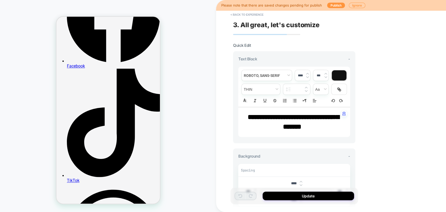
click at [240, 13] on button "< Back to experience" at bounding box center [247, 14] width 38 height 8
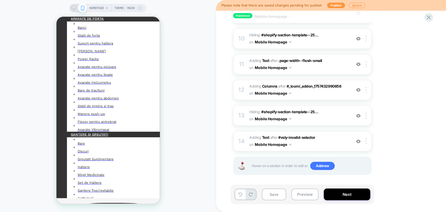
scroll to position [0, 0]
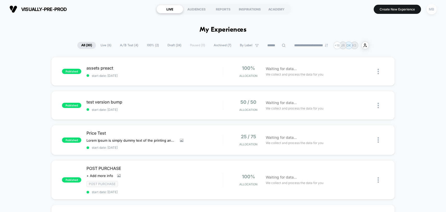
click at [430, 11] on div "MB" at bounding box center [431, 9] width 10 height 10
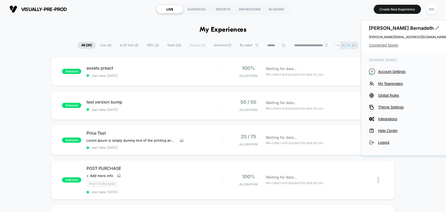
click at [384, 45] on span "Connected Stores" at bounding box center [408, 45] width 78 height 4
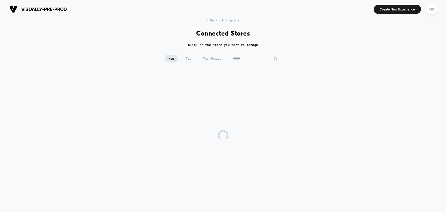
click at [253, 61] on input at bounding box center [255, 58] width 52 height 7
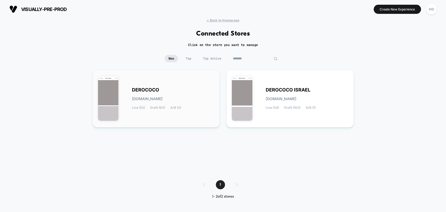
type input "*******"
click at [202, 86] on div "DEROCOCO [DOMAIN_NAME] Live (53) Draft (63) A/B (3)" at bounding box center [156, 98] width 116 height 46
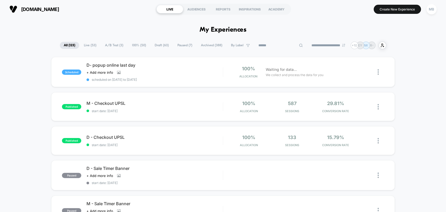
click at [276, 45] on input at bounding box center [280, 45] width 52 height 6
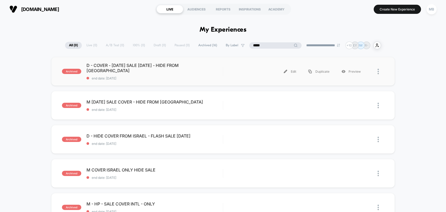
type input "*****"
click at [148, 79] on div "archived D - COVER - [DATE] SALE [DATE] - HIDE FROM [GEOGRAPHIC_DATA] end date:…" at bounding box center [222, 71] width 343 height 29
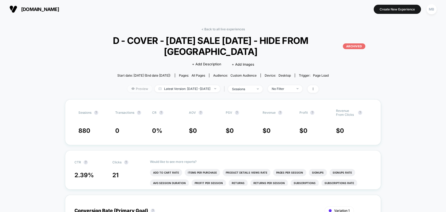
click at [134, 88] on span "Preview" at bounding box center [139, 88] width 25 height 7
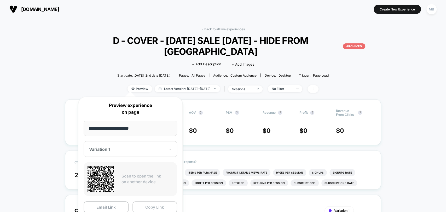
click at [160, 206] on button "Copy Link" at bounding box center [154, 207] width 45 height 12
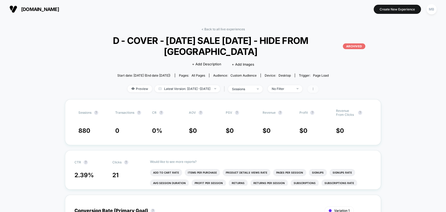
click at [314, 90] on icon at bounding box center [312, 88] width 3 height 3
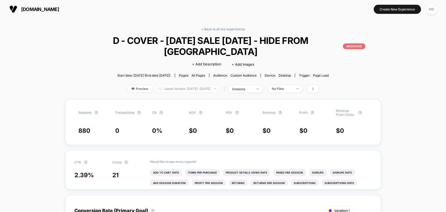
click at [197, 91] on span "Latest Version: [DATE] - [DATE]" at bounding box center [187, 88] width 65 height 7
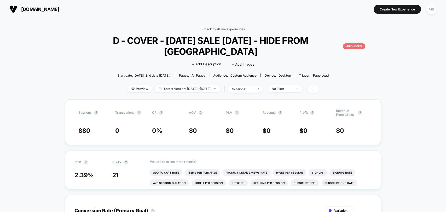
click at [231, 29] on link "< Back to all live experiences" at bounding box center [222, 29] width 43 height 4
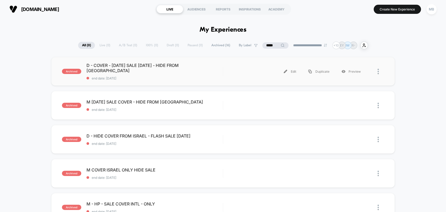
click at [141, 78] on div "archived D - COVER - [DATE] SALE [DATE] - HIDE FROM [GEOGRAPHIC_DATA] end date:…" at bounding box center [222, 71] width 343 height 29
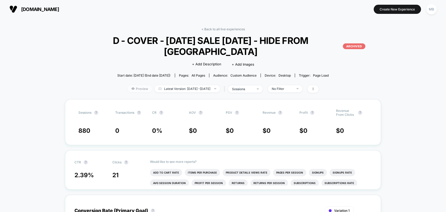
click at [134, 90] on span "Preview" at bounding box center [139, 88] width 25 height 7
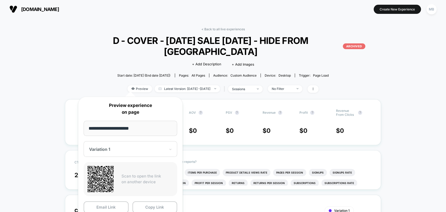
click at [123, 153] on div "Variation 1" at bounding box center [130, 149] width 93 height 16
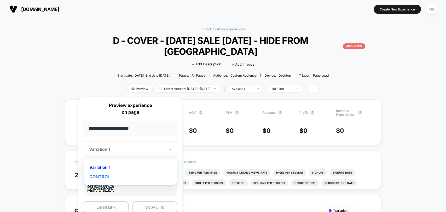
click at [107, 176] on div "CONTROL" at bounding box center [130, 176] width 88 height 9
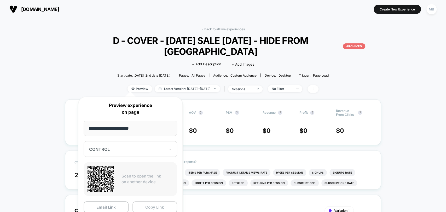
click at [155, 207] on button "Copy Link" at bounding box center [154, 207] width 45 height 12
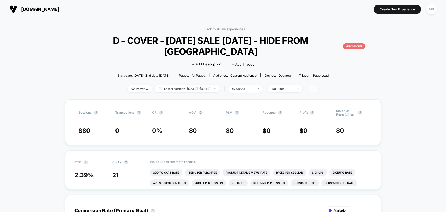
click at [314, 88] on icon at bounding box center [312, 88] width 3 height 3
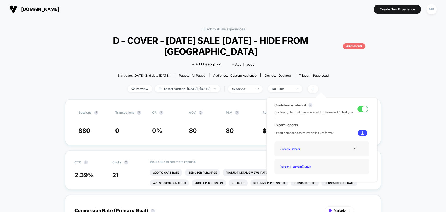
click at [349, 71] on div "Start date: [DATE] (End date [DATE]) Pages: all pages Audience: Custom Audience…" at bounding box center [223, 75] width 316 height 9
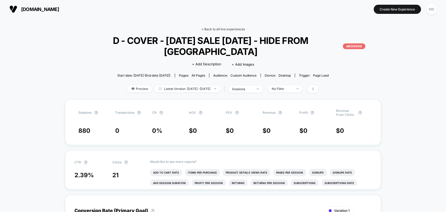
click at [205, 28] on link "< Back to all live experiences" at bounding box center [222, 29] width 43 height 4
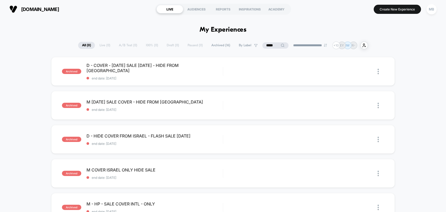
click at [268, 45] on input "*****" at bounding box center [275, 45] width 26 height 6
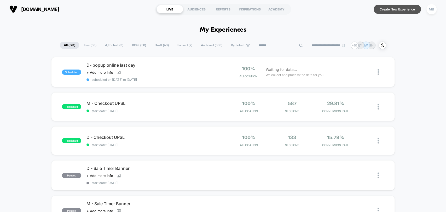
click at [388, 10] on button "Create New Experience" at bounding box center [396, 9] width 47 height 9
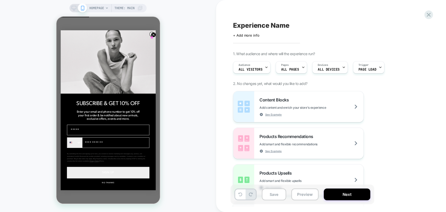
click at [151, 36] on circle "Close dialog" at bounding box center [153, 34] width 5 height 5
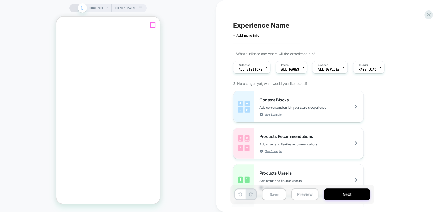
click at [63, 42] on icon "Close" at bounding box center [60, 44] width 4 height 4
drag, startPoint x: 148, startPoint y: 168, endPoint x: 145, endPoint y: 129, distance: 38.5
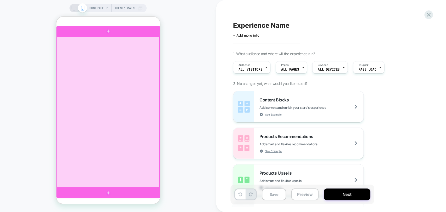
click at [117, 95] on div at bounding box center [108, 112] width 102 height 151
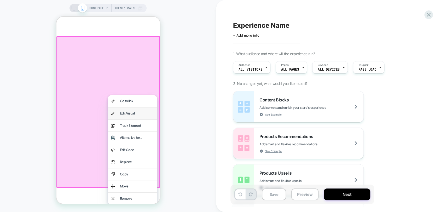
click at [130, 113] on div "Edit Visual" at bounding box center [137, 112] width 34 height 5
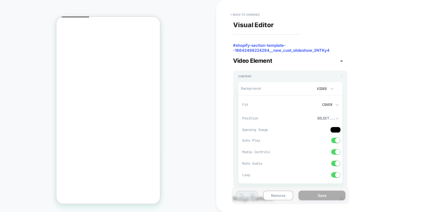
click at [305, 90] on video at bounding box center [305, 88] width 12 height 9
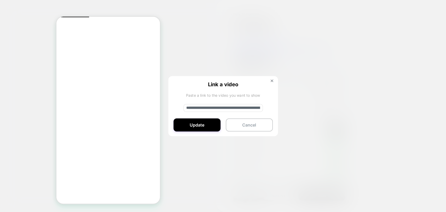
drag, startPoint x: 271, startPoint y: 80, endPoint x: 176, endPoint y: 104, distance: 98.0
click at [271, 80] on img at bounding box center [271, 80] width 3 height 3
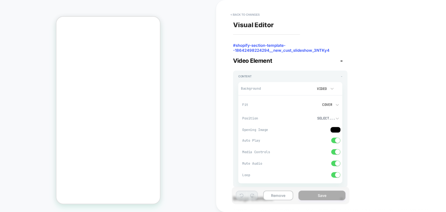
scroll to position [23, 0]
click at [325, 88] on div "Video" at bounding box center [321, 88] width 11 height 4
click at [325, 124] on div "Image" at bounding box center [324, 124] width 22 height 11
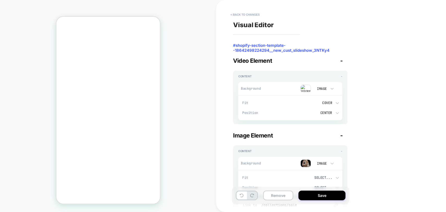
click at [305, 90] on img at bounding box center [305, 89] width 10 height 8
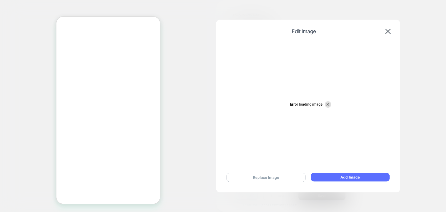
click at [343, 177] on button "Add Image" at bounding box center [349, 177] width 79 height 9
click at [387, 28] on div "Edit Image" at bounding box center [307, 31] width 173 height 13
click at [387, 32] on img at bounding box center [387, 31] width 5 height 5
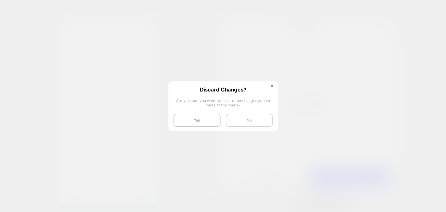
click at [243, 122] on button "No" at bounding box center [249, 120] width 47 height 13
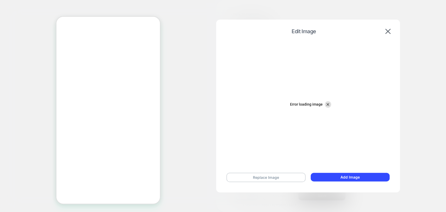
scroll to position [0, 0]
click at [384, 30] on button at bounding box center [387, 31] width 8 height 6
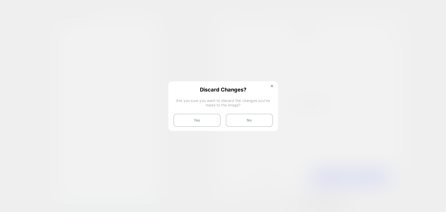
click at [204, 126] on div "Discard Changes? Are you sure you want to discard the changes you've made to th…" at bounding box center [223, 106] width 110 height 51
click at [202, 124] on button "Yes" at bounding box center [196, 120] width 47 height 13
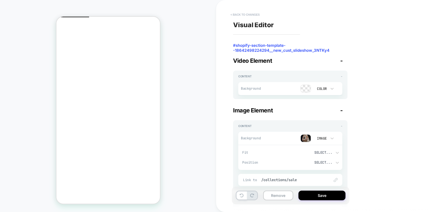
click at [245, 16] on button "< Back to changes" at bounding box center [245, 14] width 34 height 8
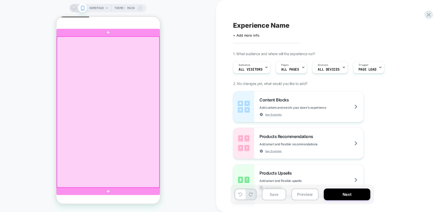
click at [103, 105] on div at bounding box center [108, 112] width 102 height 151
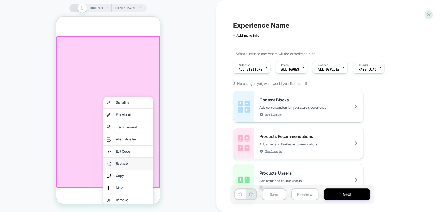
click at [125, 162] on div "Replace" at bounding box center [132, 163] width 34 height 5
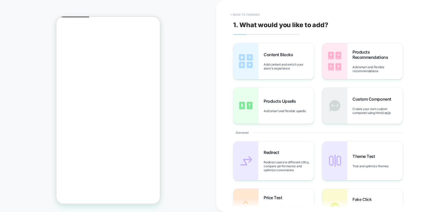
click at [241, 15] on button "< Back to changes" at bounding box center [245, 14] width 34 height 8
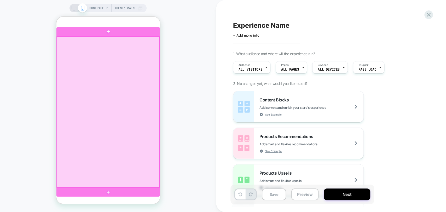
click at [146, 107] on div at bounding box center [108, 112] width 102 height 151
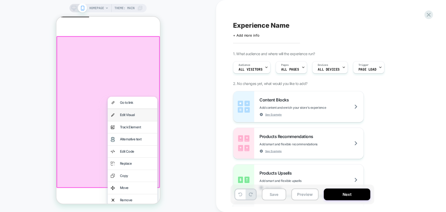
click at [139, 113] on div "Edit Visual" at bounding box center [137, 114] width 34 height 5
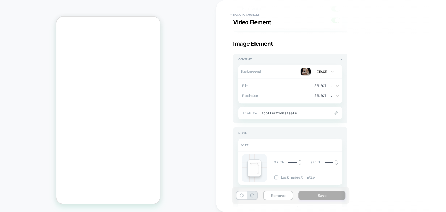
scroll to position [145, 0]
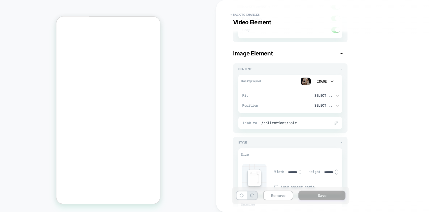
click at [319, 81] on div "Image" at bounding box center [321, 81] width 11 height 4
click at [303, 81] on div at bounding box center [223, 106] width 446 height 212
click at [304, 81] on img at bounding box center [305, 81] width 10 height 8
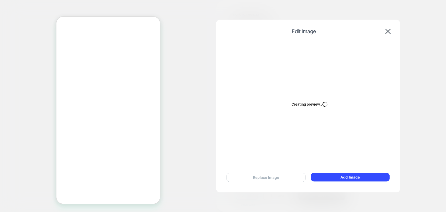
click at [281, 175] on button "Replace Image" at bounding box center [265, 177] width 79 height 9
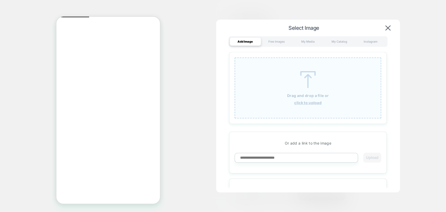
click at [305, 101] on u "click to upload" at bounding box center [307, 102] width 27 height 4
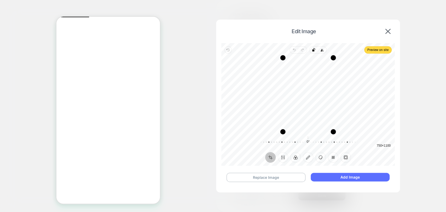
click at [335, 180] on button "Add Image" at bounding box center [349, 177] width 79 height 9
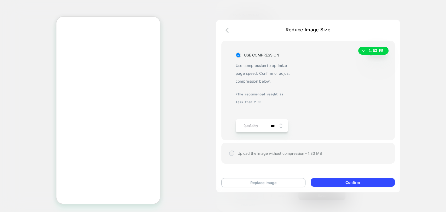
scroll to position [23, 0]
click at [274, 122] on span "***" at bounding box center [274, 126] width 12 height 8
click at [272, 125] on input "***" at bounding box center [274, 125] width 12 height 4
drag, startPoint x: 269, startPoint y: 126, endPoint x: 273, endPoint y: 126, distance: 3.7
click at [273, 126] on input "***" at bounding box center [274, 125] width 12 height 4
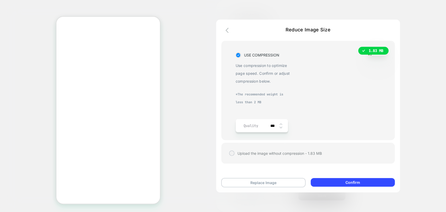
type input "**"
click at [281, 125] on img at bounding box center [280, 124] width 3 height 2
click at [280, 127] on img at bounding box center [280, 127] width 3 height 2
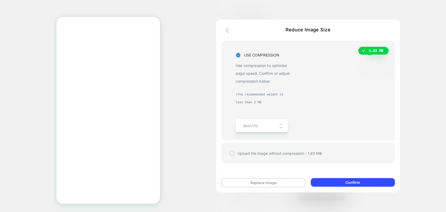
click at [280, 128] on img at bounding box center [280, 127] width 3 height 2
click at [282, 117] on div "USE COMPRESSION Use compression to optimize page speed. Confirm or adjust compr…" at bounding box center [262, 91] width 55 height 81
drag, startPoint x: 276, startPoint y: 123, endPoint x: 274, endPoint y: 125, distance: 3.0
click at [276, 123] on input "text" at bounding box center [274, 125] width 12 height 4
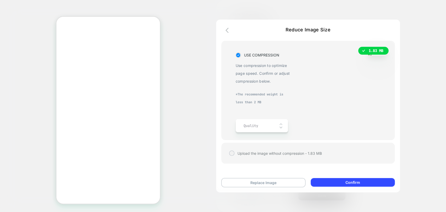
type input "***"
click at [237, 56] on icon at bounding box center [238, 54] width 4 height 5
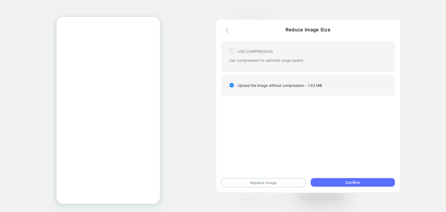
click at [340, 183] on button "Confirm" at bounding box center [352, 182] width 84 height 9
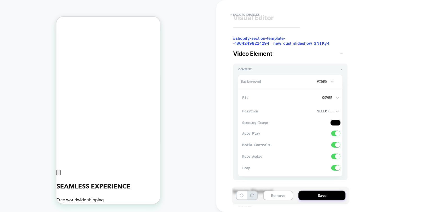
scroll to position [0, 0]
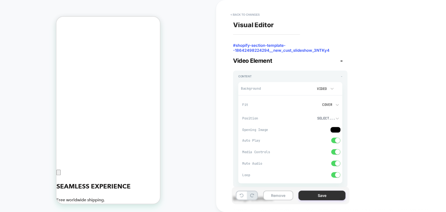
click at [323, 197] on button "Save" at bounding box center [321, 195] width 47 height 10
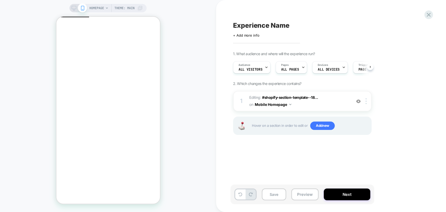
click at [255, 25] on span "Experience Name" at bounding box center [261, 25] width 56 height 8
type textarea "**********"
click at [255, 66] on div "Audience All Visitors" at bounding box center [250, 67] width 34 height 12
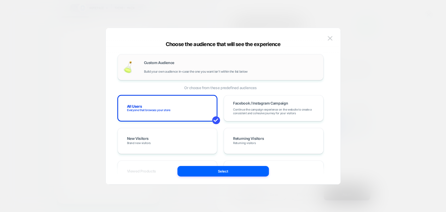
click at [167, 70] on span "Build your own audience in-case the one you want isn't within the list below" at bounding box center [196, 72] width 104 height 4
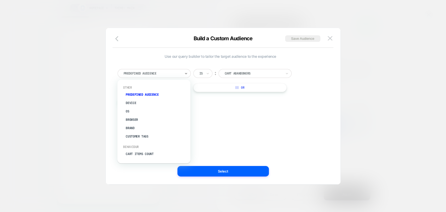
click at [176, 74] on div at bounding box center [151, 73] width 57 height 5
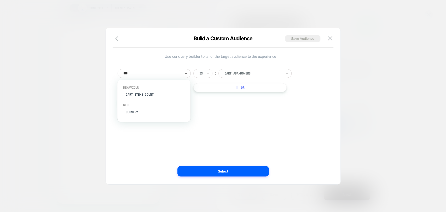
type input "****"
click at [132, 113] on div "Country" at bounding box center [156, 112] width 68 height 8
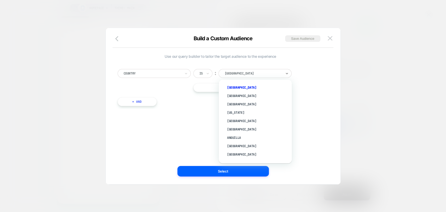
click at [236, 73] on div at bounding box center [252, 73] width 57 height 5
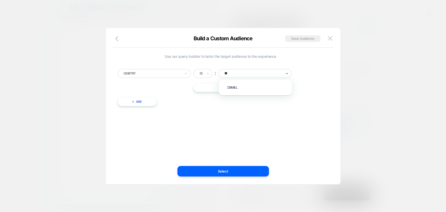
type input "***"
click at [237, 82] on div "Israel" at bounding box center [254, 88] width 73 height 16
click at [236, 86] on div "Israel" at bounding box center [258, 87] width 68 height 8
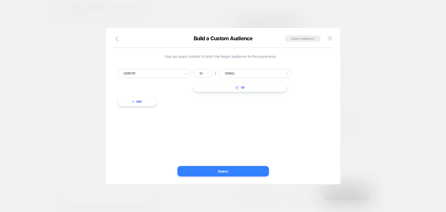
click at [248, 168] on button "Select" at bounding box center [222, 171] width 91 height 10
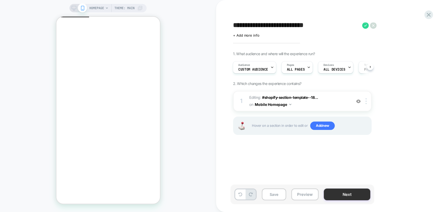
click at [339, 193] on button "Next" at bounding box center [346, 194] width 46 height 12
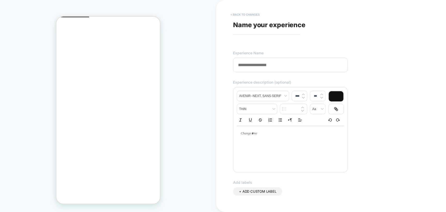
click at [247, 14] on button "< Back to changes" at bounding box center [245, 14] width 34 height 8
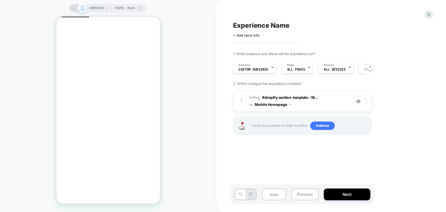
click at [259, 23] on span "Experience Name" at bounding box center [261, 25] width 56 height 8
type textarea "**********"
click at [406, 134] on div "1. What audience and where will the experience run? Audience Custom Audience Pa…" at bounding box center [328, 99] width 191 height 96
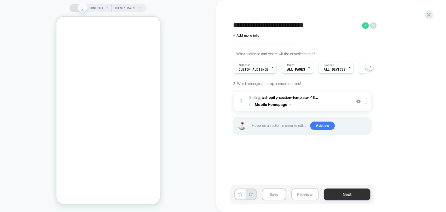
click at [345, 195] on button "Next" at bounding box center [346, 194] width 46 height 12
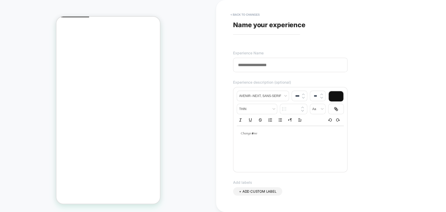
click at [261, 64] on input at bounding box center [290, 65] width 114 height 14
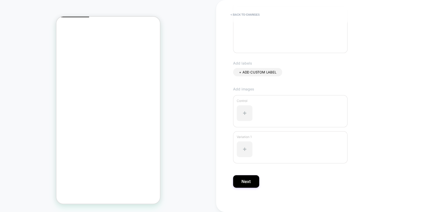
scroll to position [120, 0]
type input "**********"
click at [251, 183] on button "Next" at bounding box center [246, 180] width 26 height 13
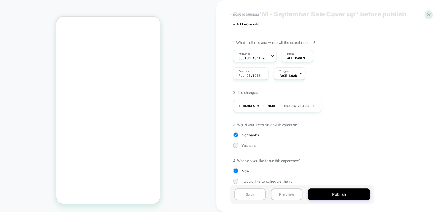
scroll to position [17, 0]
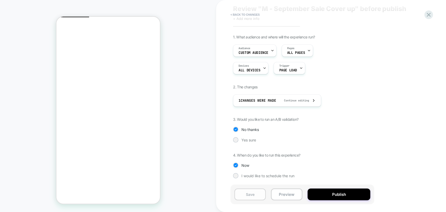
click at [246, 197] on button "Save" at bounding box center [249, 194] width 31 height 12
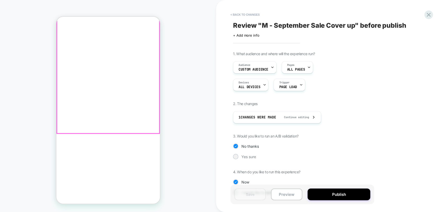
scroll to position [52, 0]
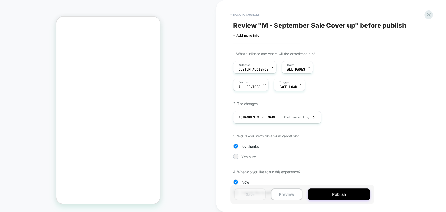
click at [277, 23] on span "Review " M - September Sale Cover up " before publish" at bounding box center [319, 25] width 173 height 8
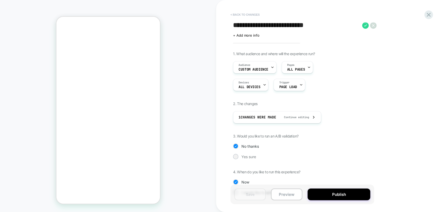
click at [244, 15] on button "< Back to changes" at bounding box center [245, 14] width 34 height 8
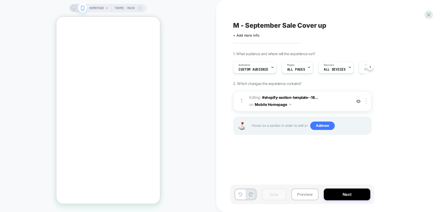
scroll to position [0, 0]
click at [269, 27] on span "M - September Sale Cover up" at bounding box center [279, 25] width 93 height 8
click at [284, 27] on textarea "**********" at bounding box center [296, 25] width 126 height 8
click at [310, 198] on button "Preview" at bounding box center [304, 194] width 27 height 12
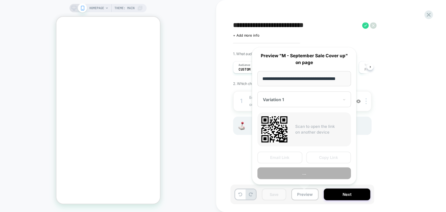
scroll to position [0, 6]
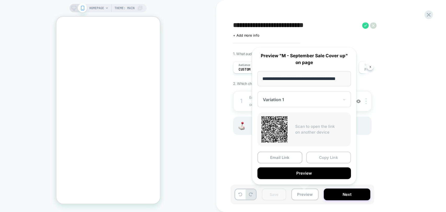
click at [325, 157] on button "Copy Link" at bounding box center [328, 157] width 45 height 12
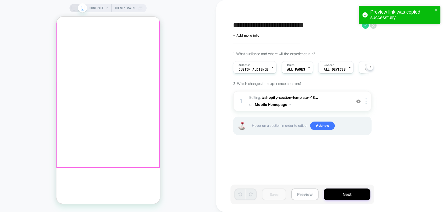
scroll to position [0, 0]
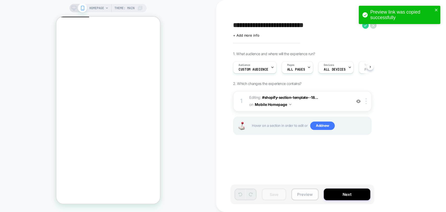
click at [302, 191] on button "Preview" at bounding box center [304, 194] width 27 height 12
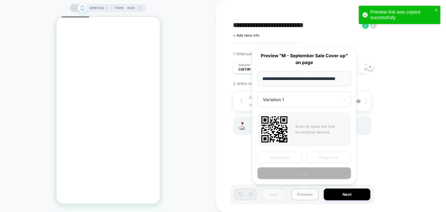
scroll to position [0, 6]
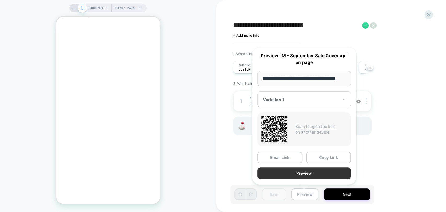
click at [313, 176] on button "Preview" at bounding box center [303, 173] width 93 height 12
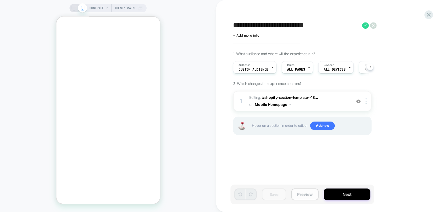
click at [304, 196] on button "Preview" at bounding box center [304, 194] width 27 height 12
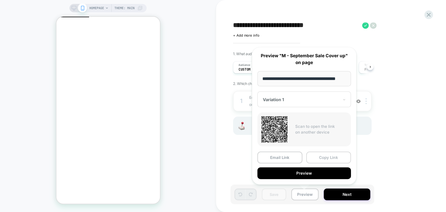
click at [328, 158] on button "Copy Link" at bounding box center [328, 157] width 45 height 12
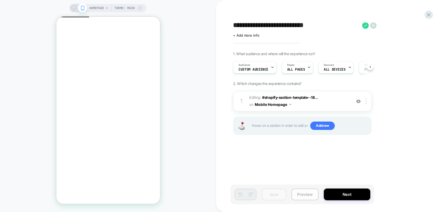
click at [306, 195] on button "Preview" at bounding box center [304, 194] width 27 height 12
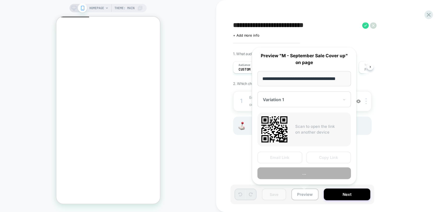
scroll to position [0, 6]
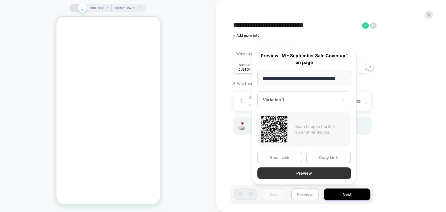
click at [306, 172] on button "Preview" at bounding box center [303, 173] width 93 height 12
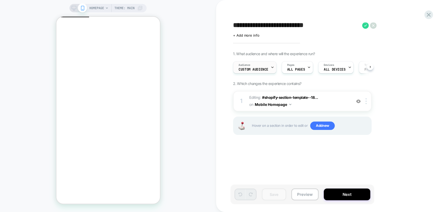
click at [249, 73] on div "Audience Custom Audience" at bounding box center [253, 67] width 40 height 12
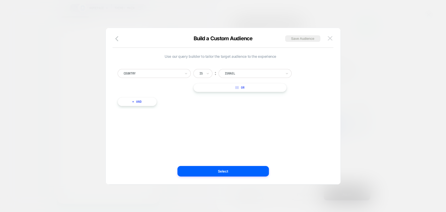
click at [329, 38] on img at bounding box center [329, 38] width 5 height 4
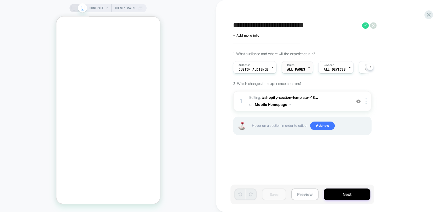
click at [295, 69] on span "ALL PAGES" at bounding box center [296, 70] width 18 height 4
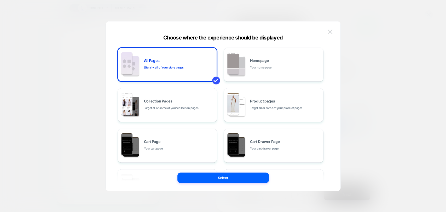
click at [328, 30] on img at bounding box center [329, 31] width 5 height 4
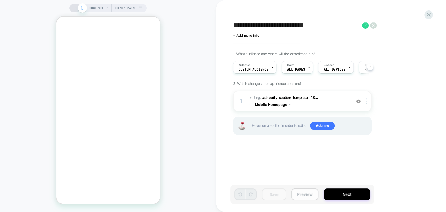
click at [301, 195] on button "Preview" at bounding box center [304, 194] width 27 height 12
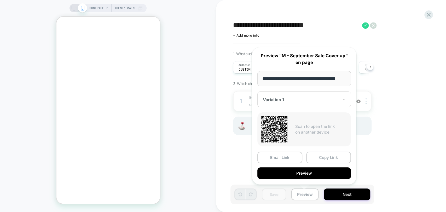
click at [323, 157] on button "Copy Link" at bounding box center [328, 157] width 45 height 12
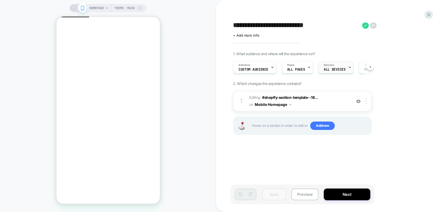
click at [319, 65] on div "Devices ALL DEVICES" at bounding box center [334, 67] width 32 height 12
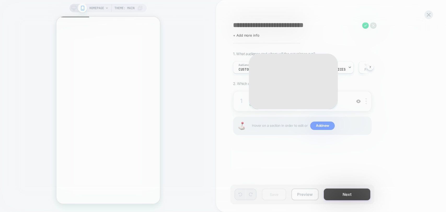
click at [295, 68] on div "On which devices do you want your experience to be displayed? Mobile Only Only …" at bounding box center [292, 82] width 89 height 56
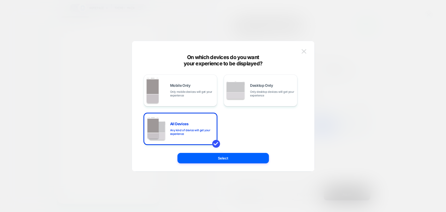
click at [303, 52] on img at bounding box center [303, 51] width 5 height 4
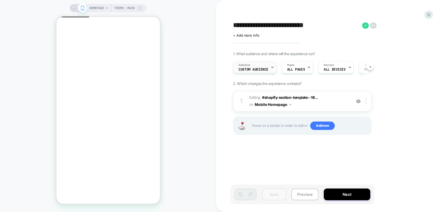
click at [255, 69] on span "Custom Audience" at bounding box center [253, 70] width 30 height 4
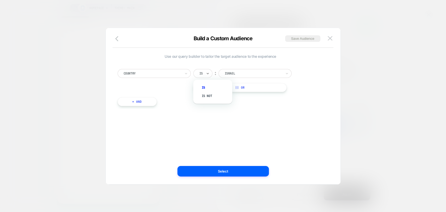
click at [200, 73] on input "text" at bounding box center [200, 73] width 2 height 5
click at [328, 113] on div "Use our query builder to tailor the target audience to the experience Country o…" at bounding box center [220, 105] width 219 height 135
click at [329, 39] on img at bounding box center [329, 38] width 5 height 4
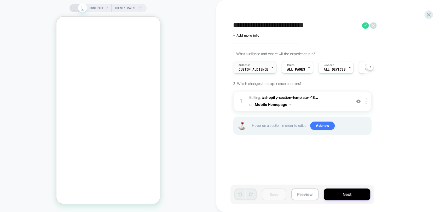
click at [259, 69] on span "Custom Audience" at bounding box center [253, 70] width 30 height 4
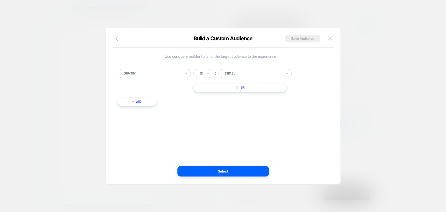
click at [331, 37] on img at bounding box center [329, 38] width 5 height 4
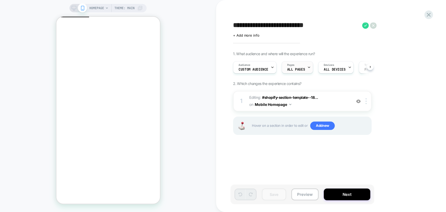
click at [294, 66] on div "Pages ALL PAGES" at bounding box center [296, 67] width 28 height 12
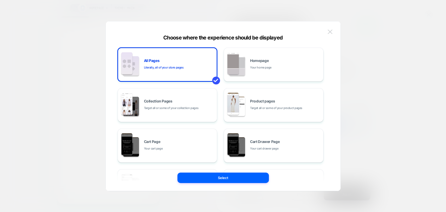
click at [328, 32] on img at bounding box center [329, 31] width 5 height 4
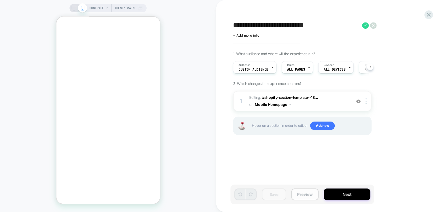
click at [309, 192] on button "Preview" at bounding box center [304, 194] width 27 height 12
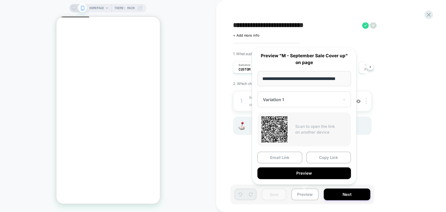
click at [395, 144] on div "1. What audience and where will the experience run? Audience Custom Audience Pa…" at bounding box center [328, 99] width 191 height 96
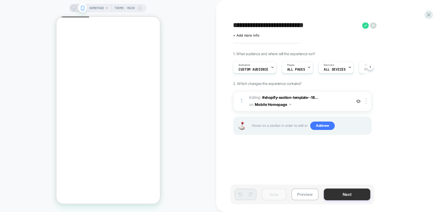
click at [346, 195] on button "Next" at bounding box center [346, 194] width 46 height 12
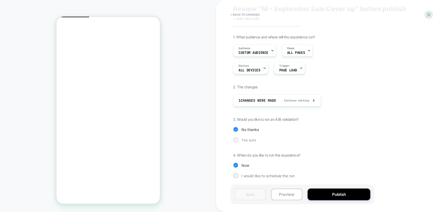
click at [236, 140] on div at bounding box center [235, 140] width 4 height 4
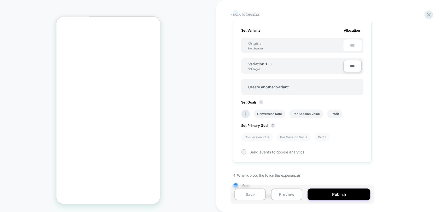
scroll to position [134, 0]
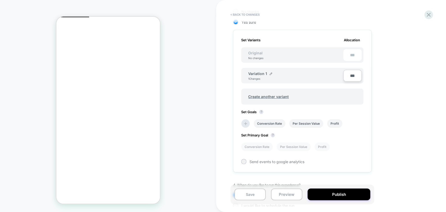
click at [352, 76] on input "***" at bounding box center [352, 76] width 18 height 12
type input "***"
type input "****"
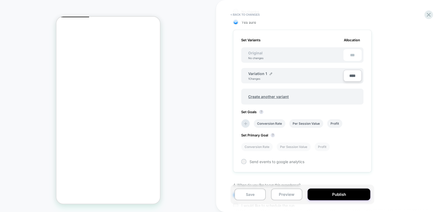
type input "**"
type input "****"
click at [420, 162] on div "1. What audience and where will the experience run? Audience Custom Audience Pa…" at bounding box center [328, 66] width 191 height 299
click at [409, 163] on div "1. What audience and where will the experience run? Audience Custom Audience Pa…" at bounding box center [328, 66] width 191 height 299
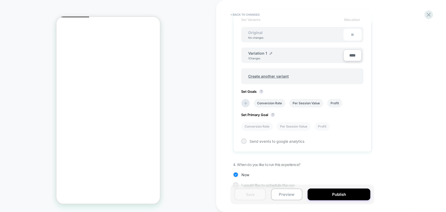
scroll to position [163, 0]
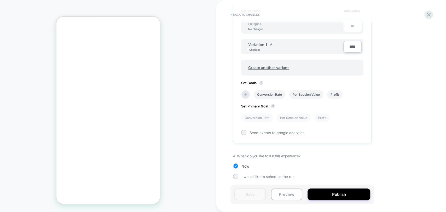
click at [396, 141] on div "1. What audience and where will the experience run? Audience Custom Audience Pa…" at bounding box center [328, 37] width 191 height 299
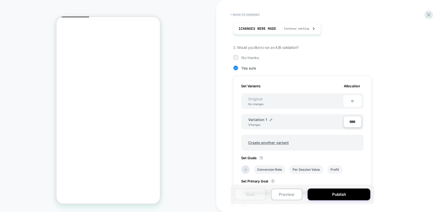
scroll to position [116, 0]
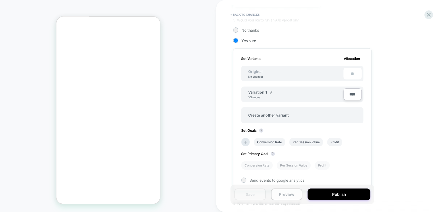
click at [291, 194] on button "Preview" at bounding box center [286, 194] width 31 height 12
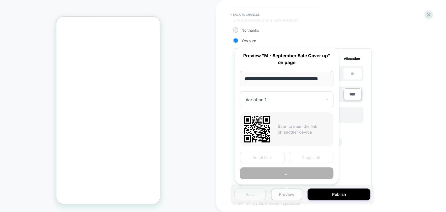
scroll to position [0, 6]
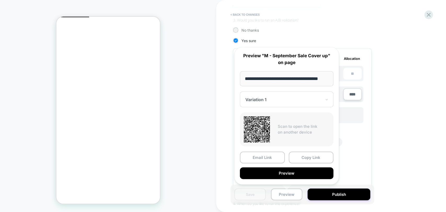
click at [397, 129] on div "1. What audience and where will the experience run? Audience Custom Audience Pa…" at bounding box center [328, 85] width 191 height 299
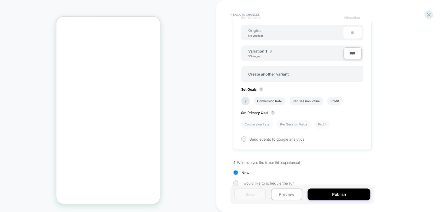
scroll to position [163, 0]
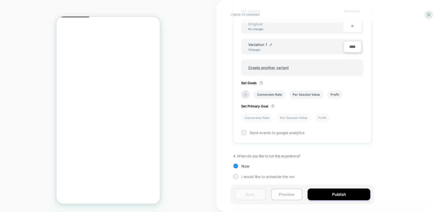
click at [276, 193] on button "Preview" at bounding box center [286, 194] width 31 height 12
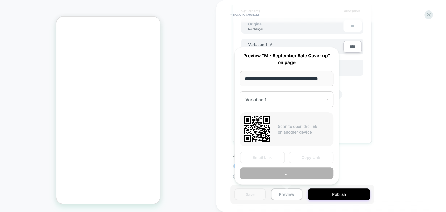
scroll to position [0, 6]
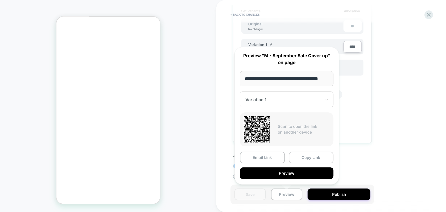
click at [393, 110] on div "1. What audience and where will the experience run? Audience Custom Audience Pa…" at bounding box center [328, 37] width 191 height 299
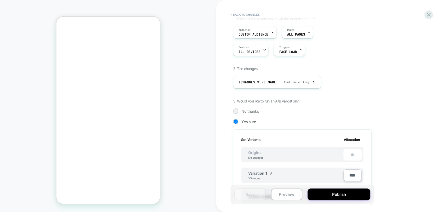
scroll to position [76, 0]
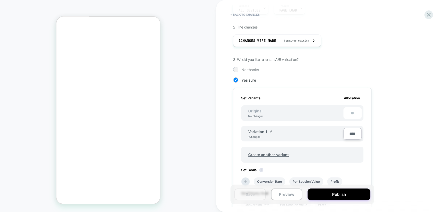
click at [235, 69] on div at bounding box center [235, 69] width 4 height 4
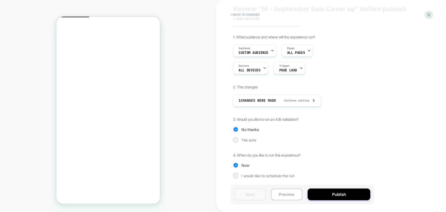
scroll to position [0, 0]
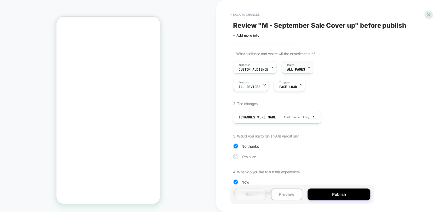
click at [297, 68] on span "ALL PAGES" at bounding box center [296, 70] width 18 height 4
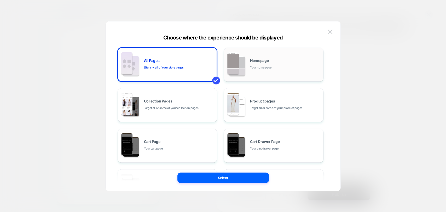
click at [269, 67] on span "Your home page" at bounding box center [260, 67] width 21 height 5
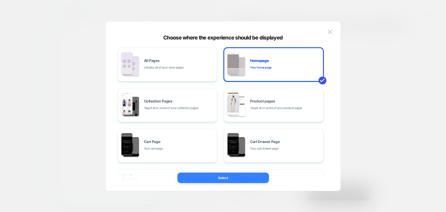
click at [238, 174] on button "Select" at bounding box center [222, 177] width 91 height 10
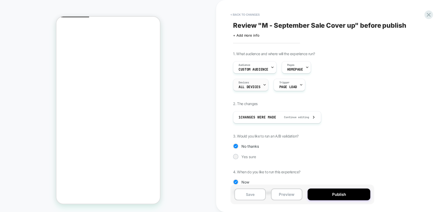
click at [259, 89] on div "Devices ALL DEVICES" at bounding box center [249, 85] width 32 height 12
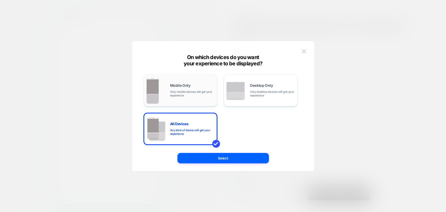
click at [188, 90] on span "Only mobile devices will get your experience" at bounding box center [192, 93] width 44 height 7
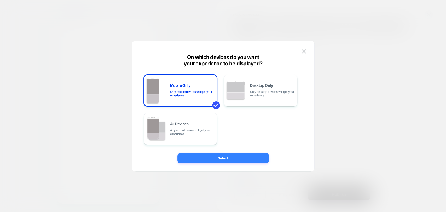
click at [232, 159] on button "Select" at bounding box center [222, 158] width 91 height 10
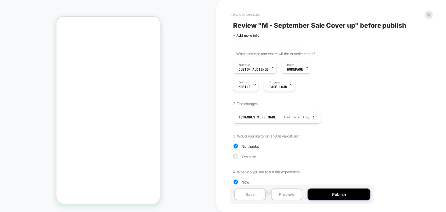
click at [244, 14] on button "< Back to changes" at bounding box center [245, 14] width 34 height 8
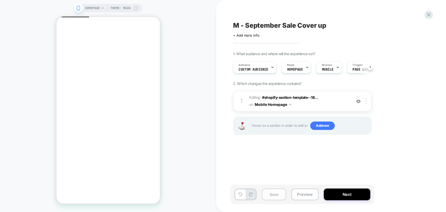
click at [274, 197] on button "Save" at bounding box center [274, 194] width 24 height 12
click at [300, 197] on button "Preview" at bounding box center [304, 194] width 27 height 12
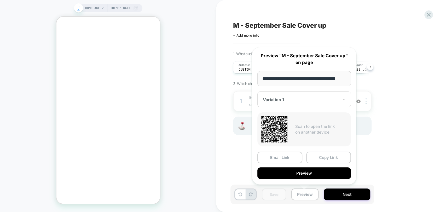
click at [319, 156] on button "Copy Link" at bounding box center [328, 157] width 45 height 12
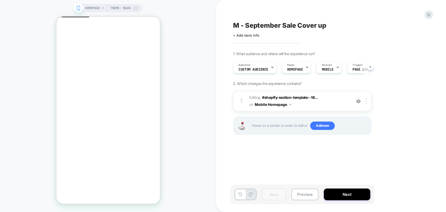
click at [410, 80] on div "1. What audience and where will the experience run? Audience Custom Audience Pa…" at bounding box center [328, 99] width 191 height 96
click at [270, 11] on div "M - September Sale Cover up Click to edit experience details + Add more info 1.…" at bounding box center [328, 105] width 196 height 201
drag, startPoint x: 299, startPoint y: 196, endPoint x: 300, endPoint y: 189, distance: 6.6
click at [299, 197] on button "Preview" at bounding box center [304, 194] width 27 height 12
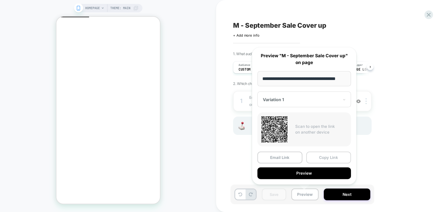
click at [323, 158] on button "Copy Link" at bounding box center [328, 157] width 45 height 12
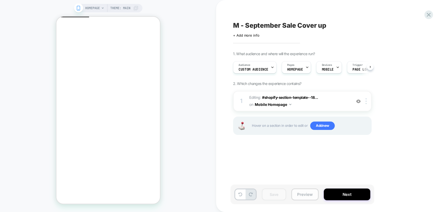
click at [310, 191] on button "Preview" at bounding box center [304, 194] width 27 height 12
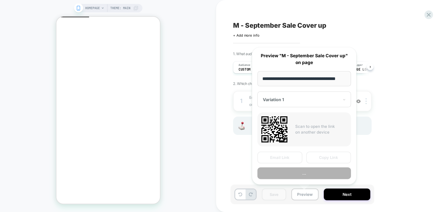
scroll to position [0, 6]
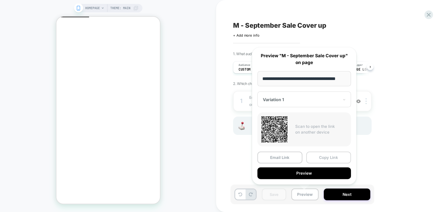
click at [341, 155] on button "Copy Link" at bounding box center [328, 157] width 45 height 12
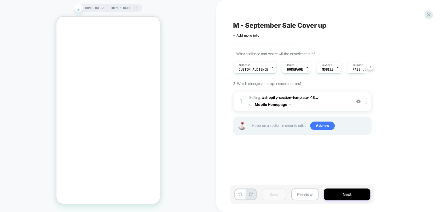
click at [304, 23] on span "M - September Sale Cover up" at bounding box center [279, 25] width 93 height 8
click at [301, 27] on textarea "**********" at bounding box center [296, 25] width 126 height 8
click at [426, 14] on icon at bounding box center [428, 14] width 7 height 7
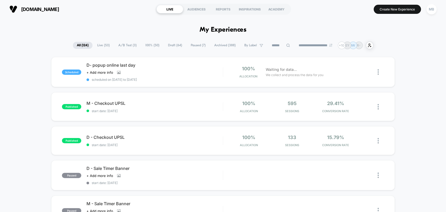
click at [276, 44] on input at bounding box center [281, 45] width 26 height 6
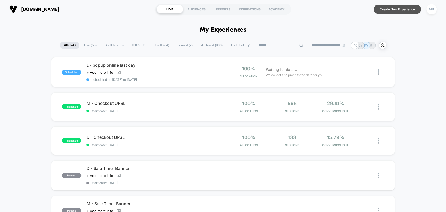
click at [393, 10] on button "Create New Experience" at bounding box center [396, 9] width 47 height 9
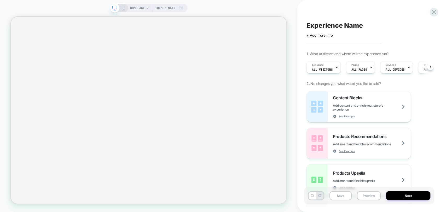
scroll to position [0, 0]
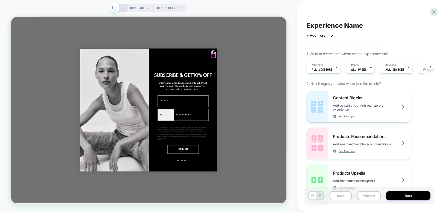
click at [327, 26] on span "Experience Name" at bounding box center [334, 25] width 56 height 8
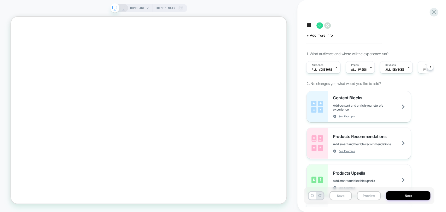
scroll to position [0, 0]
click at [314, 26] on textarea at bounding box center [315, 25] width 18 height 8
paste textarea "**********"
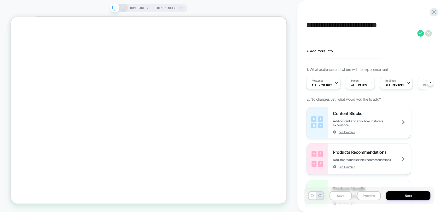
drag, startPoint x: 313, startPoint y: 25, endPoint x: 299, endPoint y: 25, distance: 13.8
click at [299, 25] on div "**********" at bounding box center [371, 106] width 149 height 212
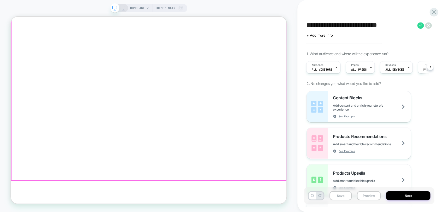
scroll to position [50, 0]
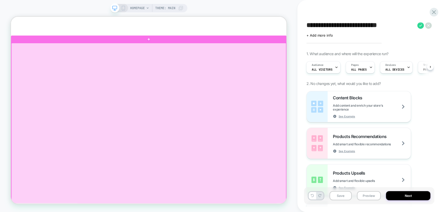
type textarea "**********"
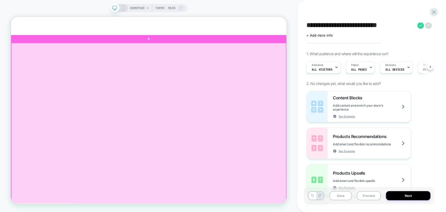
click at [262, 152] on div at bounding box center [194, 169] width 366 height 234
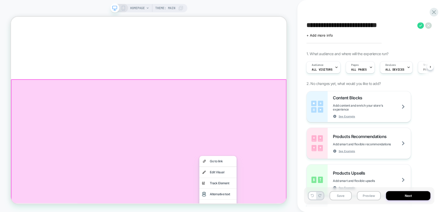
scroll to position [0, 0]
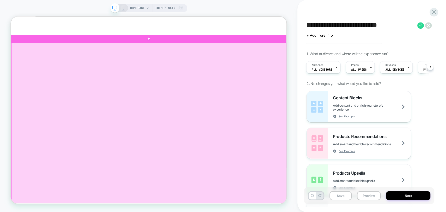
click at [169, 103] on div at bounding box center [194, 168] width 366 height 234
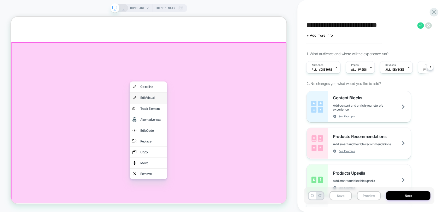
click at [197, 126] on div "Edit Visual" at bounding box center [199, 124] width 32 height 7
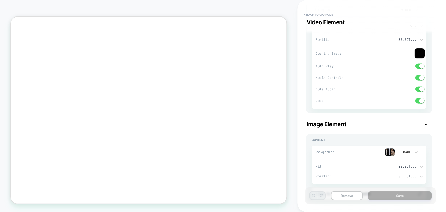
scroll to position [87, 0]
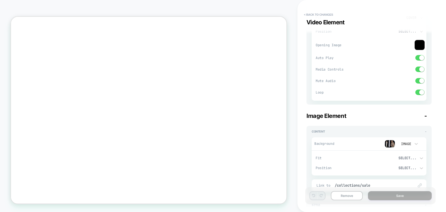
click at [391, 143] on img at bounding box center [389, 144] width 10 height 8
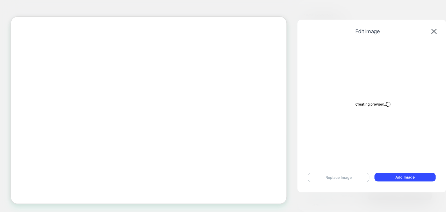
click at [334, 177] on button "Replace Image" at bounding box center [337, 177] width 61 height 9
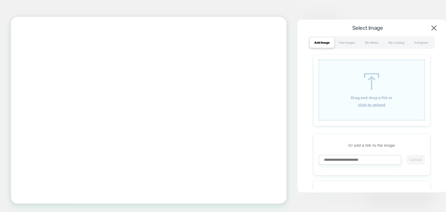
click at [318, 42] on div "Add Image" at bounding box center [321, 42] width 25 height 10
click at [319, 43] on div "Add Image" at bounding box center [321, 42] width 25 height 10
click at [367, 99] on p "Drag and drop a file or" at bounding box center [372, 97] width 42 height 4
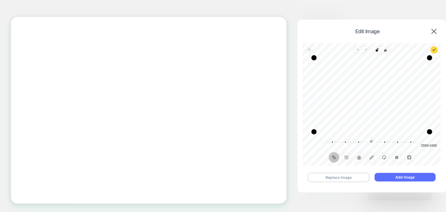
click at [401, 177] on button "Add Image" at bounding box center [404, 177] width 61 height 9
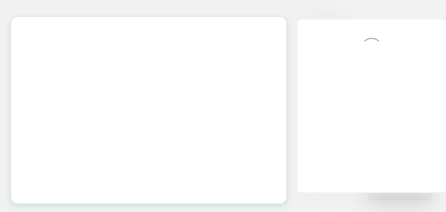
scroll to position [78, 0]
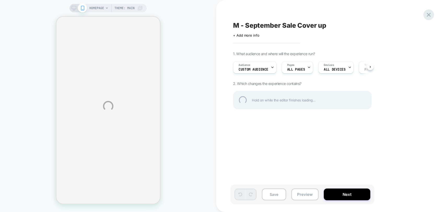
click at [427, 15] on div at bounding box center [428, 14] width 11 height 11
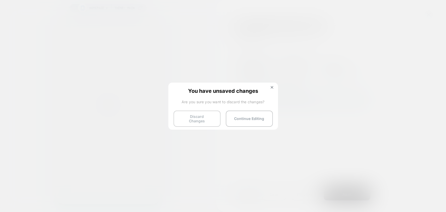
click at [195, 119] on button "Discard Changes" at bounding box center [196, 118] width 47 height 16
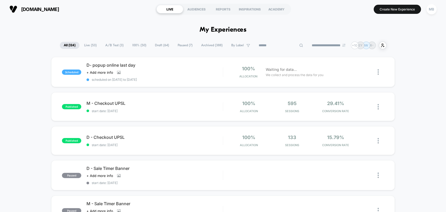
click at [281, 44] on input at bounding box center [280, 45] width 52 height 6
type input "*****"
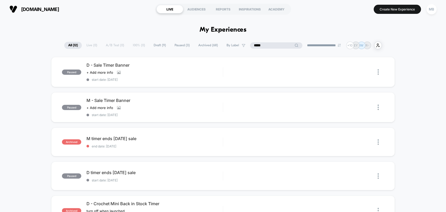
drag, startPoint x: 264, startPoint y: 47, endPoint x: 223, endPoint y: 48, distance: 41.5
click at [223, 48] on div "**********" at bounding box center [222, 46] width 317 height 8
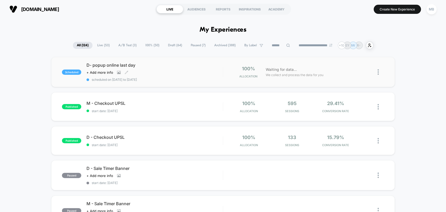
click at [167, 72] on div "Click to view images Click to edit experience details + Add more info" at bounding box center [133, 72] width 95 height 4
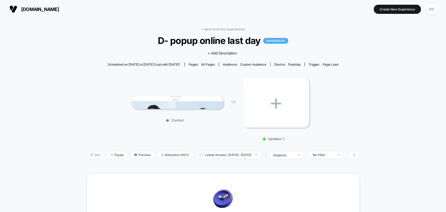
click at [91, 155] on img at bounding box center [92, 154] width 3 height 3
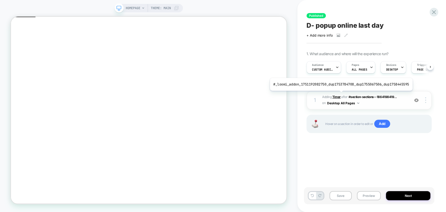
click at [339, 95] on b "Timer" at bounding box center [336, 97] width 8 height 4
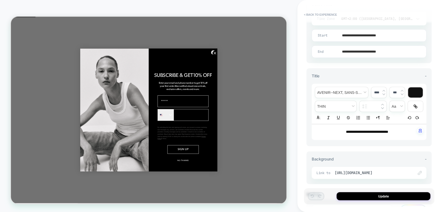
scroll to position [116, 0]
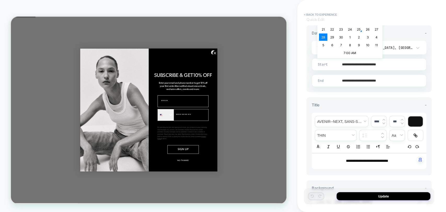
click at [351, 59] on input "**********" at bounding box center [368, 64] width 114 height 12
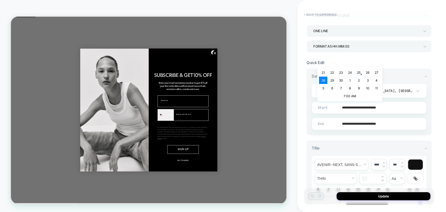
scroll to position [58, 0]
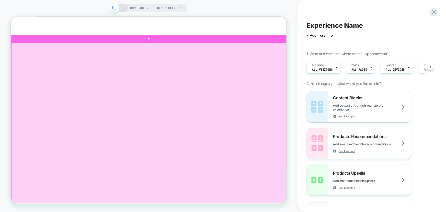
click at [200, 124] on div at bounding box center [194, 168] width 366 height 234
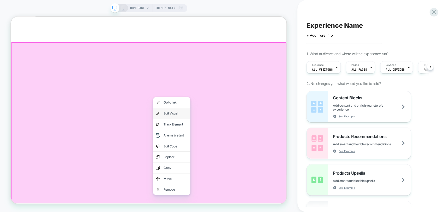
click at [219, 146] on div "Edit Visual" at bounding box center [230, 145] width 32 height 7
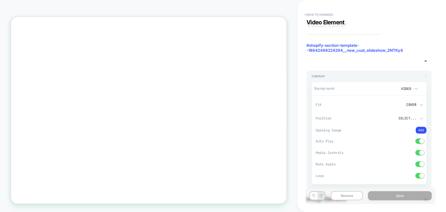
scroll to position [174, 0]
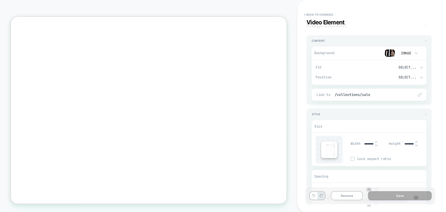
click at [390, 53] on img at bounding box center [389, 53] width 10 height 8
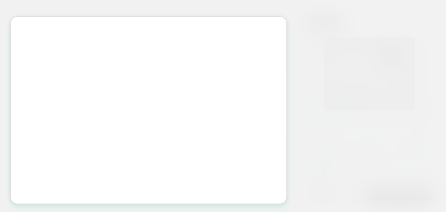
scroll to position [177, 0]
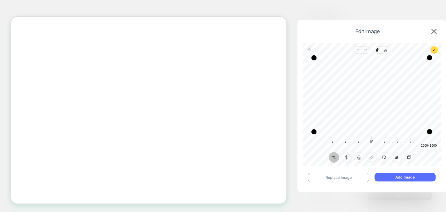
click at [396, 177] on button "Add Image" at bounding box center [404, 177] width 61 height 9
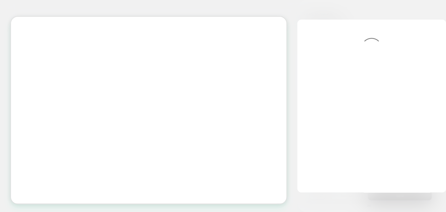
scroll to position [0, 0]
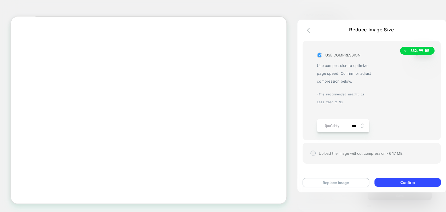
click at [319, 58] on icon at bounding box center [319, 54] width 4 height 5
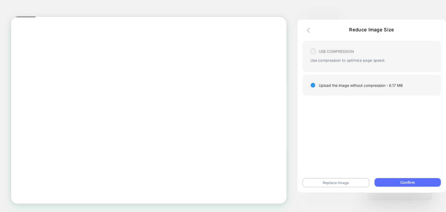
click at [392, 180] on button "Confirm" at bounding box center [407, 182] width 66 height 9
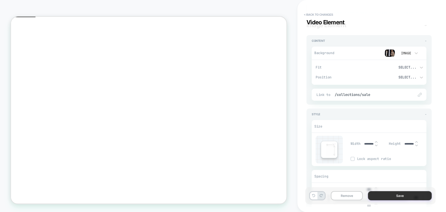
click at [389, 197] on button "Save" at bounding box center [400, 195] width 64 height 9
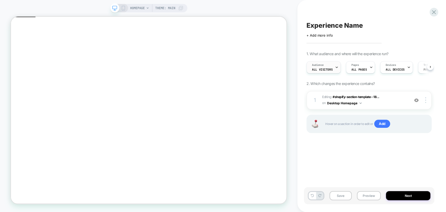
click at [319, 65] on span "Audience" at bounding box center [318, 65] width 12 height 4
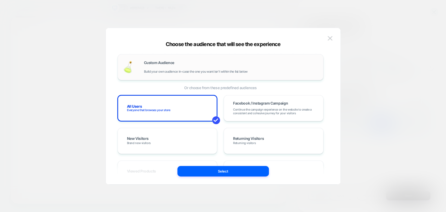
click at [159, 60] on div "Custom Audience Build your own audience in-case the one you want isn't within t…" at bounding box center [220, 67] width 195 height 15
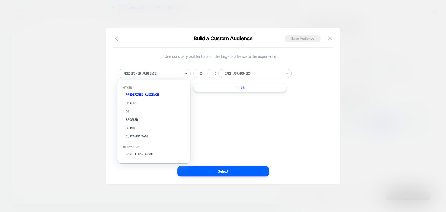
click at [159, 72] on div at bounding box center [151, 73] width 57 height 5
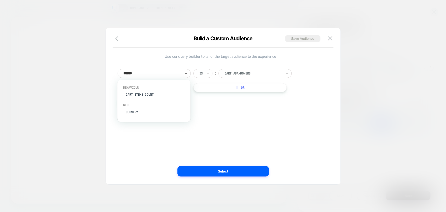
type input "*******"
click at [142, 94] on div "Country" at bounding box center [156, 94] width 68 height 8
click at [238, 72] on div at bounding box center [252, 73] width 57 height 5
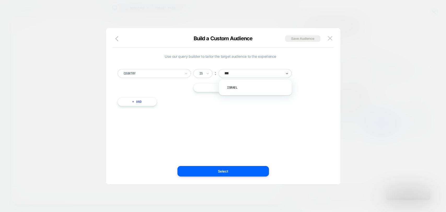
type input "****"
click at [238, 87] on div "Israel" at bounding box center [258, 87] width 68 height 8
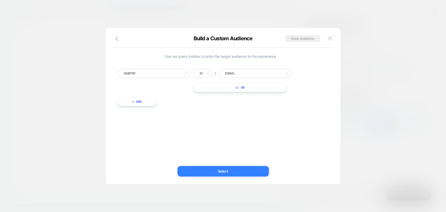
click at [244, 173] on button "Select" at bounding box center [222, 171] width 91 height 10
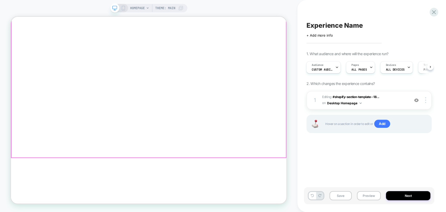
scroll to position [79, 0]
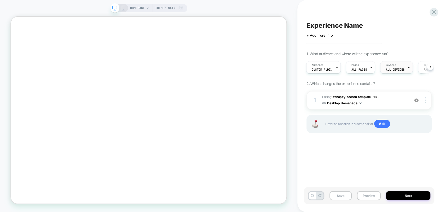
click at [391, 69] on span "ALL DEVICES" at bounding box center [394, 70] width 19 height 4
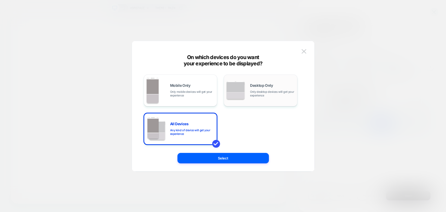
click at [254, 90] on span "Only desktop devices will get your experience" at bounding box center [272, 93] width 44 height 7
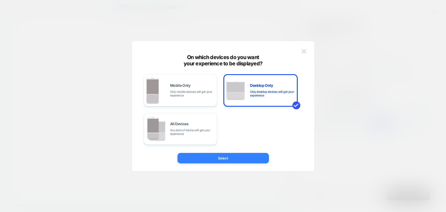
click at [236, 157] on button "Select" at bounding box center [222, 158] width 91 height 10
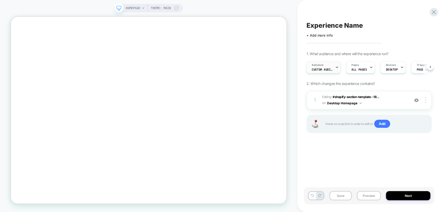
click at [319, 72] on div "Audience Custom Audience" at bounding box center [321, 67] width 31 height 12
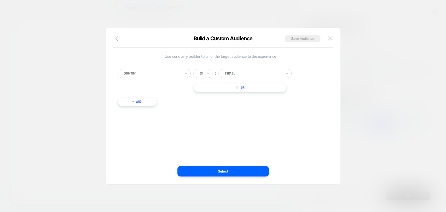
click at [333, 36] on button at bounding box center [330, 38] width 8 height 8
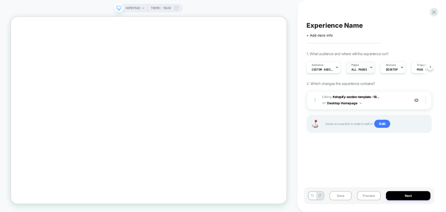
click at [358, 70] on span "ALL PAGES" at bounding box center [358, 70] width 15 height 4
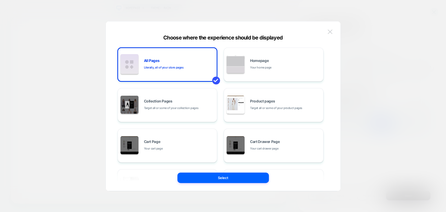
click at [330, 32] on img at bounding box center [329, 31] width 5 height 4
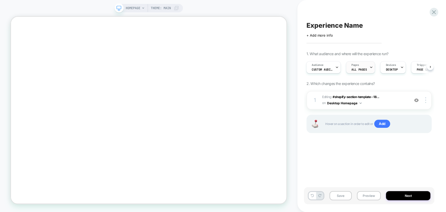
click at [359, 66] on div "Pages ALL PAGES" at bounding box center [359, 67] width 26 height 12
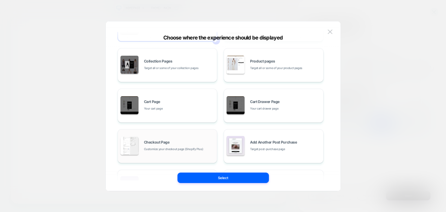
scroll to position [0, 0]
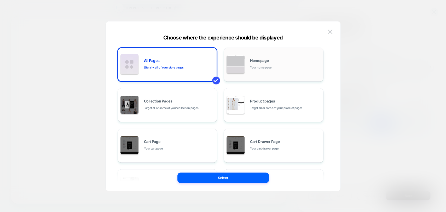
click at [263, 65] on span "Your home page" at bounding box center [260, 67] width 21 height 5
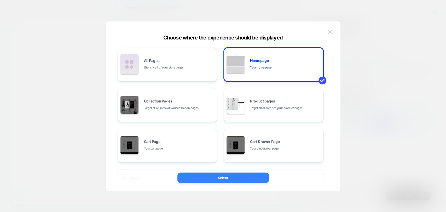
drag, startPoint x: 250, startPoint y: 176, endPoint x: 328, endPoint y: 209, distance: 84.3
click at [250, 176] on button "Select" at bounding box center [222, 177] width 91 height 10
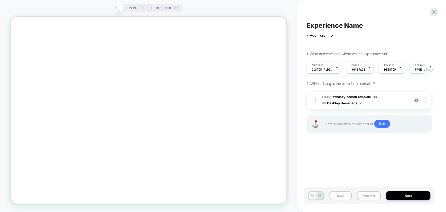
scroll to position [79, 0]
click at [340, 196] on button "Save" at bounding box center [340, 195] width 22 height 9
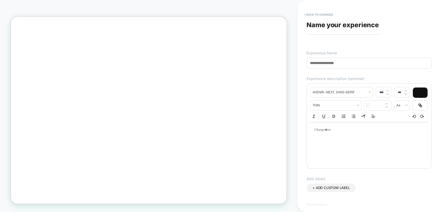
click at [340, 63] on input at bounding box center [368, 63] width 125 height 11
click at [332, 62] on input at bounding box center [368, 63] width 125 height 11
click at [311, 63] on input "**********" at bounding box center [368, 63] width 125 height 11
drag, startPoint x: 313, startPoint y: 64, endPoint x: 301, endPoint y: 63, distance: 12.6
click at [301, 63] on div "**********" at bounding box center [371, 106] width 149 height 212
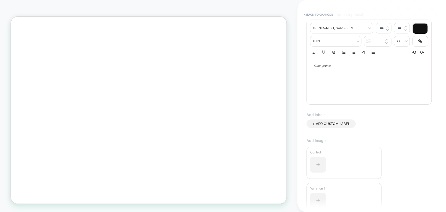
scroll to position [114, 0]
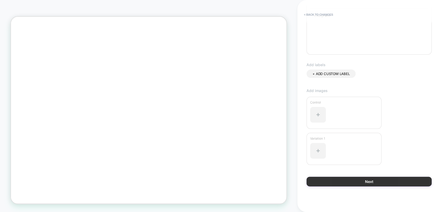
type input "**********"
click at [363, 182] on button "Next" at bounding box center [368, 181] width 125 height 10
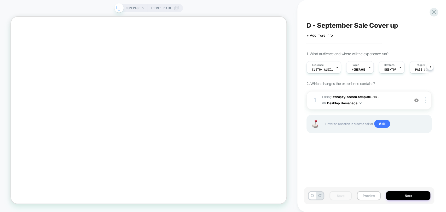
scroll to position [0, 0]
click at [391, 194] on button "Next" at bounding box center [408, 195] width 44 height 9
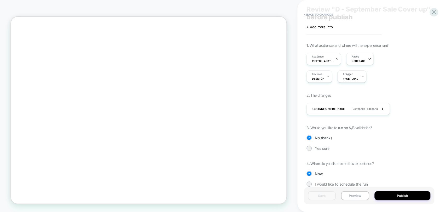
scroll to position [25, 0]
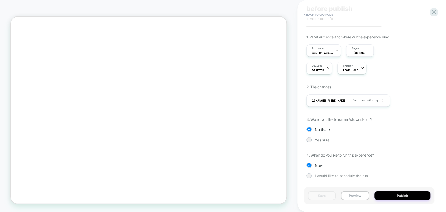
click at [310, 174] on div at bounding box center [309, 175] width 4 height 4
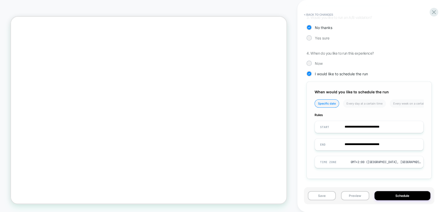
scroll to position [126, 0]
click at [359, 126] on input "**********" at bounding box center [369, 127] width 108 height 12
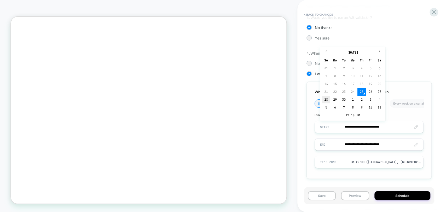
click at [327, 100] on td "28" at bounding box center [326, 99] width 8 height 7
type input "**********"
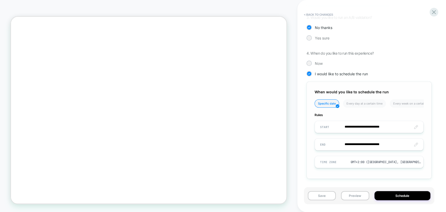
click at [367, 126] on input "**********" at bounding box center [369, 127] width 108 height 12
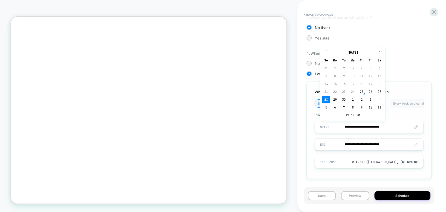
click at [324, 100] on td "28" at bounding box center [326, 99] width 8 height 7
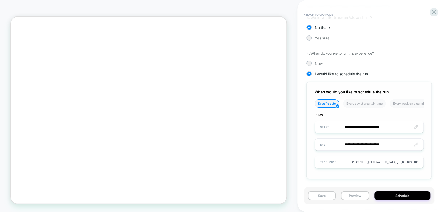
click at [383, 127] on input "**********" at bounding box center [369, 127] width 108 height 12
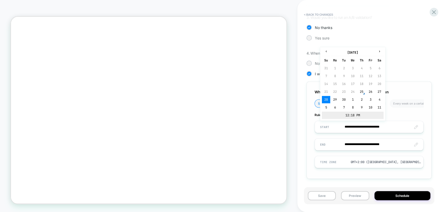
click at [351, 115] on td "12:18 PM" at bounding box center [353, 114] width 62 height 7
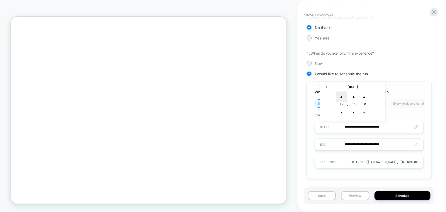
click at [342, 96] on span "▲" at bounding box center [341, 96] width 10 height 10
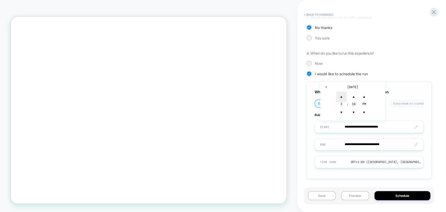
click at [342, 96] on span "▲" at bounding box center [341, 96] width 10 height 10
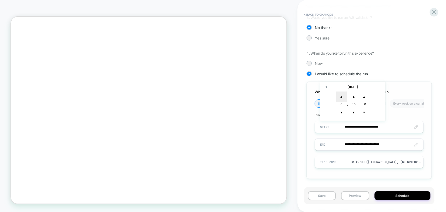
click at [342, 96] on span "▲" at bounding box center [341, 96] width 10 height 10
click at [354, 98] on span "▲" at bounding box center [353, 96] width 10 height 10
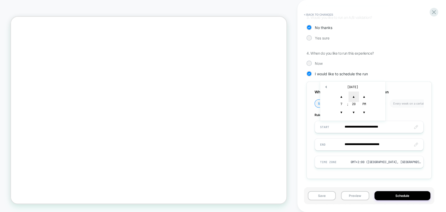
click at [354, 98] on span "▲" at bounding box center [353, 96] width 10 height 10
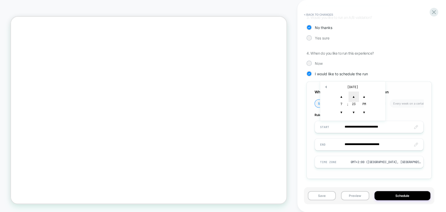
click at [354, 98] on span "▲" at bounding box center [353, 96] width 10 height 10
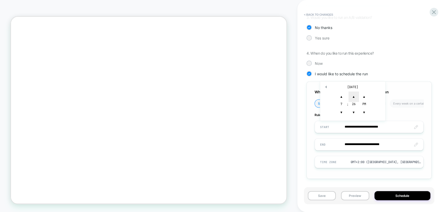
click at [354, 98] on span "▲" at bounding box center [353, 96] width 10 height 10
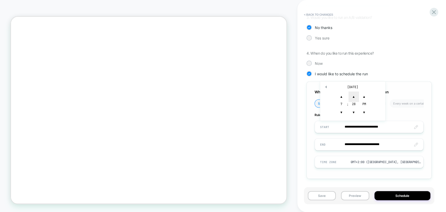
click at [354, 98] on span "▲" at bounding box center [353, 96] width 10 height 10
click at [354, 103] on div "29" at bounding box center [353, 104] width 10 height 5
click at [352, 110] on span "▼" at bounding box center [353, 112] width 10 height 10
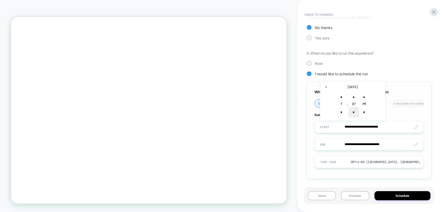
click at [352, 110] on span "▼" at bounding box center [353, 112] width 10 height 10
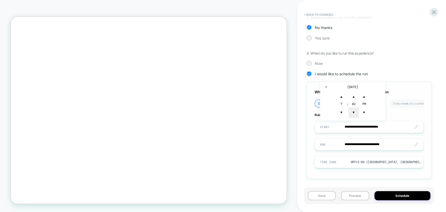
click at [352, 110] on span "▼" at bounding box center [353, 112] width 10 height 10
click at [362, 111] on span "▼" at bounding box center [364, 112] width 10 height 10
type input "**********"
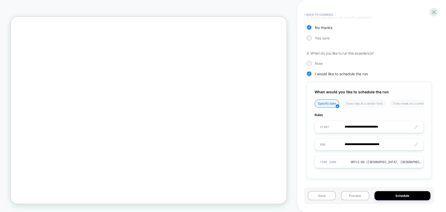
click at [419, 89] on div "**********" at bounding box center [368, 129] width 125 height 97
click at [391, 143] on input "**********" at bounding box center [369, 144] width 108 height 12
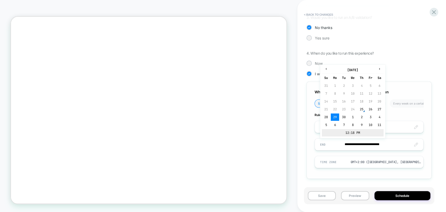
click at [359, 132] on td "12:18 PM" at bounding box center [353, 132] width 62 height 7
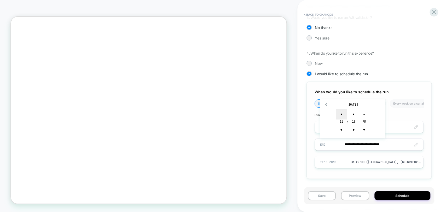
click at [345, 115] on span "▲" at bounding box center [341, 114] width 10 height 10
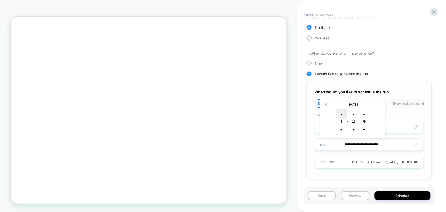
click at [345, 115] on span "▲" at bounding box center [341, 114] width 10 height 10
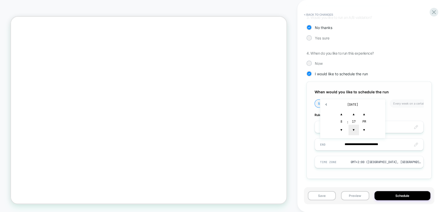
click at [354, 129] on span "▼" at bounding box center [353, 130] width 10 height 10
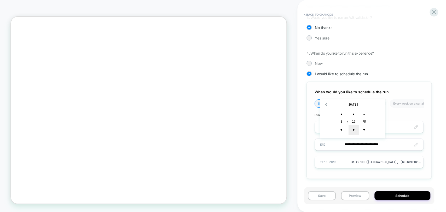
click at [354, 129] on span "▼" at bounding box center [353, 130] width 10 height 10
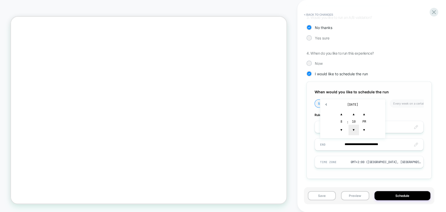
click at [354, 129] on span "▼" at bounding box center [353, 130] width 10 height 10
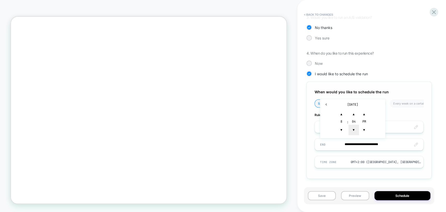
click at [354, 129] on span "▼" at bounding box center [353, 130] width 10 height 10
click at [362, 129] on span "▼" at bounding box center [364, 130] width 10 height 10
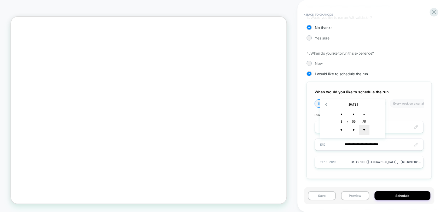
click at [362, 129] on span "▼" at bounding box center [364, 130] width 10 height 10
type input "**********"
click at [417, 62] on div "Now" at bounding box center [368, 63] width 125 height 5
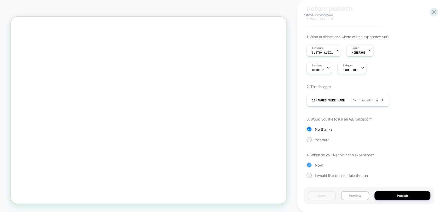
scroll to position [25, 0]
drag, startPoint x: 313, startPoint y: 174, endPoint x: 320, endPoint y: 172, distance: 6.9
click at [313, 174] on div "I would like to schedule the run" at bounding box center [368, 175] width 125 height 5
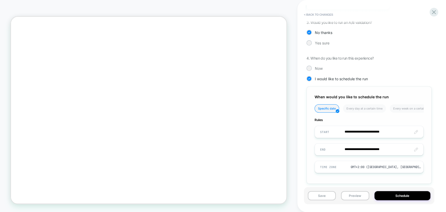
scroll to position [126, 0]
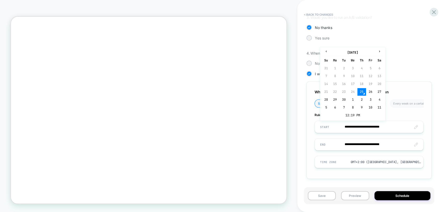
click at [365, 126] on input "**********" at bounding box center [369, 127] width 108 height 12
click at [327, 101] on td "28" at bounding box center [326, 99] width 8 height 7
type input "**********"
click at [390, 126] on input "**********" at bounding box center [369, 127] width 108 height 12
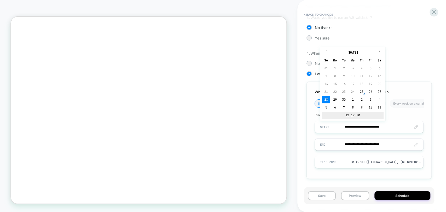
click at [352, 115] on td "12:19 PM" at bounding box center [353, 114] width 62 height 7
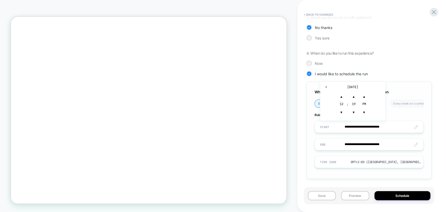
click at [342, 105] on div "12" at bounding box center [341, 104] width 10 height 5
click at [341, 114] on span "▼" at bounding box center [341, 112] width 10 height 10
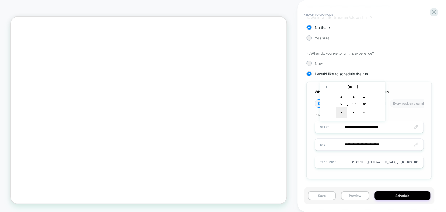
click at [341, 114] on span "▼" at bounding box center [341, 112] width 10 height 10
click at [337, 94] on span "▲" at bounding box center [341, 96] width 10 height 10
click at [352, 113] on span "▼" at bounding box center [353, 112] width 10 height 10
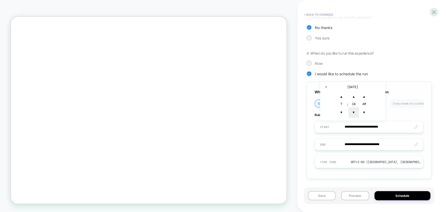
click at [352, 113] on span "▼" at bounding box center [353, 112] width 10 height 10
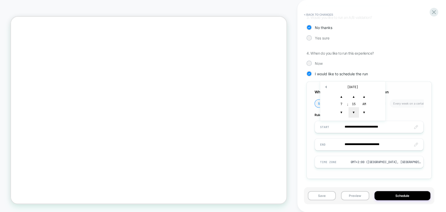
click at [352, 113] on span "▼" at bounding box center [353, 112] width 10 height 10
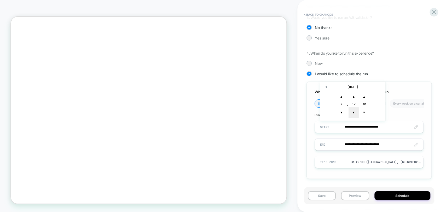
click at [352, 113] on span "▼" at bounding box center [353, 112] width 10 height 10
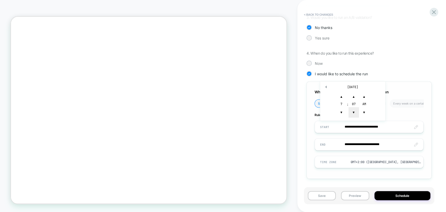
click at [352, 113] on span "▼" at bounding box center [353, 112] width 10 height 10
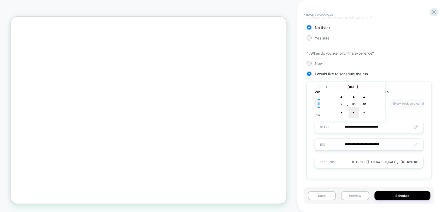
click at [352, 113] on span "▼" at bounding box center [353, 112] width 10 height 10
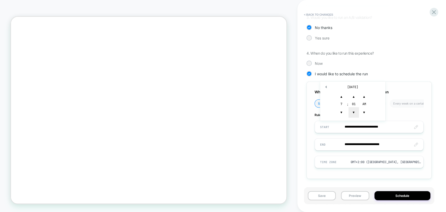
type input "**********"
click at [368, 144] on input "**********" at bounding box center [369, 144] width 108 height 12
click at [380, 144] on input "**********" at bounding box center [369, 144] width 108 height 12
click at [383, 143] on input "**********" at bounding box center [369, 144] width 108 height 12
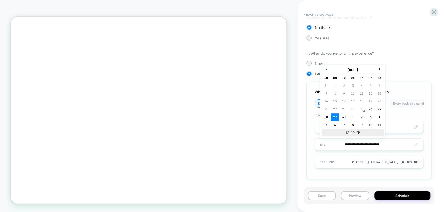
click at [352, 134] on td "12:19 PM" at bounding box center [353, 132] width 62 height 7
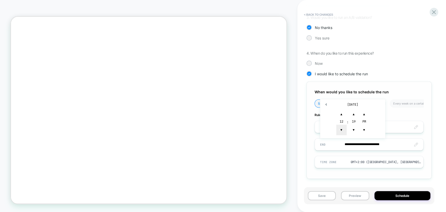
click at [343, 126] on span "▼" at bounding box center [341, 130] width 10 height 10
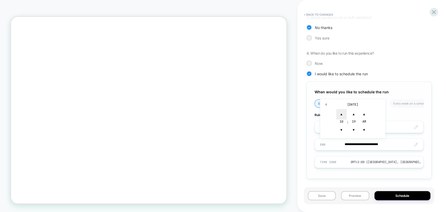
drag, startPoint x: 336, startPoint y: 109, endPoint x: 338, endPoint y: 112, distance: 3.2
click at [337, 109] on span "▲" at bounding box center [341, 114] width 10 height 10
click at [340, 128] on span "▼" at bounding box center [341, 130] width 10 height 10
click at [340, 116] on span "▲" at bounding box center [341, 114] width 10 height 10
click at [341, 126] on span "▼" at bounding box center [341, 130] width 10 height 10
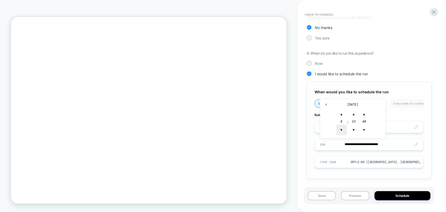
click at [341, 127] on span "▼" at bounding box center [341, 130] width 10 height 10
click at [349, 129] on span "▼" at bounding box center [353, 130] width 10 height 10
click at [351, 130] on span "▼" at bounding box center [353, 130] width 10 height 10
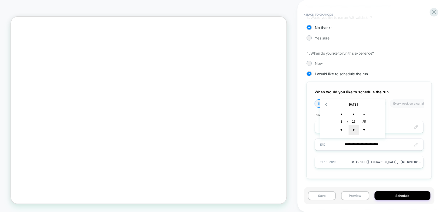
click at [351, 130] on span "▼" at bounding box center [353, 130] width 10 height 10
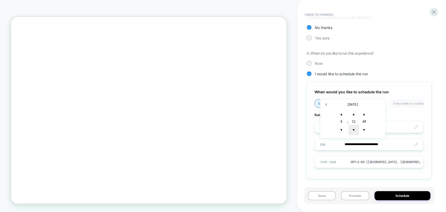
click at [351, 130] on span "▼" at bounding box center [353, 130] width 10 height 10
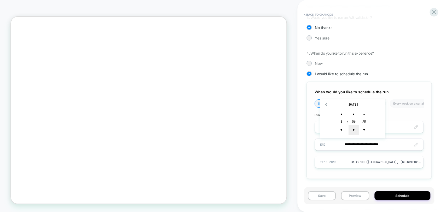
click at [351, 130] on span "▼" at bounding box center [353, 130] width 10 height 10
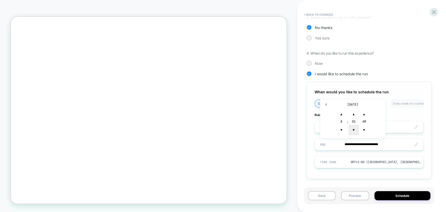
click at [353, 131] on span "▼" at bounding box center [353, 130] width 10 height 10
type input "**********"
click at [329, 195] on button "Save" at bounding box center [321, 195] width 28 height 9
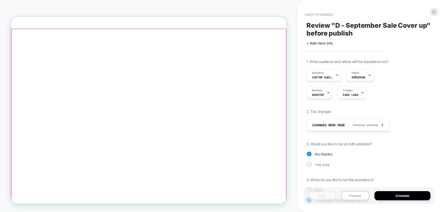
scroll to position [0, 0]
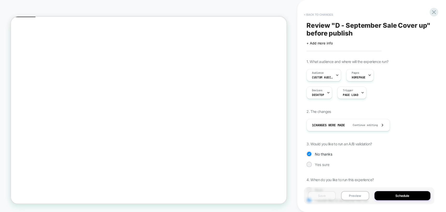
click at [316, 14] on button "< Back to changes" at bounding box center [318, 14] width 34 height 8
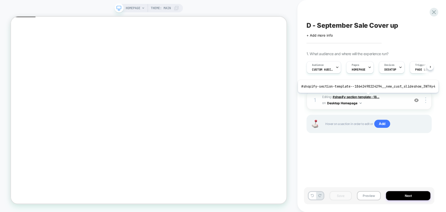
click at [365, 97] on span "#shopify-section-template--18..." at bounding box center [355, 97] width 47 height 4
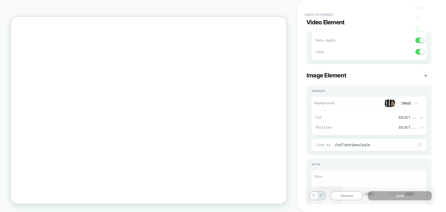
scroll to position [145, 0]
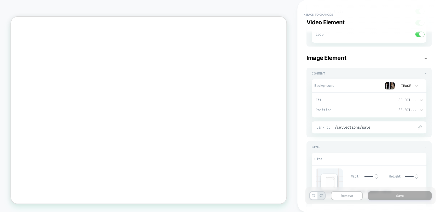
click at [389, 87] on img at bounding box center [389, 86] width 10 height 8
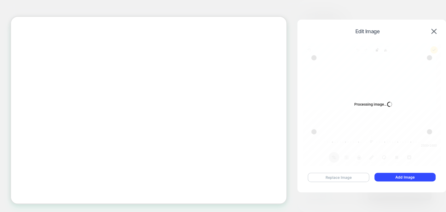
click at [336, 176] on button "Replace Image" at bounding box center [337, 177] width 61 height 9
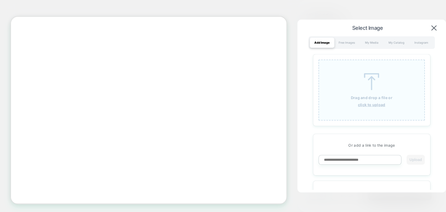
click at [373, 105] on u "click to upload" at bounding box center [371, 104] width 27 height 4
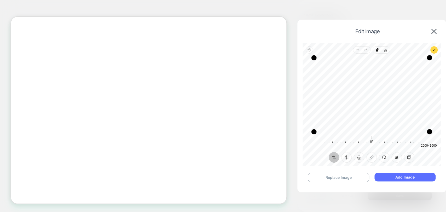
click at [386, 177] on button "Add Image" at bounding box center [404, 177] width 61 height 9
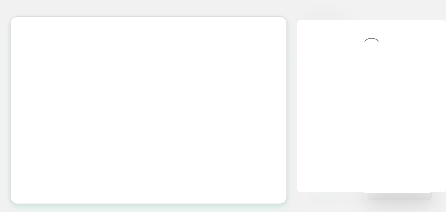
scroll to position [22, 0]
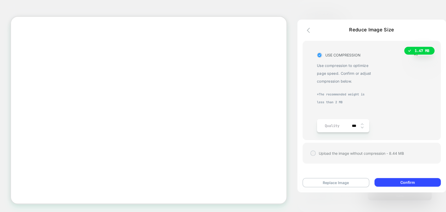
click at [318, 58] on icon at bounding box center [319, 54] width 4 height 5
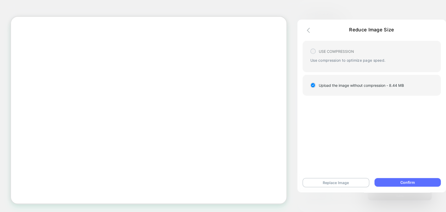
click at [419, 182] on button "Confirm" at bounding box center [407, 182] width 66 height 9
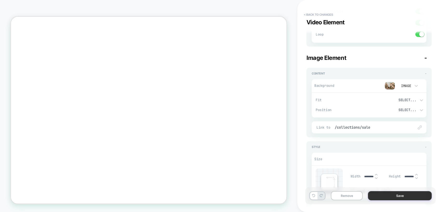
click at [390, 197] on button "Save" at bounding box center [400, 195] width 64 height 9
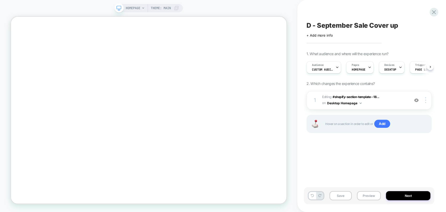
scroll to position [0, 0]
click at [338, 196] on button "Save" at bounding box center [340, 195] width 22 height 9
click at [324, 70] on span "Custom Audience" at bounding box center [322, 70] width 21 height 4
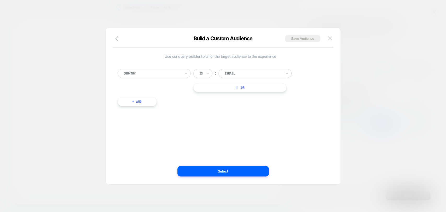
click at [328, 37] on img at bounding box center [329, 38] width 5 height 4
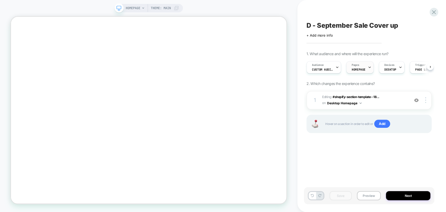
click at [357, 69] on span "HOMEPAGE" at bounding box center [358, 70] width 14 height 4
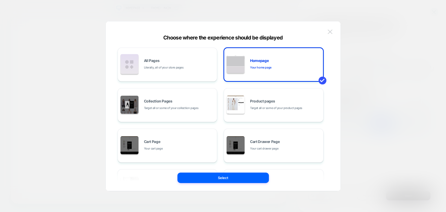
click at [330, 32] on img at bounding box center [329, 31] width 5 height 4
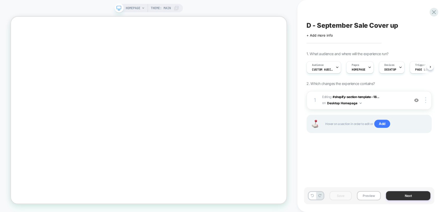
click at [398, 194] on button "Next" at bounding box center [408, 195] width 44 height 9
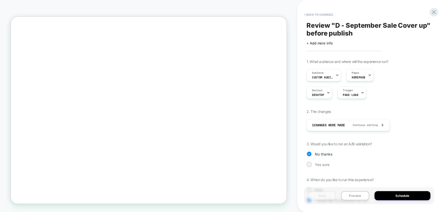
click at [322, 27] on span "Review " D - September Sale Cover up " before publish" at bounding box center [368, 29] width 125 height 16
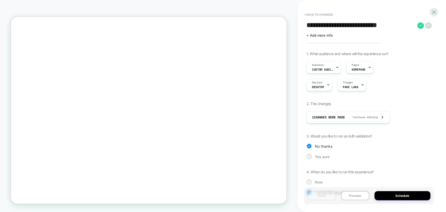
click at [318, 24] on textarea "**********" at bounding box center [360, 25] width 108 height 8
click at [354, 190] on div "Save Preview Schedule" at bounding box center [369, 195] width 130 height 17
click at [357, 195] on button "Preview" at bounding box center [355, 195] width 28 height 9
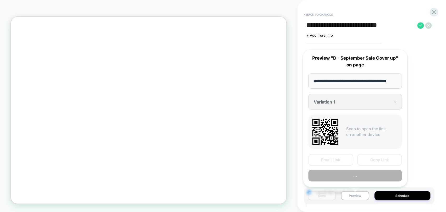
scroll to position [0, 6]
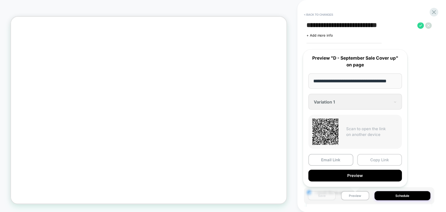
click at [389, 159] on button "Copy Link" at bounding box center [379, 160] width 45 height 12
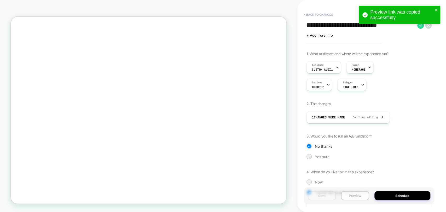
click at [358, 195] on button "Preview" at bounding box center [355, 195] width 28 height 9
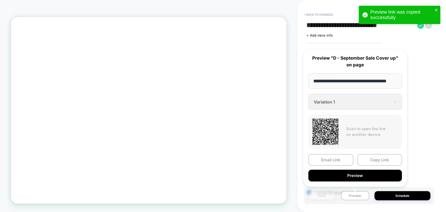
scroll to position [0, 6]
drag, startPoint x: 422, startPoint y: 76, endPoint x: 417, endPoint y: 104, distance: 28.3
click at [422, 76] on div "Audience Custom Audience Pages HOMEPAGE Devices DESKTOP Trigger Page Load" at bounding box center [368, 76] width 125 height 30
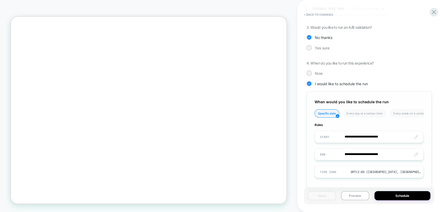
scroll to position [116, 0]
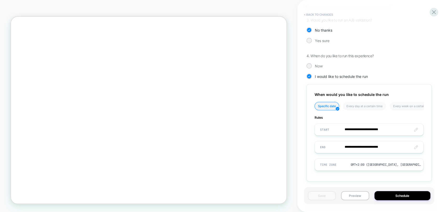
click at [314, 15] on button "< Back to changes" at bounding box center [318, 14] width 34 height 8
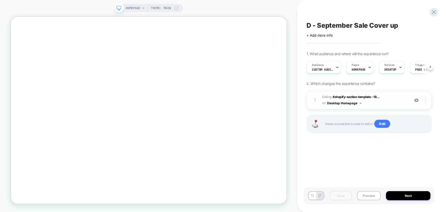
scroll to position [0, 0]
click at [434, 10] on icon at bounding box center [433, 12] width 7 height 7
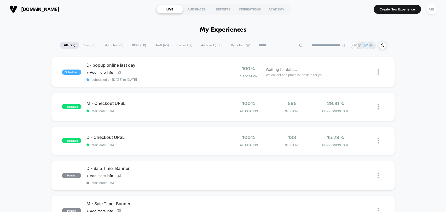
click at [274, 44] on input at bounding box center [280, 45] width 52 height 6
click at [269, 46] on input at bounding box center [280, 45] width 52 height 6
click at [266, 46] on input at bounding box center [280, 45] width 52 height 6
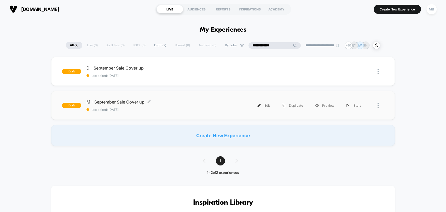
type input "**********"
click at [167, 108] on span "last edited: 9/25/2025" at bounding box center [154, 110] width 136 height 4
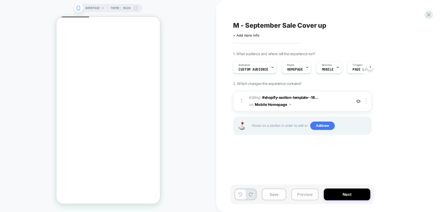
click at [301, 196] on button "Preview" at bounding box center [304, 194] width 27 height 12
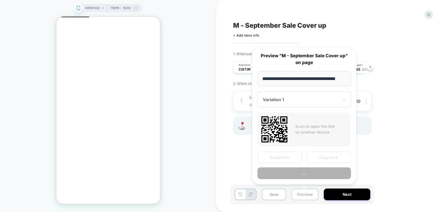
scroll to position [0, 6]
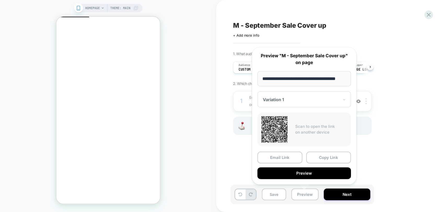
click at [400, 119] on div "1. What audience and where will the experience run? Audience Custom Audience Pa…" at bounding box center [328, 99] width 191 height 96
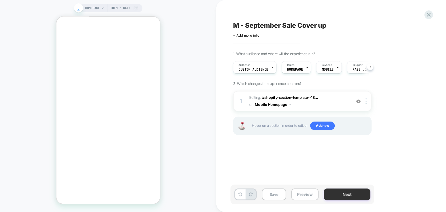
click at [341, 195] on button "Next" at bounding box center [346, 194] width 46 height 12
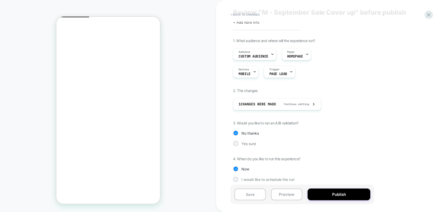
scroll to position [17, 0]
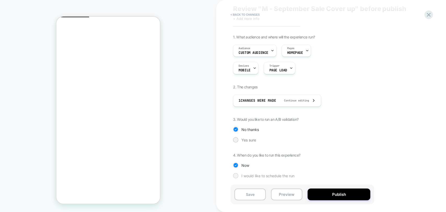
click at [234, 176] on div at bounding box center [235, 175] width 4 height 4
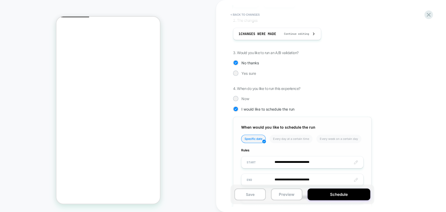
scroll to position [119, 0]
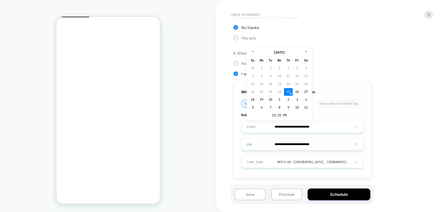
click at [286, 126] on input "**********" at bounding box center [302, 127] width 122 height 12
click at [252, 99] on td "28" at bounding box center [252, 99] width 8 height 7
type input "**********"
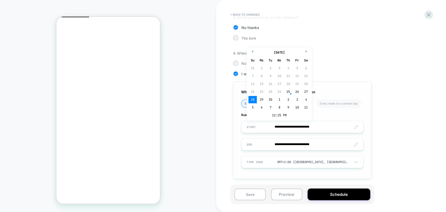
click at [309, 127] on input "**********" at bounding box center [302, 127] width 122 height 12
click at [281, 116] on td "12:25 PM" at bounding box center [279, 114] width 62 height 7
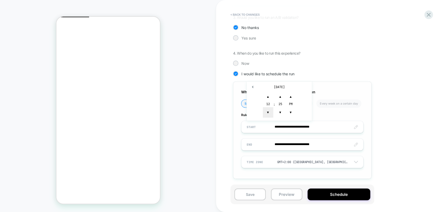
click at [267, 110] on span "▼" at bounding box center [268, 112] width 10 height 10
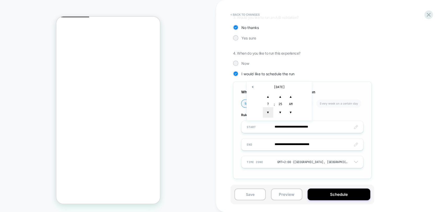
click at [267, 110] on span "▼" at bounding box center [268, 112] width 10 height 10
click at [278, 111] on span "▼" at bounding box center [280, 112] width 10 height 10
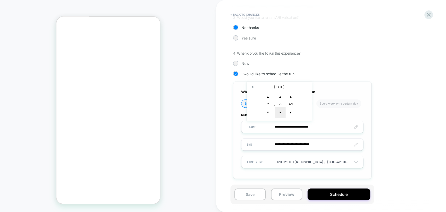
click at [278, 111] on span "▼" at bounding box center [280, 112] width 10 height 10
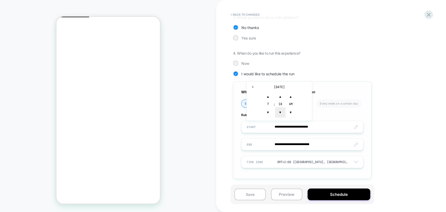
click at [278, 111] on span "▼" at bounding box center [280, 112] width 10 height 10
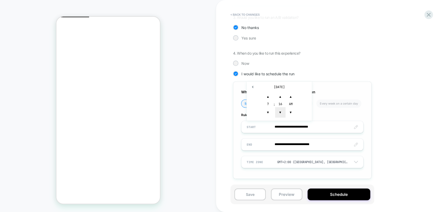
click at [278, 111] on span "▼" at bounding box center [280, 112] width 10 height 10
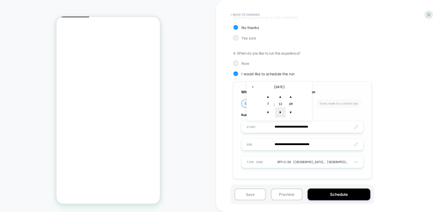
click at [278, 111] on span "▼" at bounding box center [280, 112] width 10 height 10
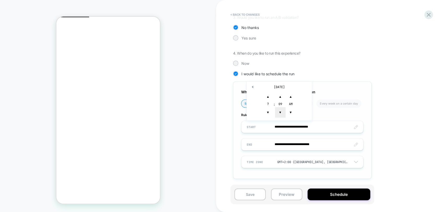
click at [278, 111] on span "▼" at bounding box center [280, 112] width 10 height 10
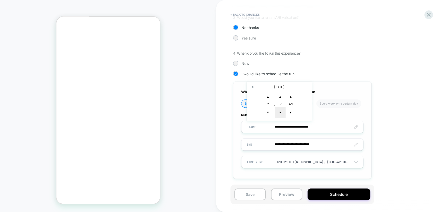
click at [278, 111] on span "▼" at bounding box center [280, 112] width 10 height 10
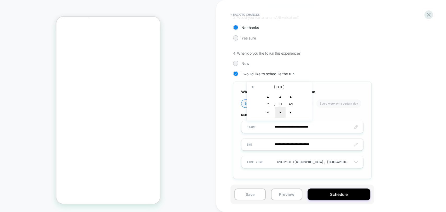
click at [278, 111] on span "▼" at bounding box center [280, 112] width 10 height 10
type input "**********"
click at [303, 108] on td "▲ 7 ▼ : ▲ 00 ▼ ▲ AM ▼" at bounding box center [279, 105] width 62 height 28
drag, startPoint x: 411, startPoint y: 128, endPoint x: 407, endPoint y: 130, distance: 4.3
click at [411, 128] on div "**********" at bounding box center [328, 59] width 191 height 253
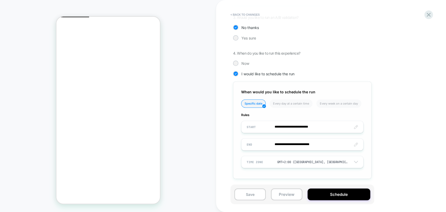
click at [321, 145] on input "**********" at bounding box center [302, 144] width 122 height 12
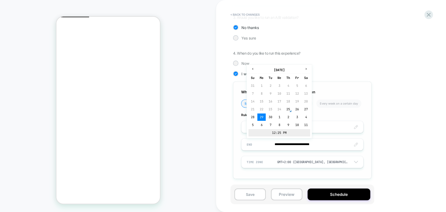
click at [272, 130] on td "12:25 PM" at bounding box center [279, 132] width 62 height 7
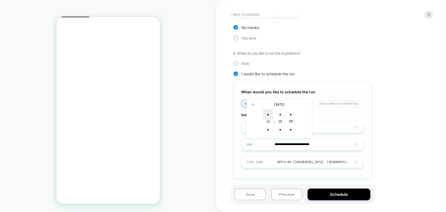
click at [267, 114] on span "▲" at bounding box center [268, 114] width 10 height 10
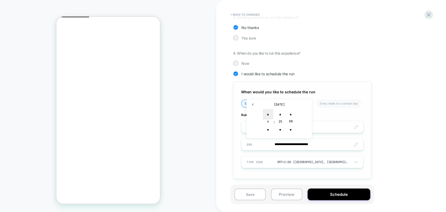
click at [267, 114] on span "▲" at bounding box center [268, 114] width 10 height 10
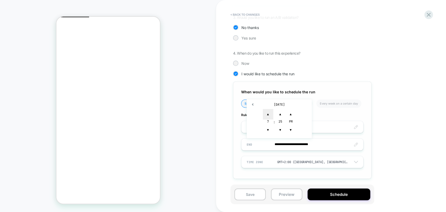
click at [267, 114] on span "▲" at bounding box center [268, 114] width 10 height 10
click at [280, 130] on span "▼" at bounding box center [280, 130] width 10 height 10
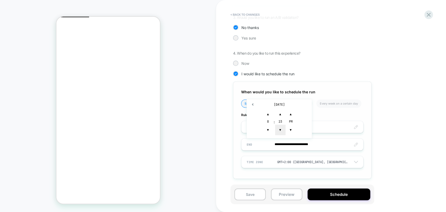
click at [280, 130] on span "▼" at bounding box center [280, 130] width 10 height 10
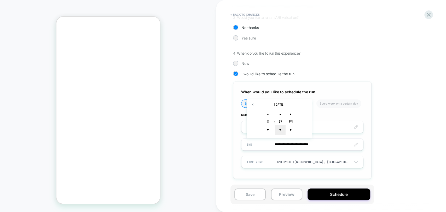
click at [280, 130] on span "▼" at bounding box center [280, 130] width 10 height 10
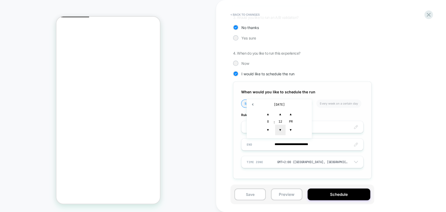
click at [280, 130] on span "▼" at bounding box center [280, 130] width 10 height 10
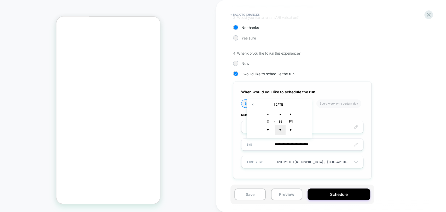
click at [280, 130] on span "▼" at bounding box center [280, 130] width 10 height 10
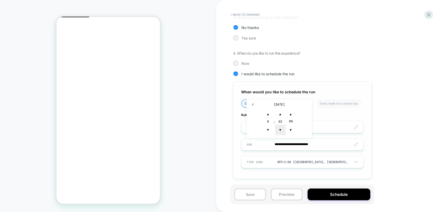
click at [280, 130] on span "▼" at bounding box center [280, 130] width 10 height 10
type input "**********"
click at [288, 129] on span "▼" at bounding box center [290, 130] width 10 height 10
click at [384, 145] on div "**********" at bounding box center [328, 59] width 191 height 253
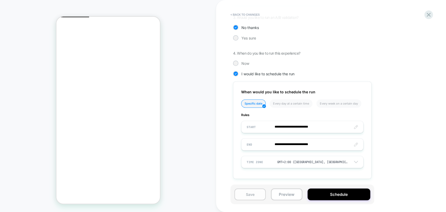
click at [247, 197] on button "Save" at bounding box center [249, 194] width 31 height 12
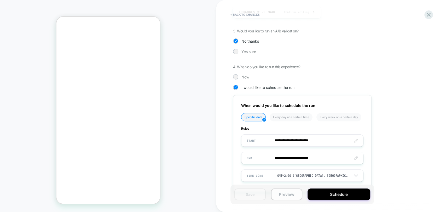
scroll to position [119, 0]
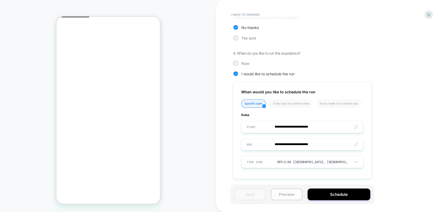
click at [284, 193] on button "Preview" at bounding box center [286, 194] width 31 height 12
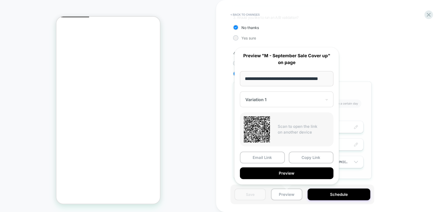
scroll to position [0, 0]
click at [317, 157] on button "Copy Link" at bounding box center [310, 157] width 45 height 12
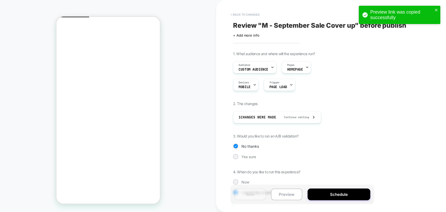
click at [247, 16] on button "< Back to changes" at bounding box center [245, 14] width 34 height 8
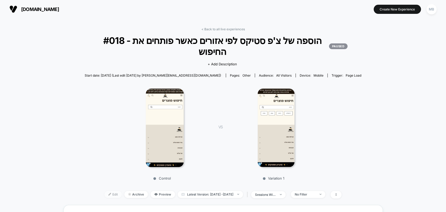
click at [104, 194] on span "Edit" at bounding box center [112, 194] width 17 height 7
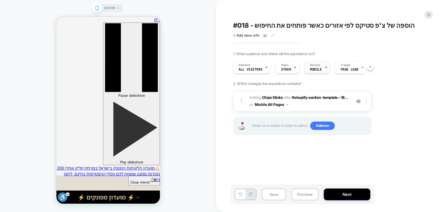
click at [315, 68] on span "MOBILE" at bounding box center [316, 70] width 12 height 4
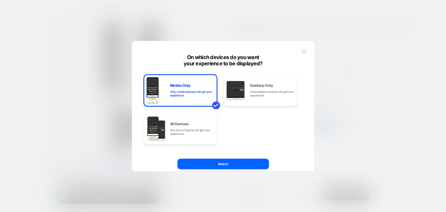
click at [357, 58] on div at bounding box center [223, 106] width 446 height 212
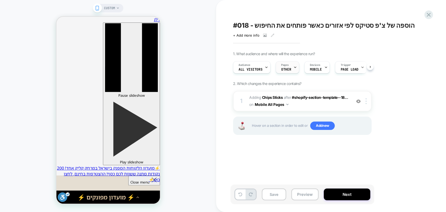
click at [279, 67] on div "Pages OTHER" at bounding box center [286, 67] width 20 height 12
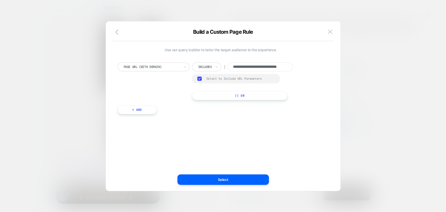
click at [378, 58] on div at bounding box center [223, 106] width 446 height 212
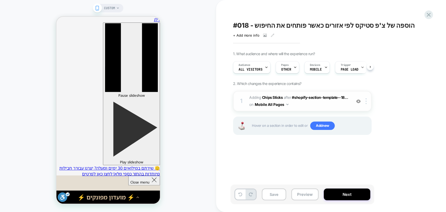
scroll to position [0, 1]
click at [336, 195] on button "Next" at bounding box center [346, 194] width 46 height 12
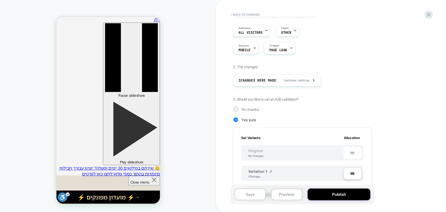
scroll to position [116, 0]
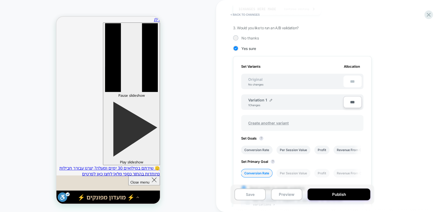
click at [262, 124] on span "Create another variant" at bounding box center [268, 123] width 51 height 12
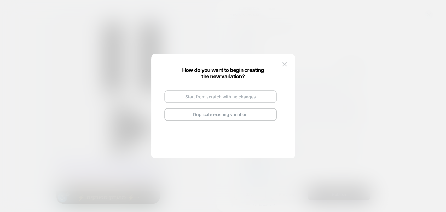
click at [213, 98] on button "Start from scratch with no changes" at bounding box center [220, 96] width 112 height 13
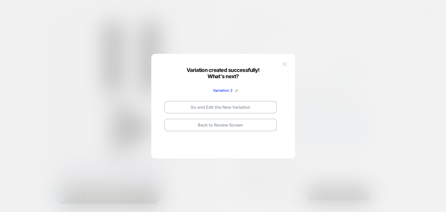
click at [283, 64] on img at bounding box center [284, 64] width 5 height 4
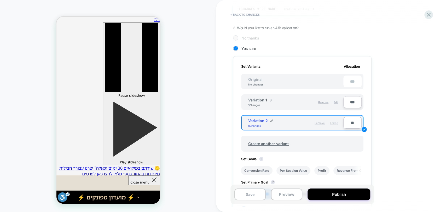
click at [320, 122] on span "Remove" at bounding box center [319, 122] width 10 height 3
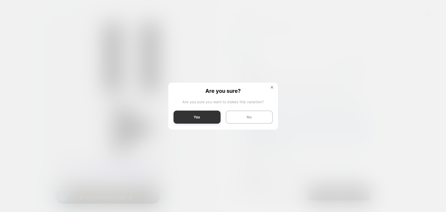
click at [200, 116] on button "Yes" at bounding box center [196, 116] width 47 height 13
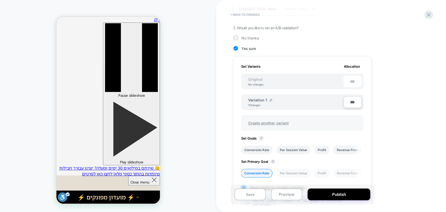
click at [257, 124] on span "Create another variant" at bounding box center [268, 123] width 51 height 12
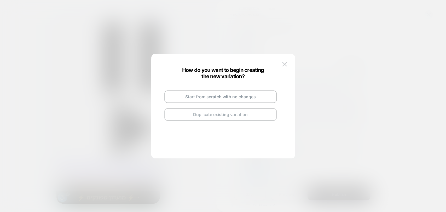
click at [207, 114] on button "Duplicate existing variation" at bounding box center [220, 114] width 112 height 13
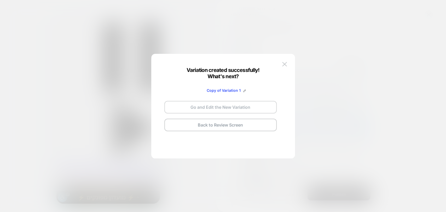
click at [222, 110] on button "Go and Edit the New Variation" at bounding box center [220, 107] width 112 height 13
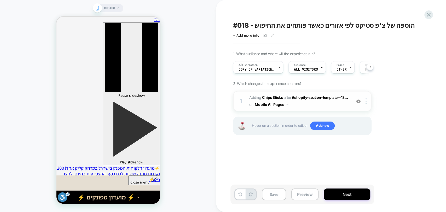
scroll to position [0, 0]
click at [339, 194] on button "Next" at bounding box center [346, 194] width 46 height 12
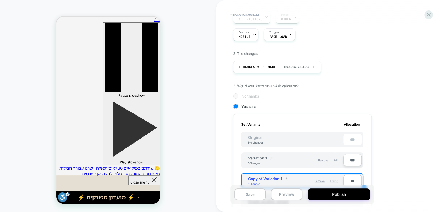
scroll to position [87, 0]
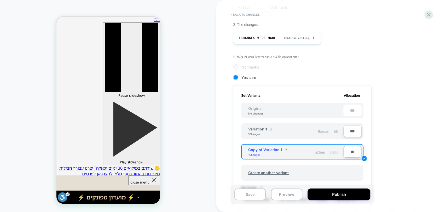
click at [273, 149] on span "Copy of Variation 1" at bounding box center [265, 149] width 34 height 4
click at [283, 150] on div "Copy of Variation 1" at bounding box center [267, 149] width 39 height 4
click at [286, 147] on div "Copy of Variation 1 1 Changes" at bounding box center [272, 151] width 48 height 9
click at [285, 150] on img at bounding box center [286, 149] width 3 height 3
click at [269, 151] on input "**********" at bounding box center [267, 152] width 38 height 10
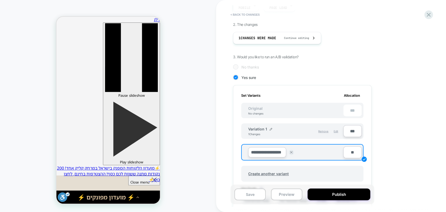
click at [262, 153] on input "**********" at bounding box center [267, 152] width 38 height 10
drag, startPoint x: 268, startPoint y: 152, endPoint x: 209, endPoint y: 149, distance: 59.1
click at [209, 149] on div "**********" at bounding box center [223, 106] width 446 height 212
click at [274, 151] on input "**********" at bounding box center [267, 152] width 38 height 10
click at [276, 152] on input "**********" at bounding box center [267, 152] width 38 height 10
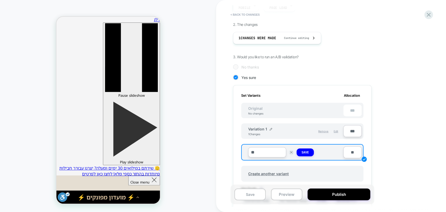
type input "*"
type input "*********"
click at [306, 151] on strong "Save" at bounding box center [304, 152] width 7 height 4
click at [251, 198] on button "Save" at bounding box center [249, 194] width 31 height 12
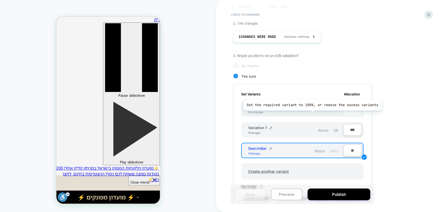
scroll to position [38, 0]
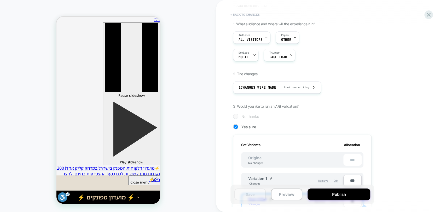
click at [244, 15] on button "< Back to changes" at bounding box center [245, 14] width 34 height 8
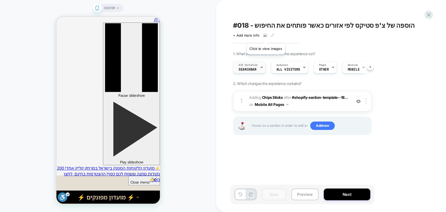
scroll to position [0, 0]
click at [331, 66] on icon at bounding box center [332, 67] width 3 height 3
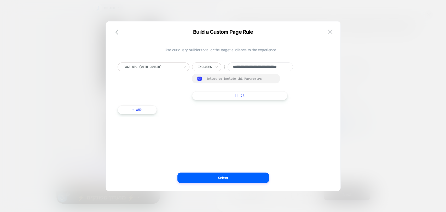
scroll to position [0, 18]
click at [117, 31] on icon "button" at bounding box center [118, 32] width 6 height 6
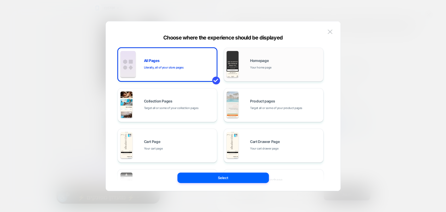
click at [260, 70] on div "Homepage Your home page" at bounding box center [273, 64] width 94 height 29
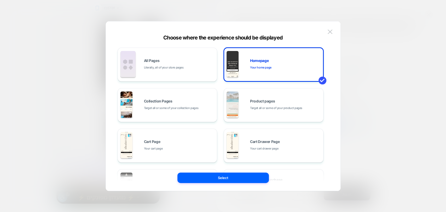
click at [175, 72] on div "All Pages Literally, all of your store pages" at bounding box center [167, 64] width 94 height 29
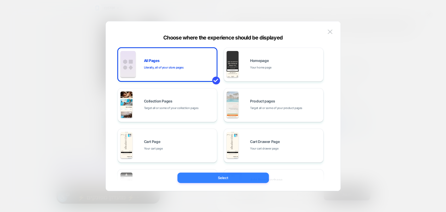
click at [239, 178] on button "Select" at bounding box center [222, 177] width 91 height 10
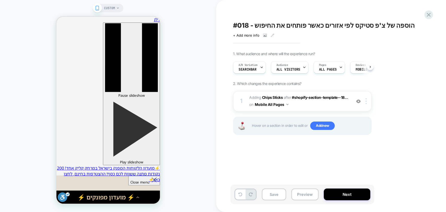
click at [111, 11] on span "CUSTOM" at bounding box center [109, 8] width 11 height 8
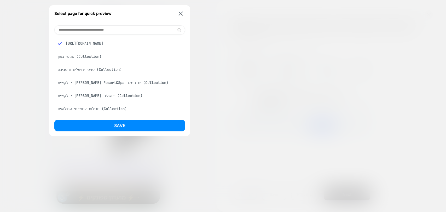
click at [106, 27] on input at bounding box center [119, 29] width 131 height 9
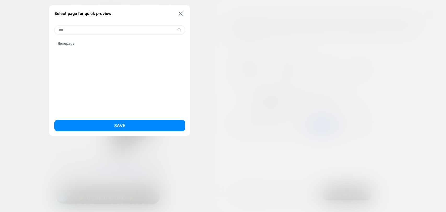
type input "****"
click at [63, 43] on div "Homepage" at bounding box center [119, 43] width 131 height 10
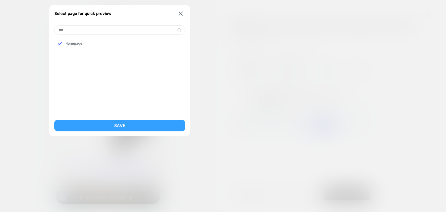
click at [117, 122] on button "Save" at bounding box center [119, 125] width 131 height 11
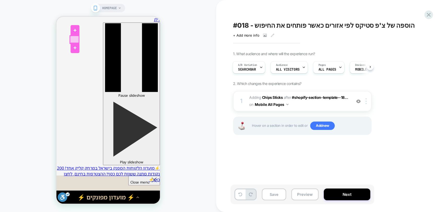
scroll to position [0, 0]
click at [75, 39] on div at bounding box center [74, 40] width 9 height 8
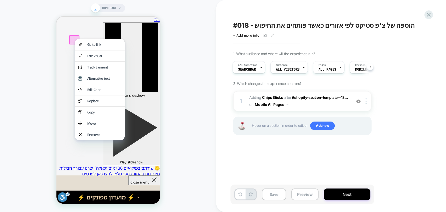
click at [208, 108] on div "HOMEPAGE" at bounding box center [108, 105] width 216 height 201
click at [304, 196] on button "Preview" at bounding box center [304, 194] width 27 height 12
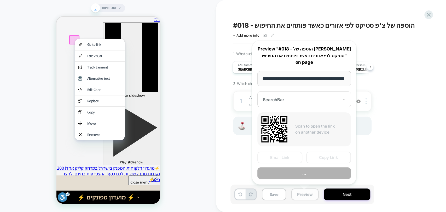
scroll to position [0, 15]
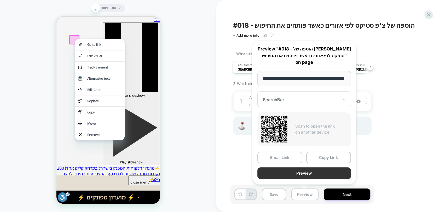
click at [315, 175] on button "Preview" at bounding box center [303, 173] width 93 height 12
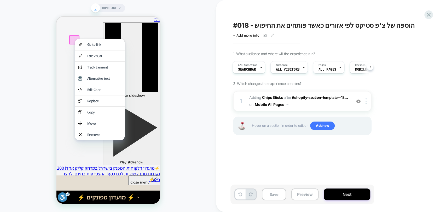
scroll to position [0, 0]
click at [367, 102] on div at bounding box center [366, 101] width 9 height 6
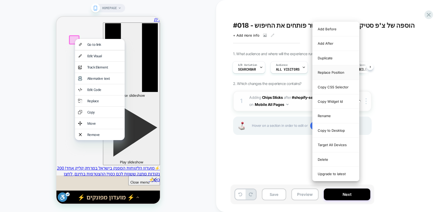
click at [327, 72] on div "Replace Position" at bounding box center [335, 72] width 46 height 14
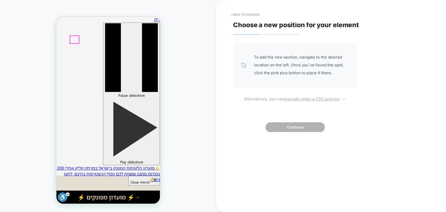
click at [307, 96] on u "manually enter a CSS selector" at bounding box center [311, 98] width 56 height 5
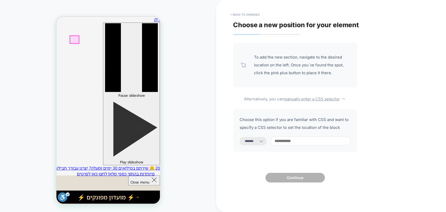
click at [295, 143] on input at bounding box center [310, 141] width 80 height 9
drag, startPoint x: 260, startPoint y: 141, endPoint x: 255, endPoint y: 145, distance: 6.3
click at [260, 141] on select "**********" at bounding box center [252, 141] width 27 height 8
select select "*********"
click at [239, 137] on select "**********" at bounding box center [252, 141] width 27 height 8
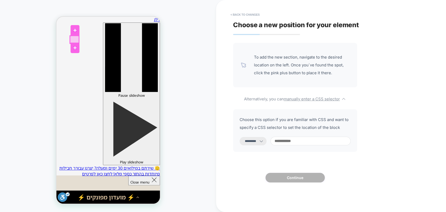
click at [301, 140] on input at bounding box center [310, 141] width 80 height 9
paste input "*******"
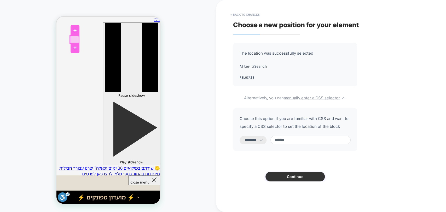
type input "*******"
click at [297, 181] on button "Continue" at bounding box center [294, 176] width 59 height 10
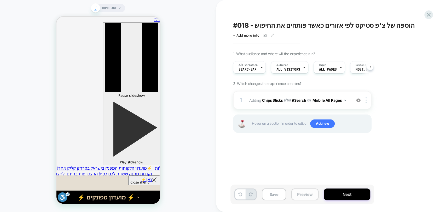
click at [301, 193] on button "Preview" at bounding box center [304, 194] width 27 height 12
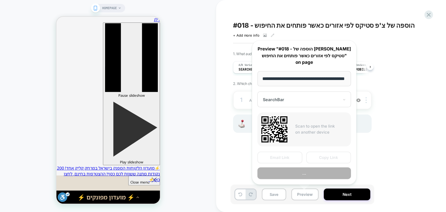
scroll to position [0, 15]
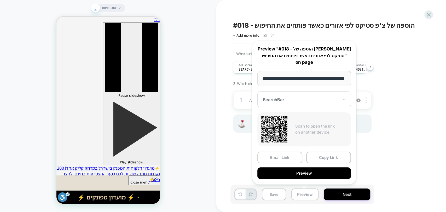
click at [306, 173] on button "Preview" at bounding box center [303, 173] width 93 height 12
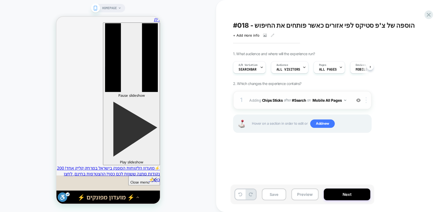
click at [368, 99] on div at bounding box center [366, 100] width 9 height 6
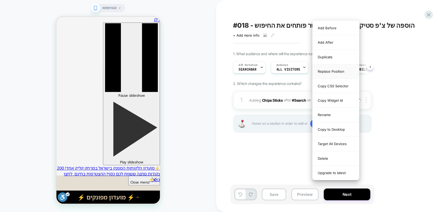
click at [333, 71] on div "Replace Position" at bounding box center [335, 71] width 46 height 14
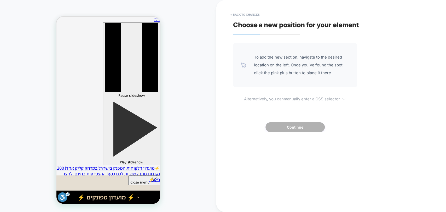
click at [286, 99] on u "manually enter a CSS selector" at bounding box center [311, 98] width 56 height 5
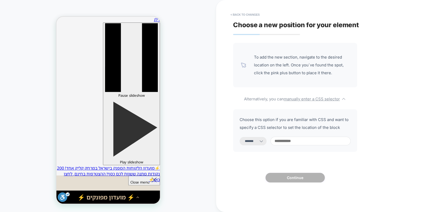
drag, startPoint x: 295, startPoint y: 139, endPoint x: 300, endPoint y: 140, distance: 4.6
click at [298, 140] on input at bounding box center [310, 141] width 80 height 9
click at [301, 141] on input at bounding box center [310, 141] width 80 height 9
click at [264, 141] on icon at bounding box center [260, 140] width 5 height 5
click at [257, 142] on select "**********" at bounding box center [252, 141] width 27 height 8
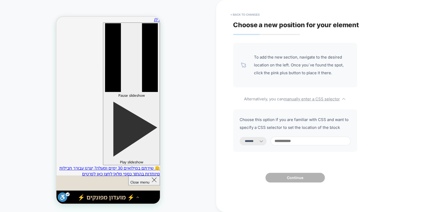
select select "*********"
click at [239, 137] on select "**********" at bounding box center [252, 141] width 27 height 8
click at [299, 140] on input at bounding box center [310, 141] width 80 height 9
paste input "**********"
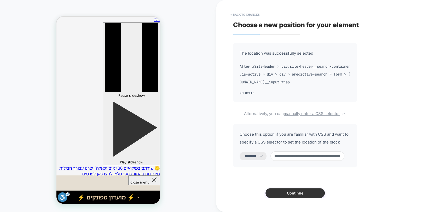
type input "**********"
click at [290, 193] on button "Continue" at bounding box center [294, 193] width 59 height 10
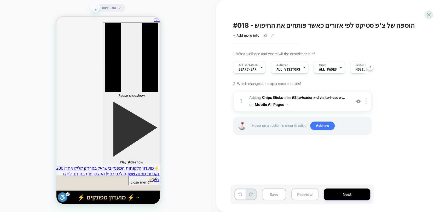
scroll to position [0, 0]
click at [307, 194] on button "Preview" at bounding box center [304, 194] width 27 height 12
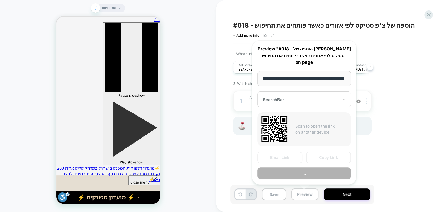
scroll to position [0, 15]
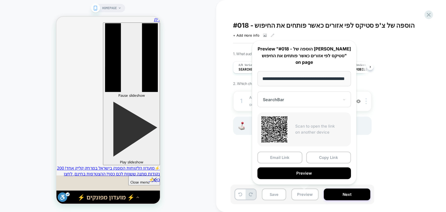
click at [327, 173] on button "Preview" at bounding box center [303, 173] width 93 height 12
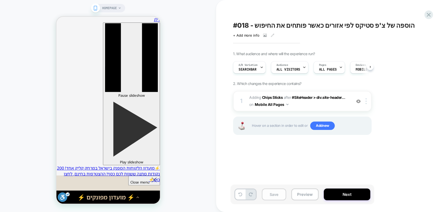
click at [272, 197] on button "Save" at bounding box center [274, 194] width 24 height 12
click at [304, 192] on button "Preview" at bounding box center [304, 194] width 27 height 12
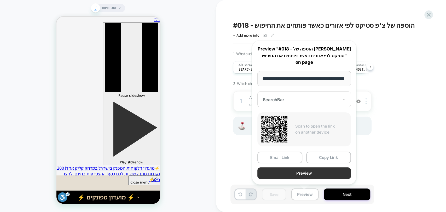
click at [318, 172] on button "Preview" at bounding box center [303, 173] width 93 height 12
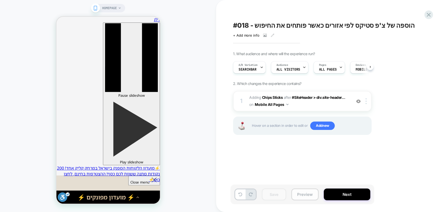
click at [301, 198] on button "Preview" at bounding box center [304, 194] width 27 height 12
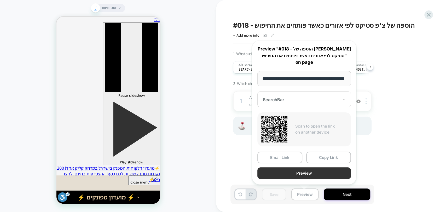
click at [319, 170] on button "Preview" at bounding box center [303, 173] width 93 height 12
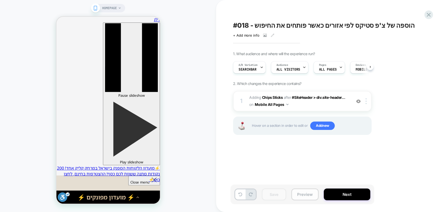
click at [309, 196] on button "Preview" at bounding box center [304, 194] width 27 height 12
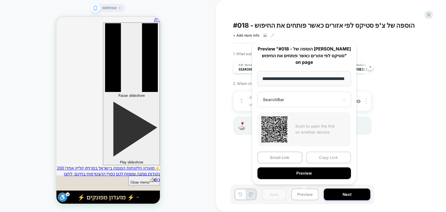
click at [328, 156] on button "Copy Link" at bounding box center [328, 157] width 45 height 12
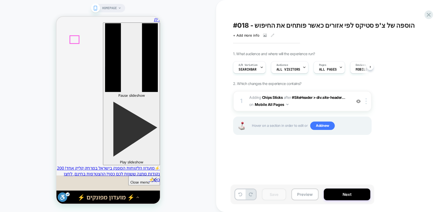
drag, startPoint x: 146, startPoint y: 55, endPoint x: 159, endPoint y: 64, distance: 15.8
click at [367, 100] on div at bounding box center [366, 101] width 9 height 6
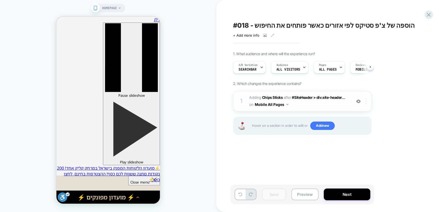
click at [365, 102] on img at bounding box center [365, 101] width 1 height 6
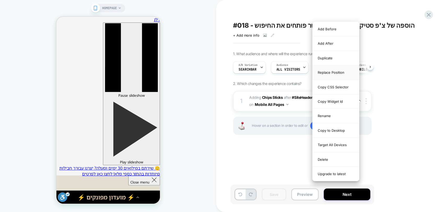
click at [330, 73] on div "Replace Position" at bounding box center [335, 72] width 46 height 14
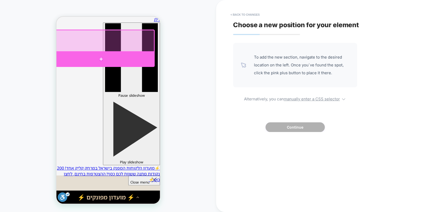
click at [100, 57] on div at bounding box center [100, 59] width 107 height 16
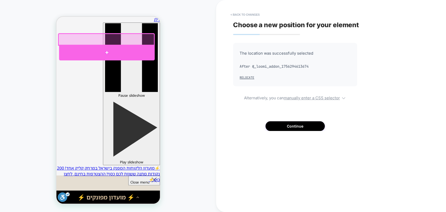
click at [106, 51] on div at bounding box center [107, 53] width 96 height 16
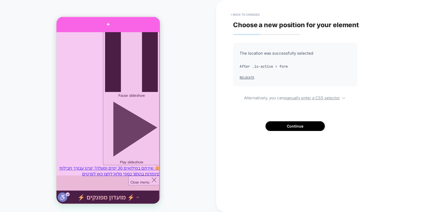
click at [117, 26] on div at bounding box center [107, 24] width 103 height 14
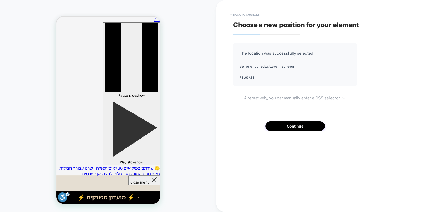
click at [317, 96] on u "manually enter a CSS selector" at bounding box center [311, 97] width 56 height 5
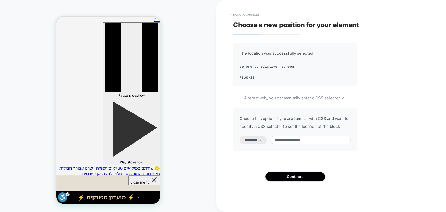
click at [261, 137] on select "**********" at bounding box center [252, 140] width 27 height 8
select select "*********"
click at [239, 136] on select "**********" at bounding box center [252, 140] width 27 height 8
click at [297, 175] on button "Continue" at bounding box center [294, 176] width 59 height 10
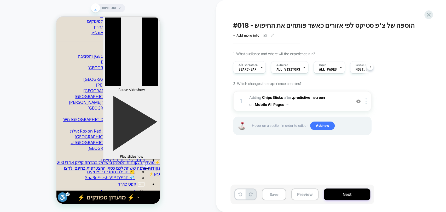
scroll to position [87, 0]
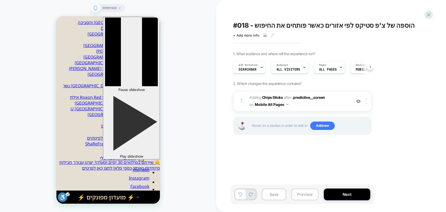
click at [305, 195] on button "Preview" at bounding box center [304, 194] width 27 height 12
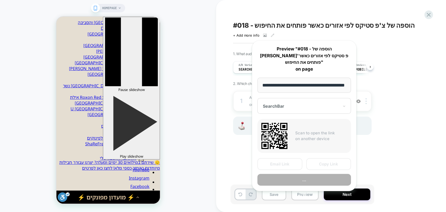
scroll to position [0, 15]
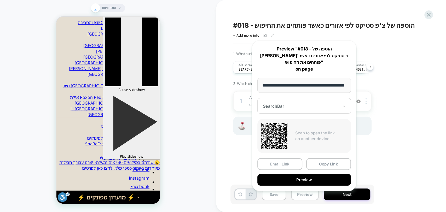
click at [287, 103] on div at bounding box center [301, 105] width 76 height 5
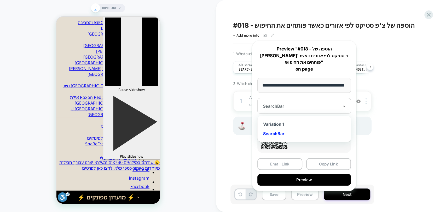
click at [281, 119] on div "Variation 1" at bounding box center [304, 123] width 88 height 9
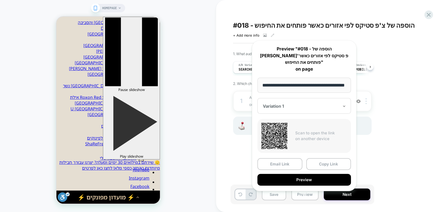
click at [298, 103] on div "Variation 1" at bounding box center [300, 106] width 77 height 6
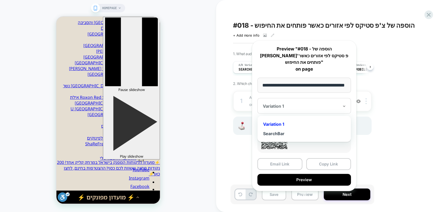
click at [284, 103] on div at bounding box center [301, 105] width 76 height 5
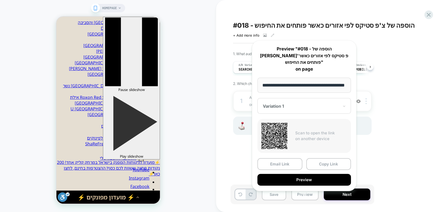
click at [387, 161] on div "#018 - הוספה של צ'פ סטיקס לפי אזורים כאשר פותחים את החיפוש Click to view images…" at bounding box center [328, 105] width 196 height 201
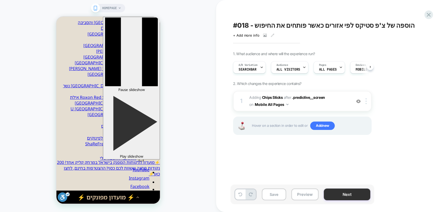
click at [336, 198] on button "Next" at bounding box center [346, 194] width 46 height 12
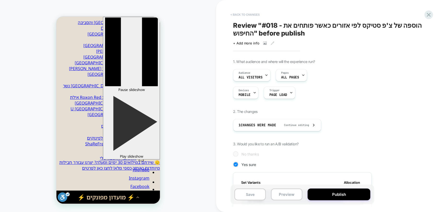
click at [238, 15] on button "< Back to changes" at bounding box center [245, 14] width 34 height 8
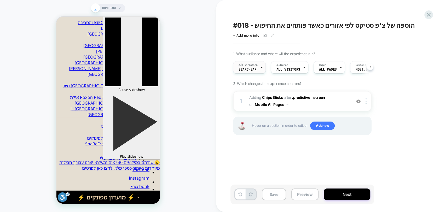
click at [256, 69] on div "A/B Variation SearchBar" at bounding box center [247, 67] width 29 height 12
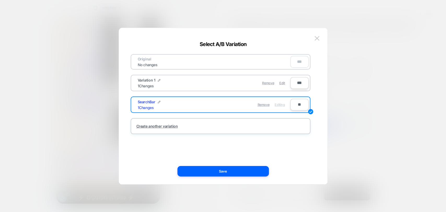
click at [298, 102] on input "**" at bounding box center [299, 105] width 18 height 12
click at [299, 83] on input "***" at bounding box center [299, 83] width 18 height 12
click at [297, 82] on input "***" at bounding box center [299, 83] width 18 height 12
click at [297, 104] on input "**" at bounding box center [299, 105] width 18 height 12
click at [299, 104] on input "**" at bounding box center [299, 105] width 18 height 12
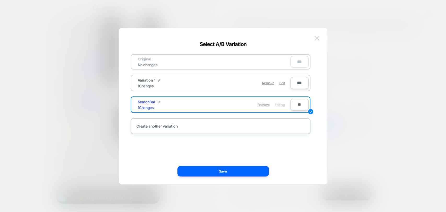
click at [298, 103] on input "**" at bounding box center [299, 105] width 18 height 12
click at [297, 82] on input "***" at bounding box center [299, 83] width 18 height 12
click at [299, 106] on input "**" at bounding box center [299, 105] width 18 height 12
click at [298, 104] on input "**" at bounding box center [299, 105] width 18 height 12
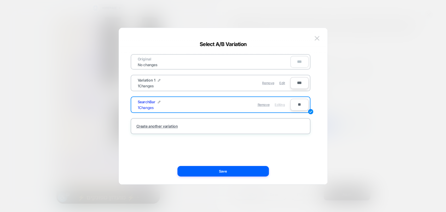
click at [298, 101] on input "**" at bounding box center [299, 105] width 18 height 12
click at [297, 105] on input "**" at bounding box center [299, 105] width 18 height 12
click at [315, 38] on img at bounding box center [316, 38] width 5 height 4
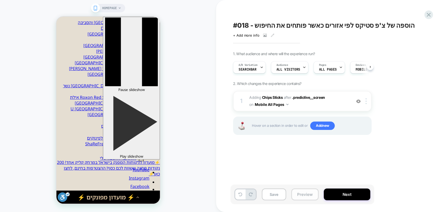
click at [307, 192] on button "Preview" at bounding box center [304, 194] width 27 height 12
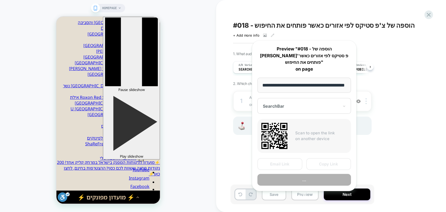
scroll to position [0, 15]
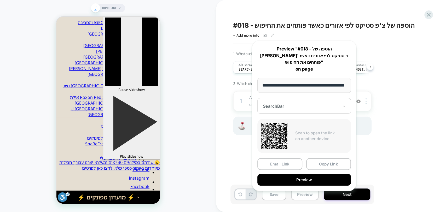
click at [422, 132] on div "1. What audience and where will the experience run? A/B Variation SearchBar Aud…" at bounding box center [328, 99] width 191 height 96
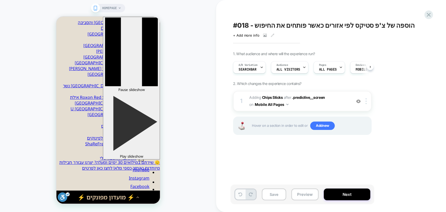
click at [238, 194] on icon at bounding box center [240, 194] width 4 height 4
click at [304, 192] on button "Preview" at bounding box center [304, 194] width 27 height 12
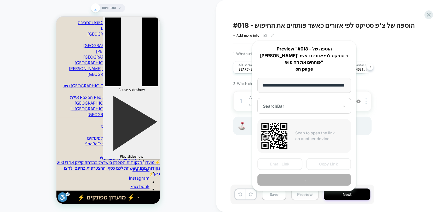
scroll to position [0, 15]
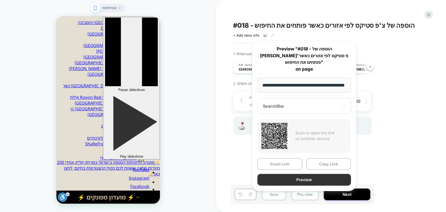
click at [306, 174] on button "Preview" at bounding box center [303, 180] width 93 height 12
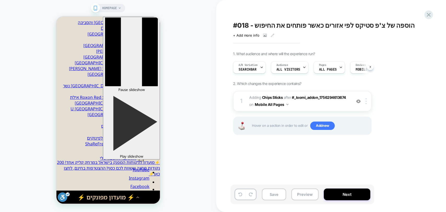
click at [365, 104] on div "1 #_loomi_addon_1756294613674 Adding Chips Sticks AFTER #_loomi_addon_175629461…" at bounding box center [302, 101] width 138 height 20
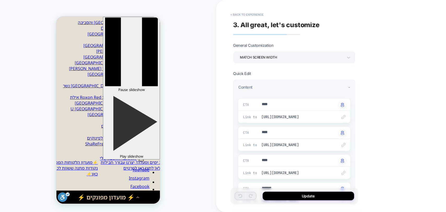
type textarea "*"
click at [242, 15] on button "< Back to experience" at bounding box center [247, 14] width 38 height 8
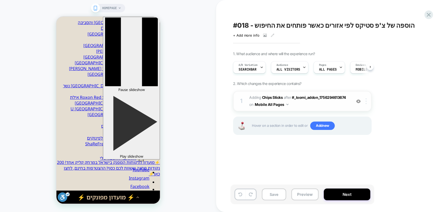
click at [366, 103] on img at bounding box center [365, 101] width 1 height 6
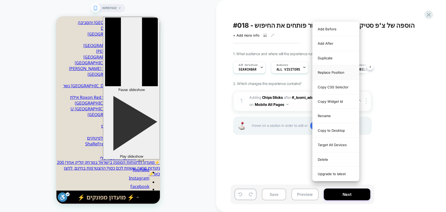
click at [329, 74] on div "Replace Position" at bounding box center [335, 72] width 46 height 14
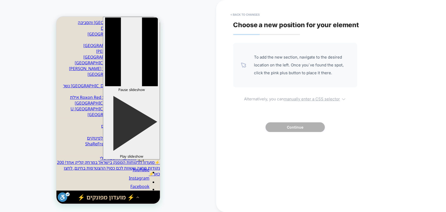
click at [301, 99] on u "manually enter a CSS selector" at bounding box center [311, 98] width 56 height 5
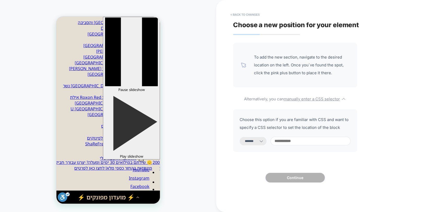
click at [258, 139] on select "**********" at bounding box center [252, 141] width 27 height 8
select select "*********"
click at [239, 137] on select "**********" at bounding box center [252, 141] width 27 height 8
click at [297, 141] on input at bounding box center [310, 141] width 80 height 9
paste input "**********"
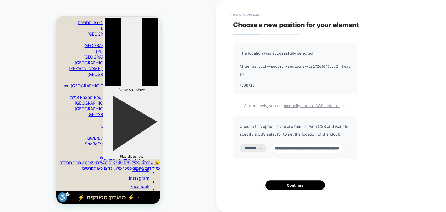
scroll to position [109, 0]
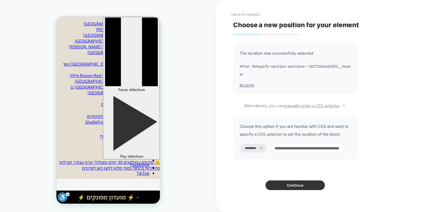
type input "**********"
click at [300, 184] on button "Continue" at bounding box center [294, 185] width 59 height 10
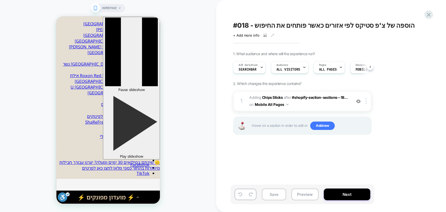
scroll to position [0, 0]
click at [304, 194] on button "Preview" at bounding box center [304, 194] width 27 height 12
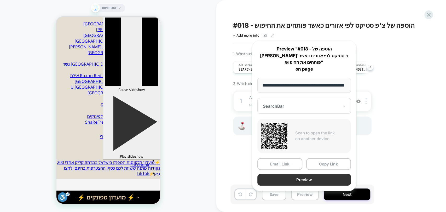
click at [318, 174] on button "Preview" at bounding box center [303, 180] width 93 height 12
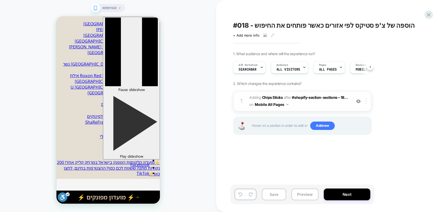
click at [365, 103] on img at bounding box center [365, 101] width 1 height 6
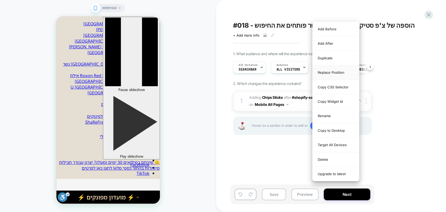
click at [332, 71] on div "Replace Position" at bounding box center [335, 72] width 46 height 14
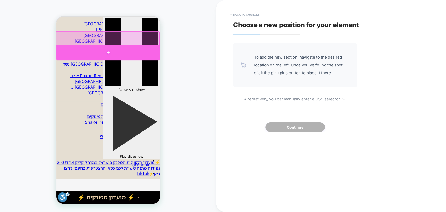
click at [105, 53] on div at bounding box center [107, 53] width 103 height 16
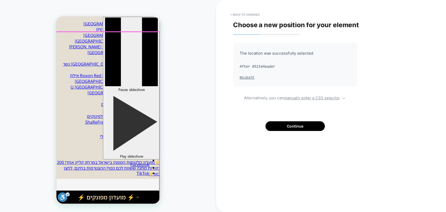
scroll to position [87, 0]
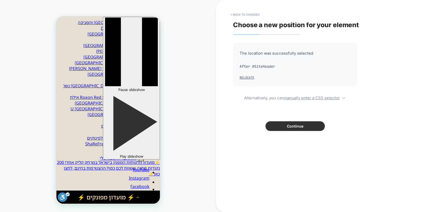
click at [286, 128] on button "Continue" at bounding box center [294, 126] width 59 height 10
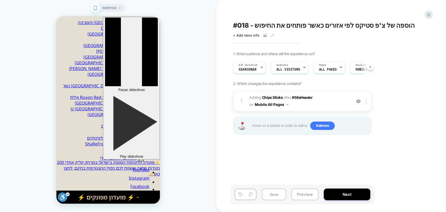
scroll to position [0, 0]
click at [312, 194] on button "Preview" at bounding box center [304, 194] width 27 height 12
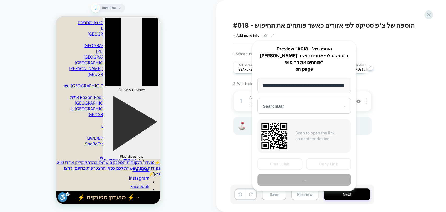
scroll to position [0, 15]
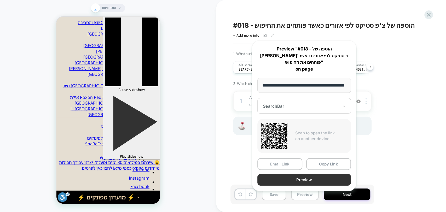
click at [301, 174] on button "Preview" at bounding box center [303, 180] width 93 height 12
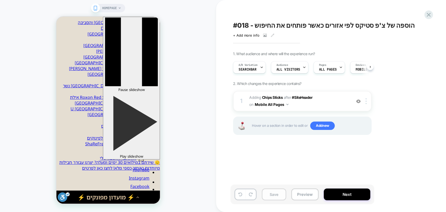
click at [270, 197] on button "Save" at bounding box center [274, 194] width 24 height 12
click at [298, 194] on button "Preview" at bounding box center [304, 194] width 27 height 12
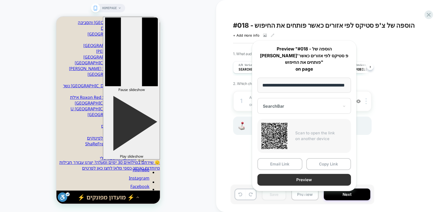
click at [315, 174] on button "Preview" at bounding box center [303, 180] width 93 height 12
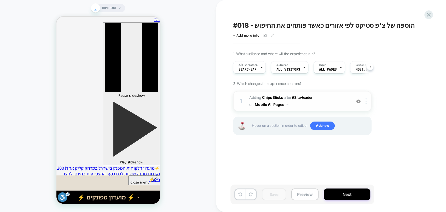
click at [365, 102] on img at bounding box center [365, 101] width 1 height 6
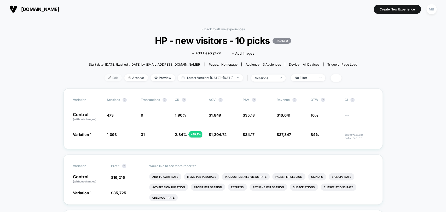
click at [104, 78] on span "Edit" at bounding box center [112, 77] width 17 height 7
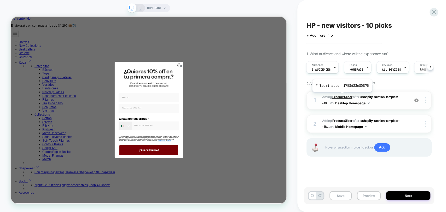
click at [341, 96] on b "Product Slider" at bounding box center [342, 97] width 20 height 4
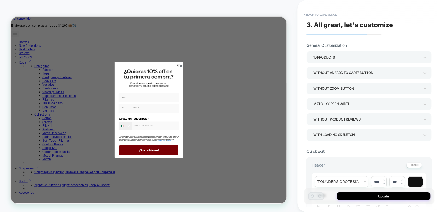
scroll to position [125, 0]
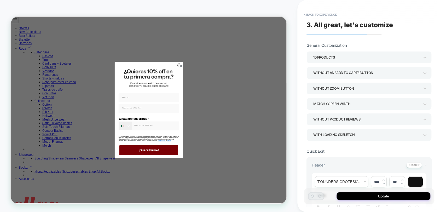
click at [235, 85] on icon "Close dialog" at bounding box center [237, 82] width 5 height 5
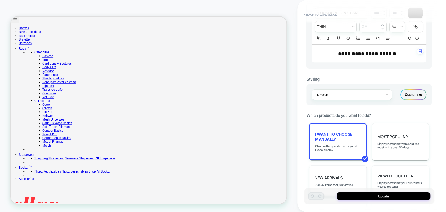
scroll to position [203, 0]
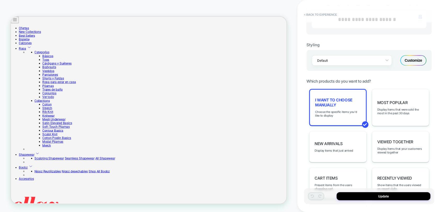
click at [337, 106] on div "I want to choose manually Choose the specific items you'd like to display" at bounding box center [337, 107] width 57 height 37
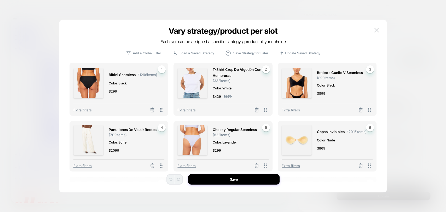
click at [375, 32] on img at bounding box center [376, 30] width 5 height 4
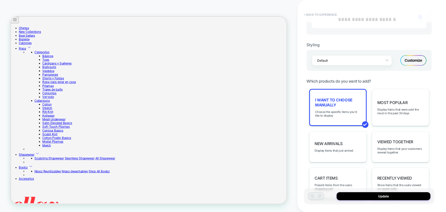
click at [319, 15] on button "< Back to experience" at bounding box center [320, 14] width 38 height 8
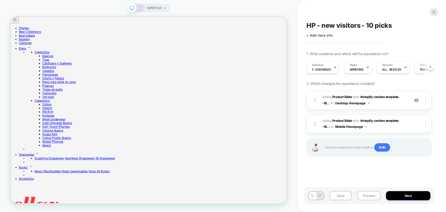
scroll to position [0, 0]
click at [372, 195] on button "Preview" at bounding box center [369, 195] width 24 height 9
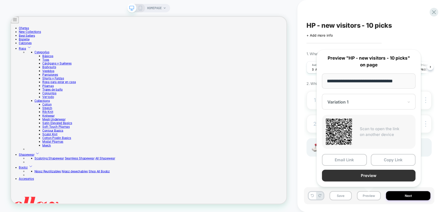
click at [359, 175] on button "Preview" at bounding box center [368, 175] width 93 height 12
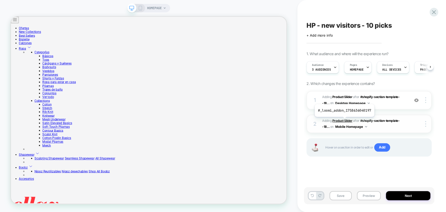
click at [343, 121] on b "Product Slider" at bounding box center [342, 121] width 20 height 4
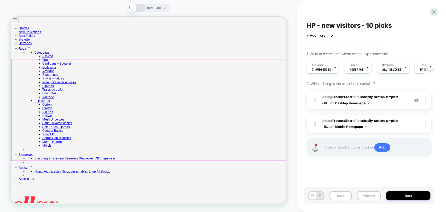
scroll to position [212, 0]
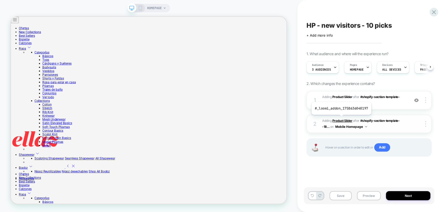
click at [340, 119] on b "Product Slider" at bounding box center [342, 121] width 20 height 4
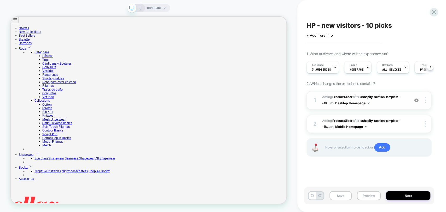
scroll to position [125, 0]
click at [415, 98] on img at bounding box center [416, 100] width 4 height 4
click at [345, 121] on b "Product Slider" at bounding box center [342, 121] width 20 height 4
click at [340, 95] on b "Product Slider" at bounding box center [342, 97] width 20 height 4
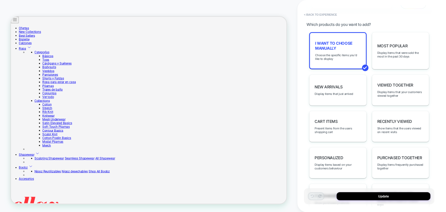
scroll to position [203, 0]
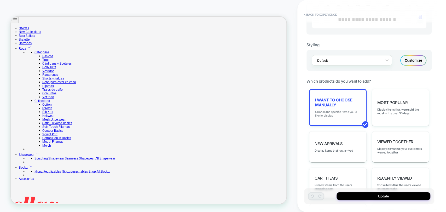
click at [340, 110] on span "Choose the specific items you'd like to display" at bounding box center [337, 113] width 45 height 7
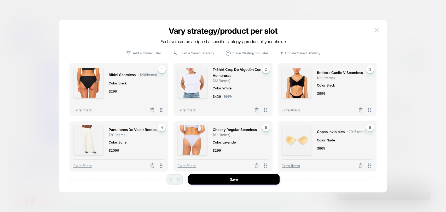
click at [84, 90] on img at bounding box center [88, 83] width 30 height 30
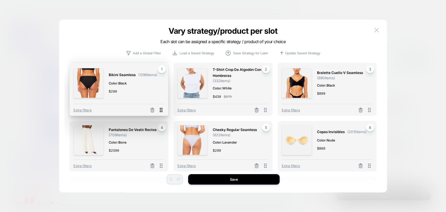
click at [159, 111] on icon at bounding box center [161, 109] width 7 height 7
click at [161, 111] on icon at bounding box center [161, 109] width 7 height 7
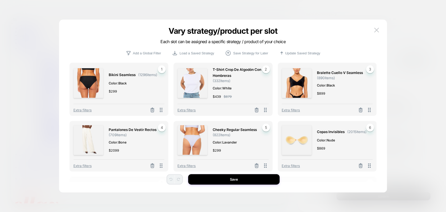
click at [99, 89] on img at bounding box center [88, 83] width 30 height 30
click at [82, 110] on span "Extra filters" at bounding box center [82, 110] width 18 height 4
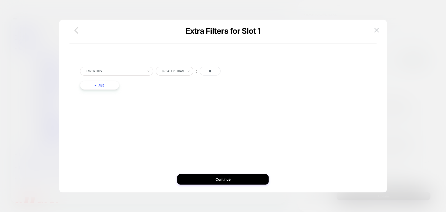
click at [78, 30] on icon "button" at bounding box center [76, 30] width 10 height 10
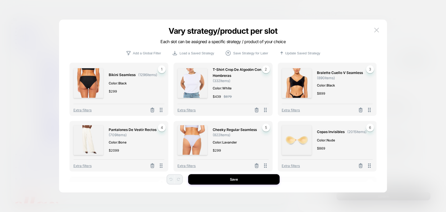
click at [44, 53] on div at bounding box center [223, 106] width 446 height 212
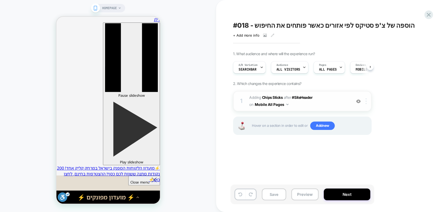
click at [366, 103] on div at bounding box center [366, 101] width 9 height 6
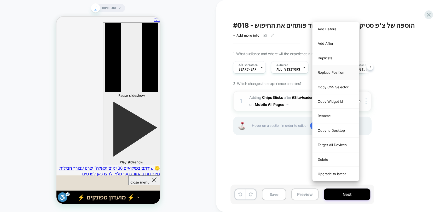
click at [334, 72] on div "Replace Position" at bounding box center [335, 72] width 46 height 14
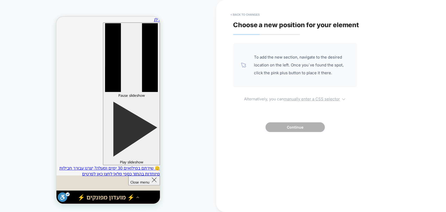
click at [295, 99] on u "manually enter a CSS selector" at bounding box center [311, 98] width 56 height 5
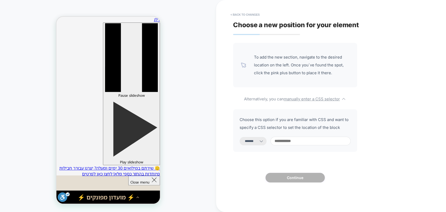
drag, startPoint x: 247, startPoint y: 143, endPoint x: 249, endPoint y: 145, distance: 3.0
click at [247, 143] on select "**********" at bounding box center [252, 141] width 27 height 8
select select "*********"
click at [239, 137] on select "**********" at bounding box center [252, 141] width 27 height 8
click at [304, 138] on input at bounding box center [310, 141] width 80 height 9
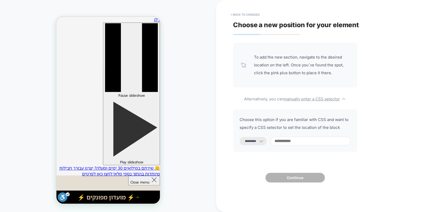
paste input "**********"
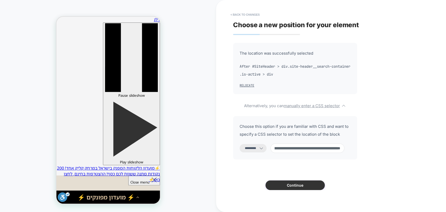
type input "**********"
click at [301, 185] on button "Continue" at bounding box center [294, 185] width 59 height 10
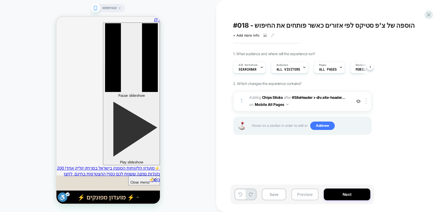
click at [313, 192] on button "Preview" at bounding box center [304, 194] width 27 height 12
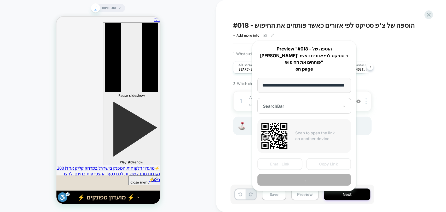
scroll to position [0, 15]
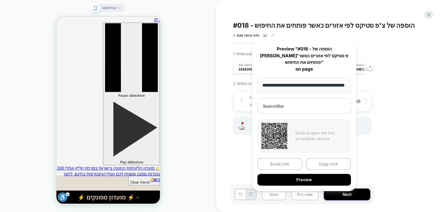
click at [319, 174] on button "Preview" at bounding box center [303, 180] width 93 height 12
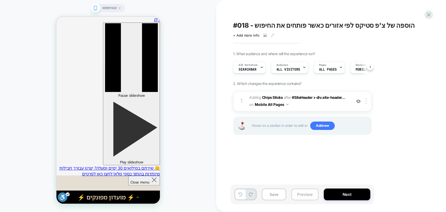
click at [305, 198] on button "Preview" at bounding box center [304, 194] width 27 height 12
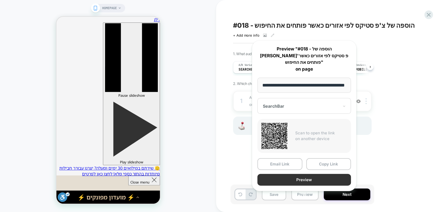
scroll to position [0, 0]
click at [306, 174] on button "Preview" at bounding box center [303, 180] width 93 height 12
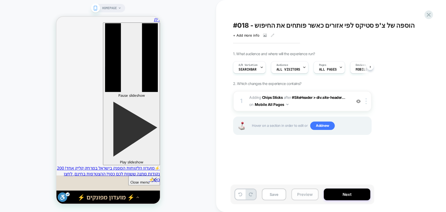
click at [306, 188] on button "Preview" at bounding box center [304, 194] width 27 height 12
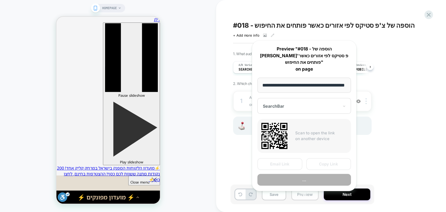
scroll to position [0, 15]
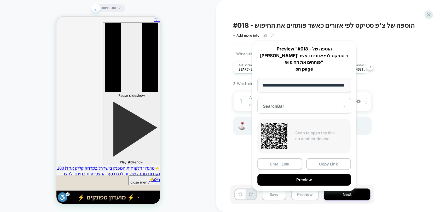
click at [308, 174] on button "Preview" at bounding box center [303, 180] width 93 height 12
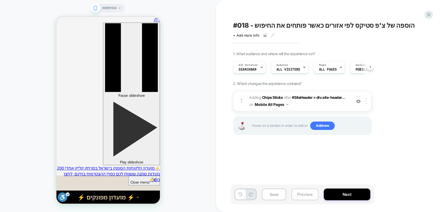
click at [306, 195] on button "Preview" at bounding box center [304, 194] width 27 height 12
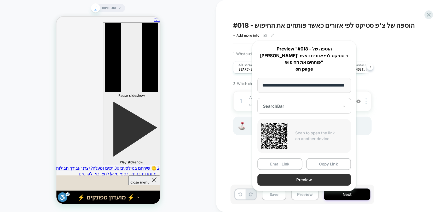
click at [314, 174] on button "Preview" at bounding box center [303, 180] width 93 height 12
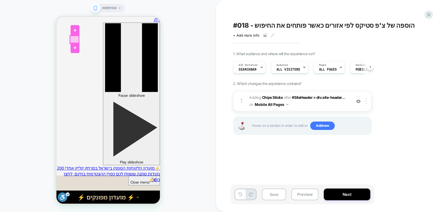
click at [75, 40] on div at bounding box center [74, 40] width 9 height 8
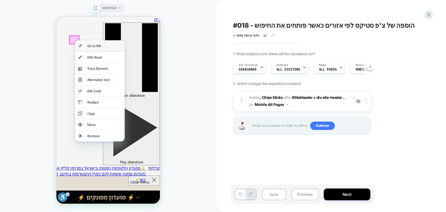
click at [94, 47] on div "Go to link" at bounding box center [104, 45] width 34 height 5
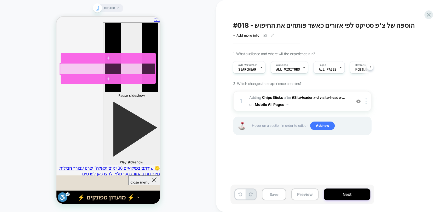
click at [96, 68] on div at bounding box center [107, 68] width 95 height 11
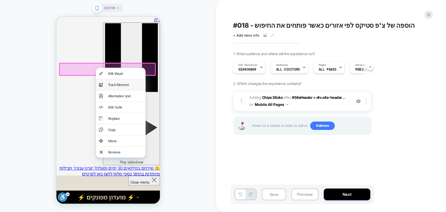
click at [123, 86] on div "Track Element" at bounding box center [125, 84] width 34 height 5
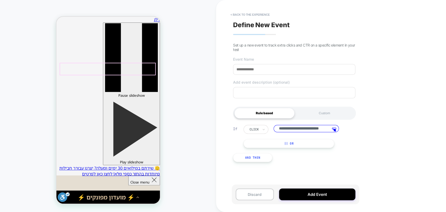
scroll to position [0, 14]
click at [234, 12] on button "< back to the experience" at bounding box center [250, 14] width 44 height 8
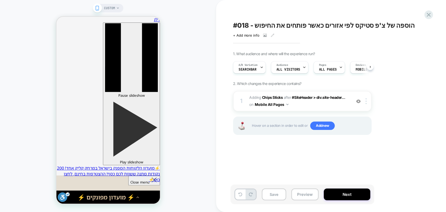
scroll to position [0, 0]
click at [428, 15] on icon at bounding box center [428, 15] width 4 height 4
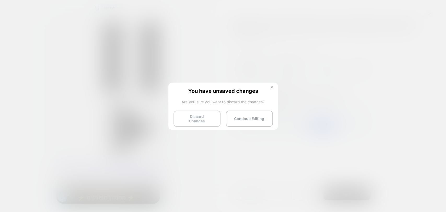
click at [215, 114] on button "Discard Changes" at bounding box center [196, 118] width 47 height 16
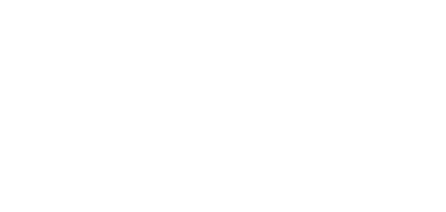
click at [208, 2] on html "Navigated to Visually.io | No-code CRO for Shopify *" at bounding box center [223, 1] width 446 height 2
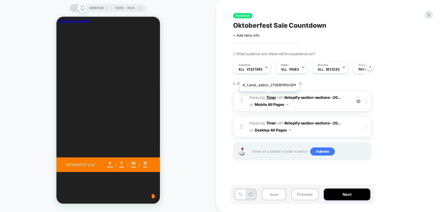
scroll to position [0, 191]
click at [268, 95] on b "Timer" at bounding box center [271, 97] width 10 height 4
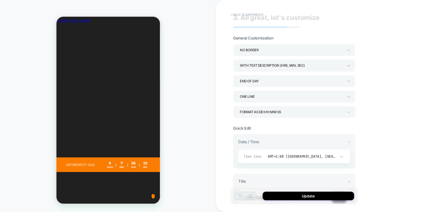
scroll to position [0, 287]
click at [246, 13] on button "< Back to experience" at bounding box center [247, 14] width 38 height 8
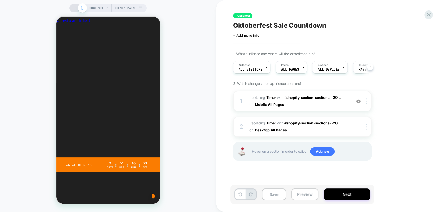
scroll to position [0, 0]
click at [269, 96] on b "Timer" at bounding box center [271, 97] width 10 height 4
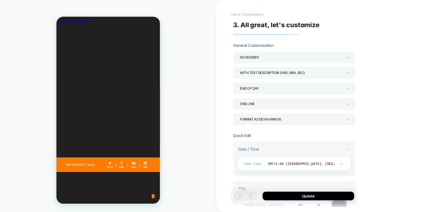
scroll to position [0, 96]
click at [242, 15] on button "< Back to experience" at bounding box center [247, 14] width 38 height 8
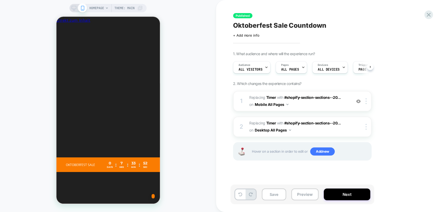
scroll to position [0, 191]
click at [27, 38] on div "HOMEPAGE Theme: MAIN" at bounding box center [108, 105] width 216 height 201
click at [271, 95] on b "Timer" at bounding box center [271, 97] width 10 height 4
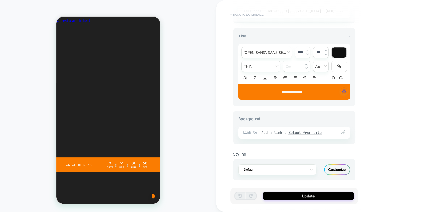
click at [234, 16] on button "< Back to experience" at bounding box center [247, 14] width 38 height 8
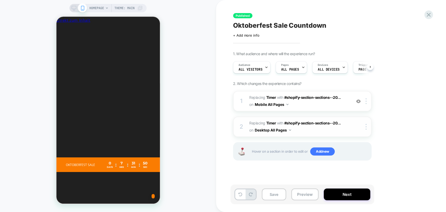
scroll to position [0, 0]
click at [297, 195] on button "Preview" at bounding box center [304, 194] width 27 height 12
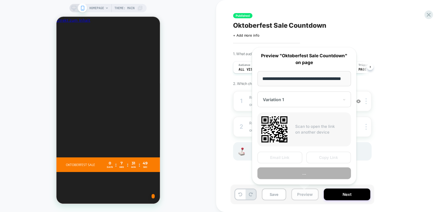
scroll to position [0, 12]
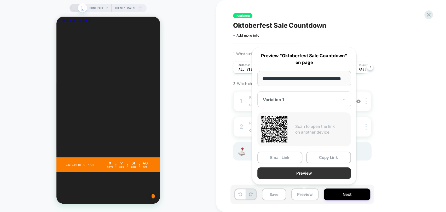
click at [306, 174] on button "Preview" at bounding box center [303, 173] width 93 height 12
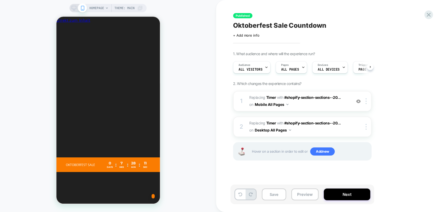
scroll to position [0, 0]
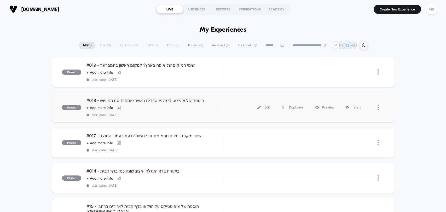
click at [167, 118] on div "paused #018 - הוספה של צ'פ סטיקס לפי אזורים כאשר פותחים את החיפוש Click to view…" at bounding box center [222, 107] width 343 height 30
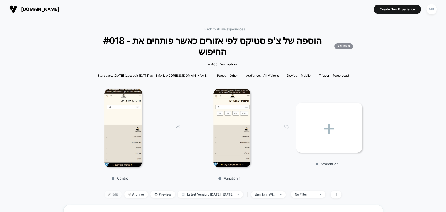
click at [104, 191] on span "Edit" at bounding box center [112, 194] width 17 height 7
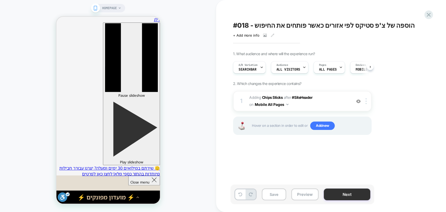
click at [344, 190] on button "Next" at bounding box center [346, 194] width 46 height 12
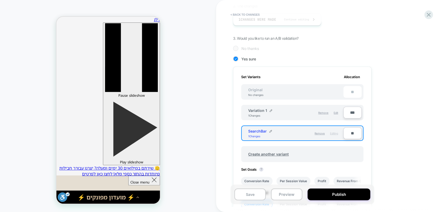
scroll to position [145, 0]
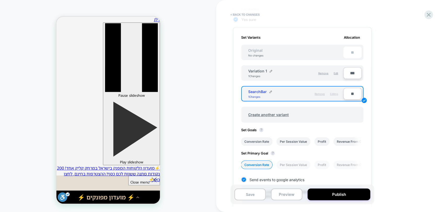
click at [321, 94] on span "Remove" at bounding box center [319, 93] width 10 height 3
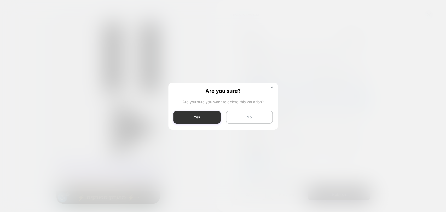
click at [207, 118] on button "Yes" at bounding box center [196, 116] width 47 height 13
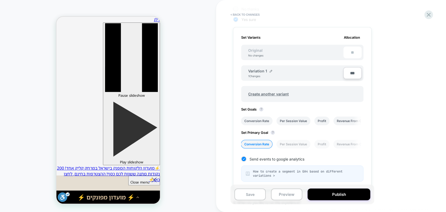
click at [207, 118] on div "HOMEPAGE" at bounding box center [108, 105] width 216 height 201
click at [252, 191] on button "Save" at bounding box center [249, 194] width 31 height 12
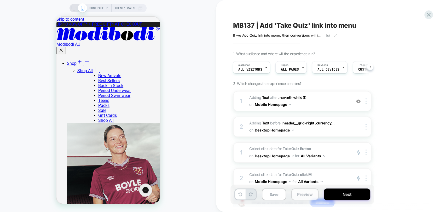
click at [304, 195] on button "Preview" at bounding box center [304, 194] width 27 height 12
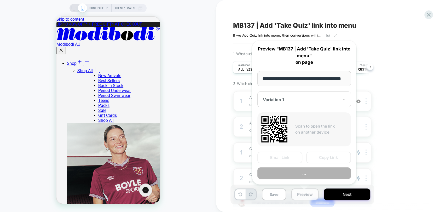
scroll to position [0, 15]
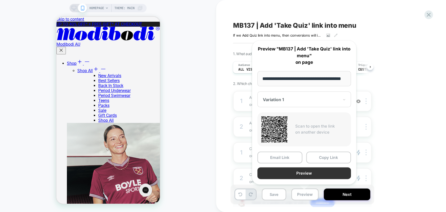
click at [308, 171] on button "Preview" at bounding box center [303, 173] width 93 height 12
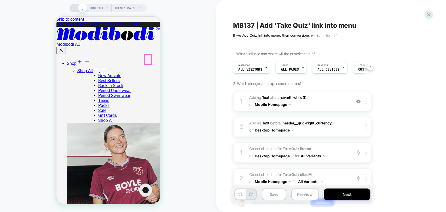
click at [261, 25] on span "MB137 | Add 'Take Quiz' link into menu" at bounding box center [294, 25] width 123 height 8
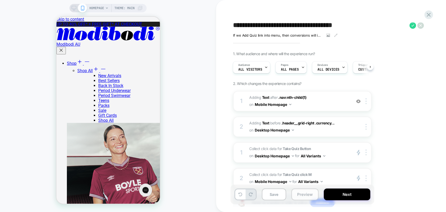
click at [306, 197] on button "Preview" at bounding box center [304, 194] width 27 height 12
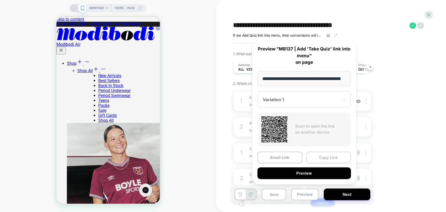
click at [337, 158] on button "Copy Link" at bounding box center [328, 157] width 45 height 12
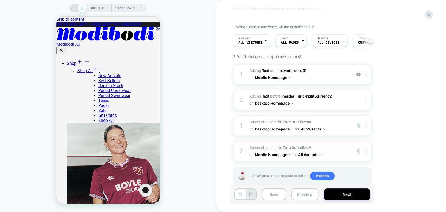
scroll to position [36, 0]
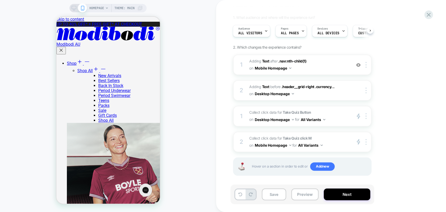
drag, startPoint x: 25, startPoint y: 19, endPoint x: 54, endPoint y: 1, distance: 34.5
click at [25, 19] on div "HOMEPAGE Theme: MAIN" at bounding box center [108, 105] width 216 height 201
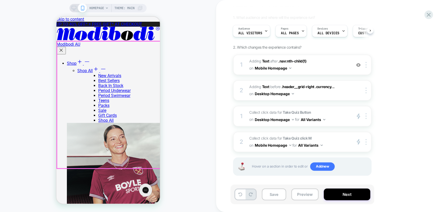
scroll to position [29, 0]
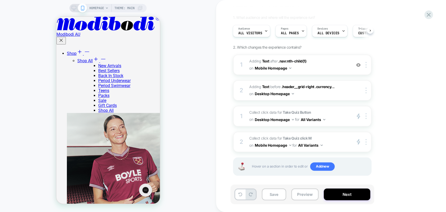
click at [34, 29] on div "HOMEPAGE Theme: MAIN" at bounding box center [108, 105] width 216 height 201
click at [266, 63] on b "Text" at bounding box center [265, 61] width 7 height 4
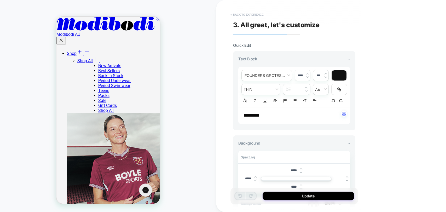
click at [242, 14] on button "< Back to experience" at bounding box center [247, 14] width 38 height 8
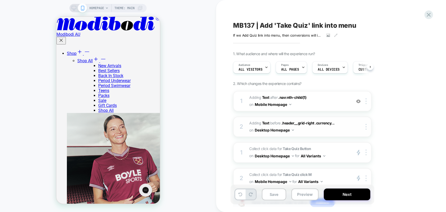
scroll to position [0, 0]
click at [263, 121] on b "Text" at bounding box center [265, 123] width 7 height 4
click at [291, 121] on span ".header__grid-right .currency..." at bounding box center [307, 123] width 53 height 4
click at [74, 9] on icon at bounding box center [74, 8] width 5 height 5
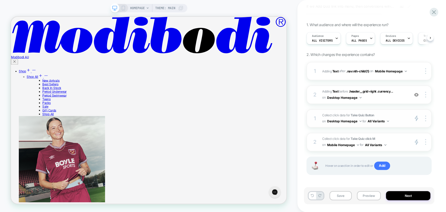
scroll to position [30, 0]
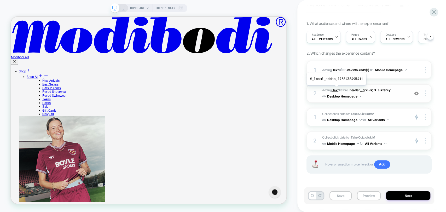
click at [335, 89] on b "Text" at bounding box center [335, 90] width 6 height 4
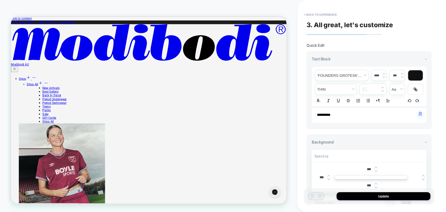
scroll to position [0, 0]
click at [313, 15] on button "< Back to experience" at bounding box center [320, 14] width 38 height 8
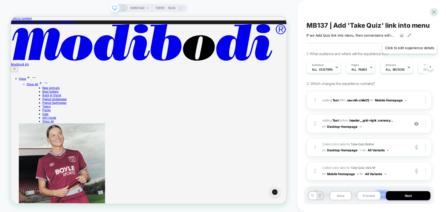
click at [409, 36] on icon at bounding box center [409, 35] width 4 height 4
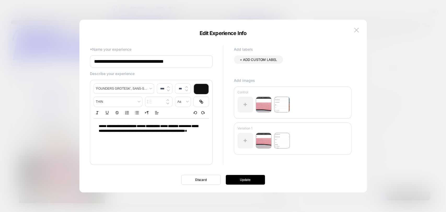
click at [355, 28] on img at bounding box center [356, 30] width 5 height 4
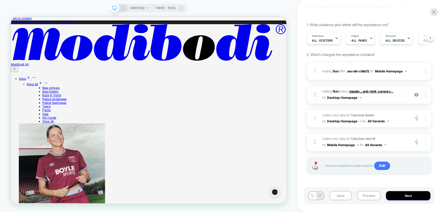
scroll to position [30, 0]
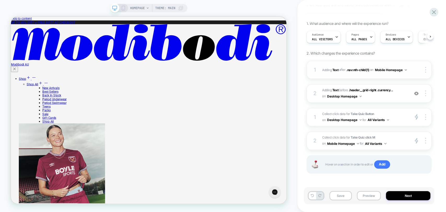
drag, startPoint x: 123, startPoint y: 7, endPoint x: 237, endPoint y: 71, distance: 131.4
click at [123, 7] on icon at bounding box center [123, 8] width 5 height 5
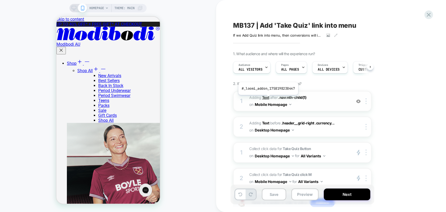
click at [267, 99] on b "Text" at bounding box center [265, 97] width 7 height 4
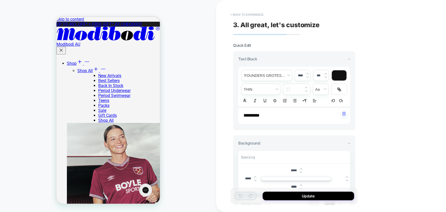
click at [235, 15] on button "< Back to experience" at bounding box center [247, 14] width 38 height 8
